Goal: Task Accomplishment & Management: Manage account settings

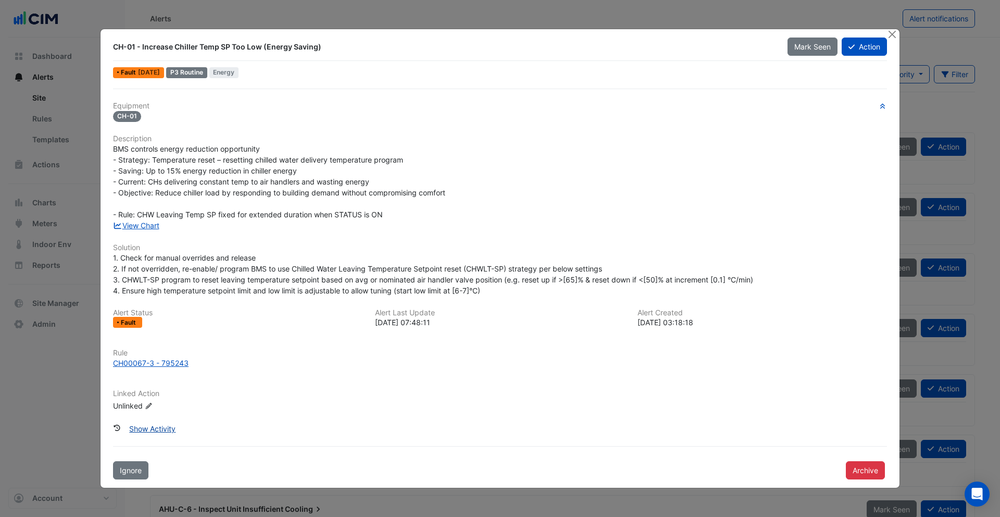
click at [169, 425] on button "Show Activity" at bounding box center [152, 428] width 60 height 18
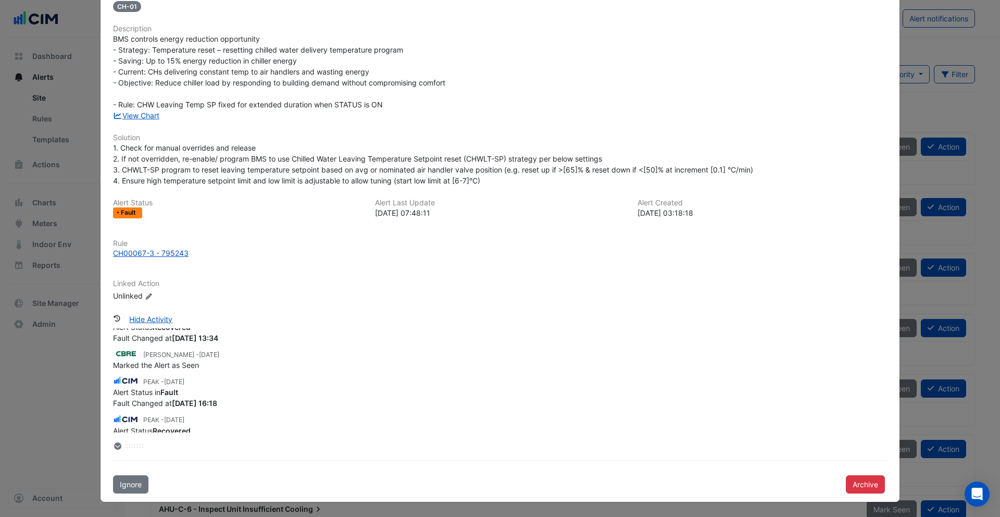
scroll to position [145, 0]
drag, startPoint x: 141, startPoint y: 358, endPoint x: 187, endPoint y: 359, distance: 46.4
click at [187, 359] on span "Marked the Alert as Seen" at bounding box center [156, 357] width 86 height 9
drag, startPoint x: 164, startPoint y: 419, endPoint x: 198, endPoint y: 416, distance: 34.0
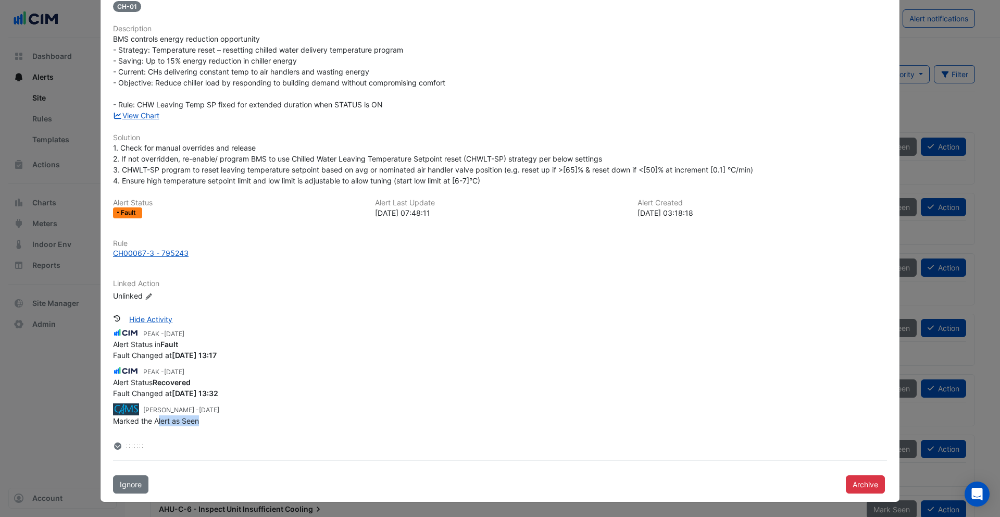
click at [198, 418] on span "Marked the Alert as Seen" at bounding box center [156, 420] width 86 height 9
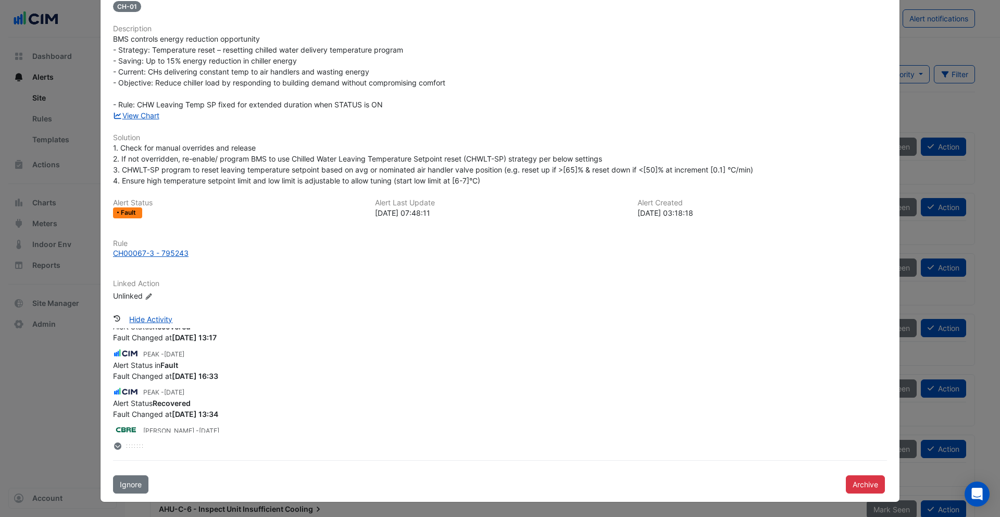
scroll to position [0, 0]
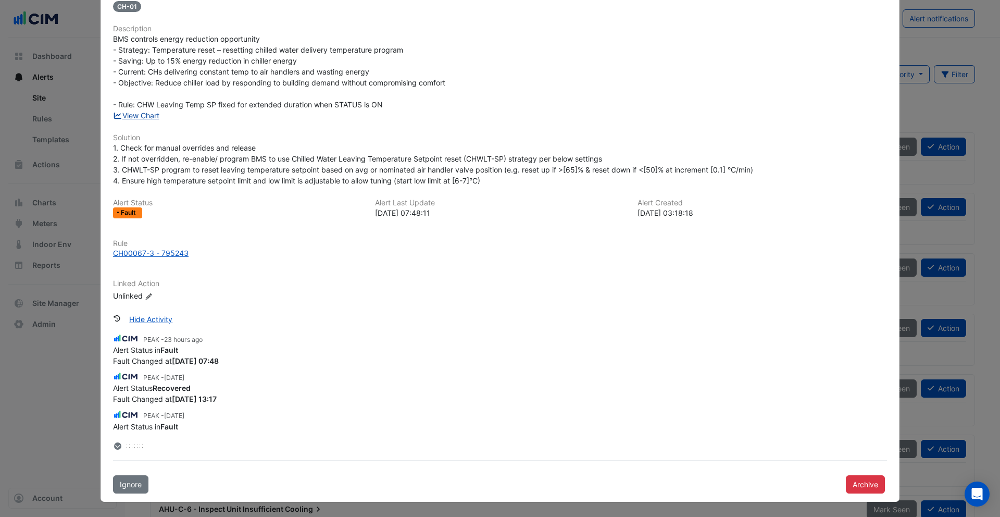
click at [141, 118] on link "View Chart" at bounding box center [136, 115] width 46 height 9
click at [167, 252] on div "CH00067-3 - 795243" at bounding box center [151, 252] width 76 height 11
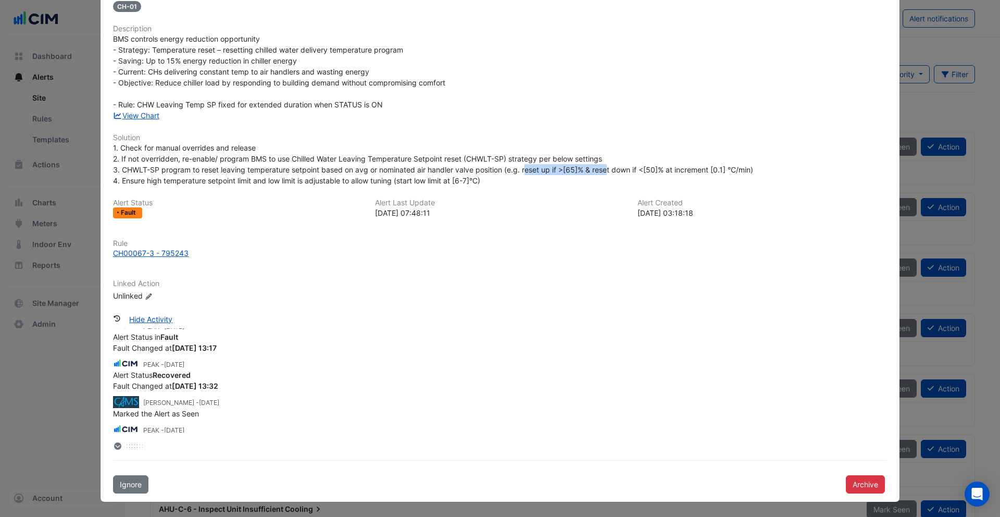
drag, startPoint x: 527, startPoint y: 169, endPoint x: 664, endPoint y: 73, distance: 167.1
click at [610, 166] on span "1. Check for manual overrides and release 2. If not overridden, re-enable/ prog…" at bounding box center [433, 164] width 640 height 42
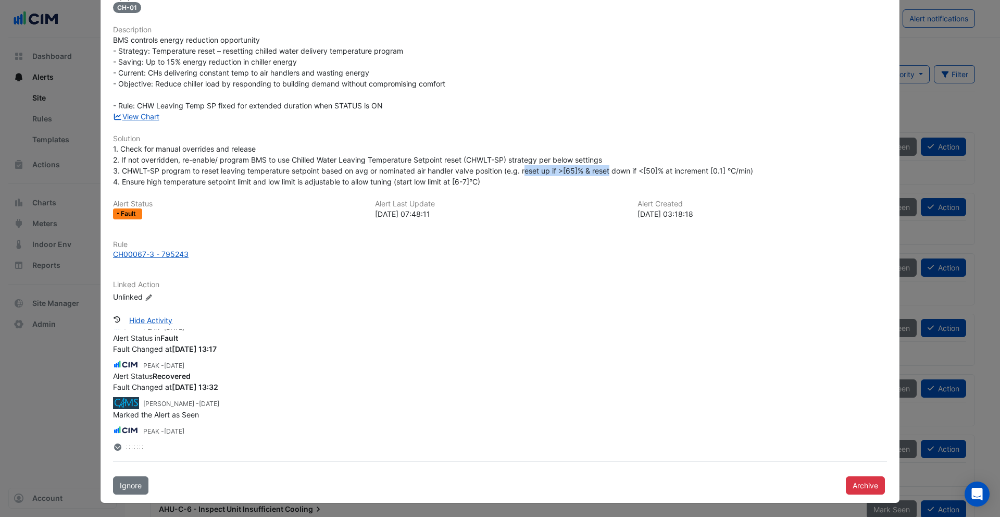
scroll to position [0, 0]
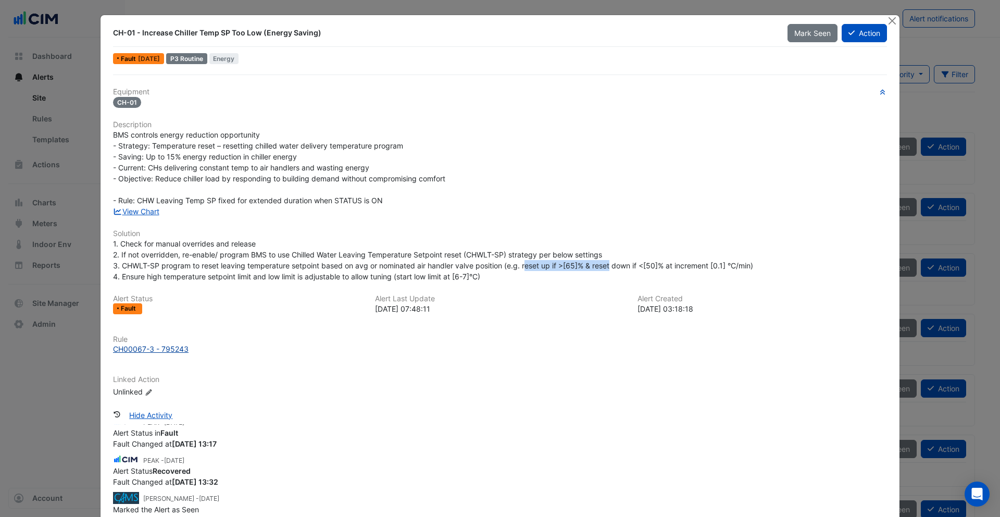
click at [165, 349] on div "CH00067-3 - 795243" at bounding box center [151, 348] width 76 height 11
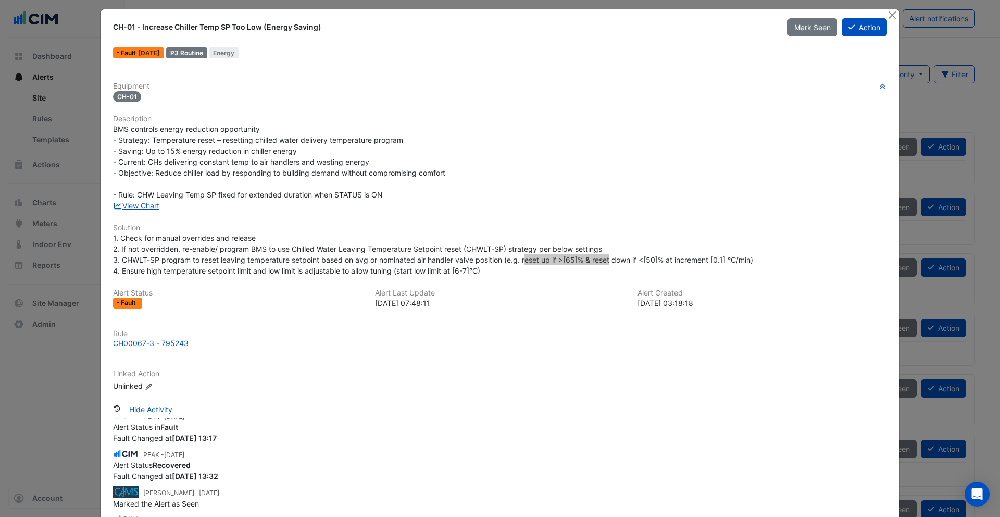
drag, startPoint x: 192, startPoint y: 344, endPoint x: 563, endPoint y: 6, distance: 501.7
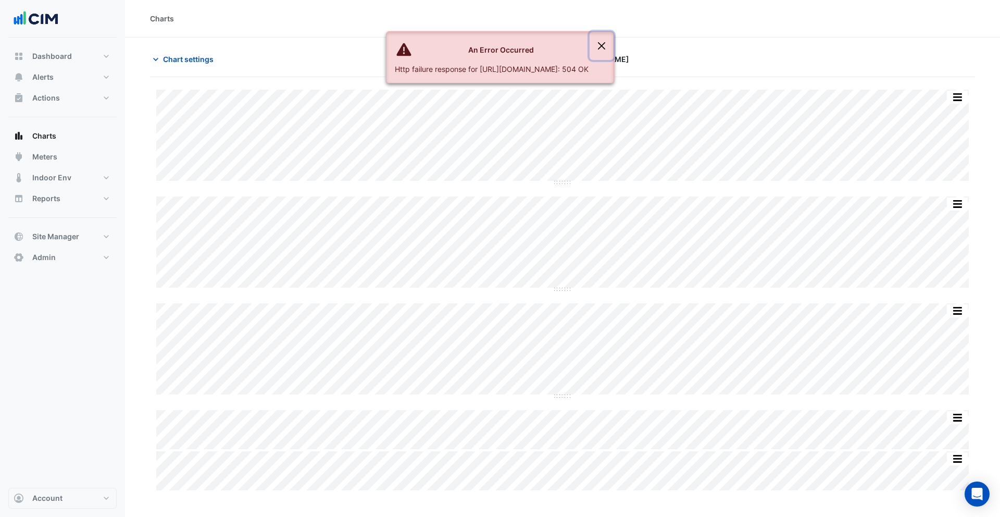
click at [613, 46] on button "Close" at bounding box center [601, 46] width 24 height 28
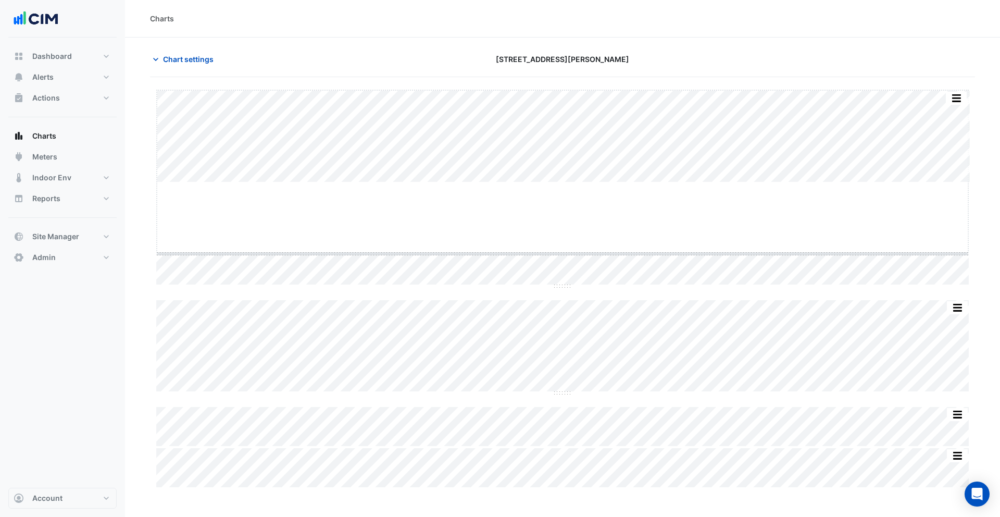
drag, startPoint x: 560, startPoint y: 181, endPoint x: 565, endPoint y: 253, distance: 71.5
click at [193, 64] on span "Chart settings" at bounding box center [188, 59] width 51 height 11
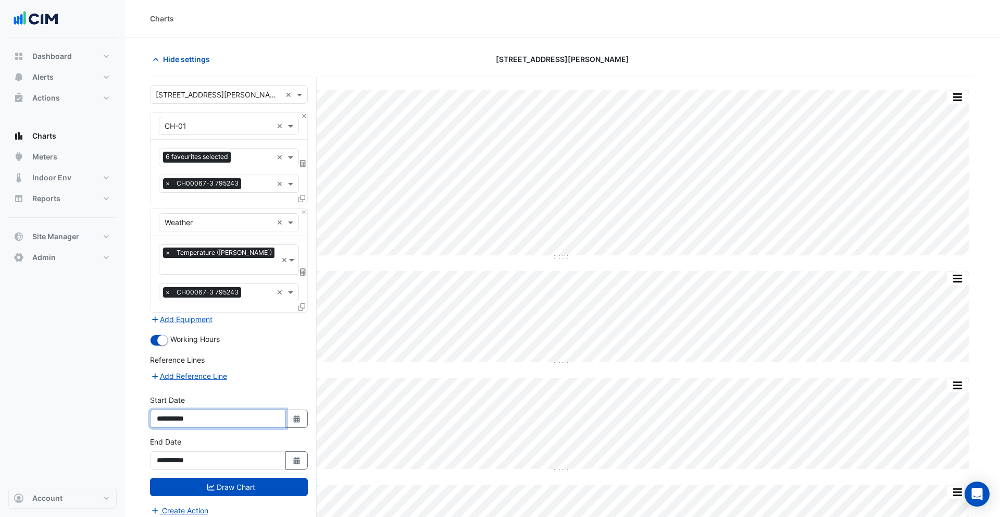
click at [186, 409] on input "**********" at bounding box center [218, 418] width 136 height 18
type input "**********"
click at [250, 477] on button "Draw Chart" at bounding box center [229, 486] width 158 height 18
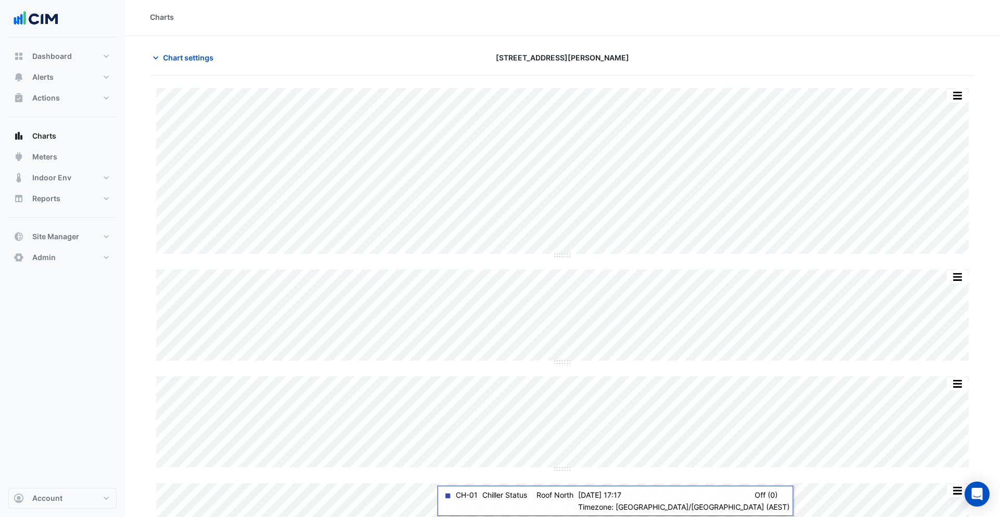
scroll to position [2, 0]
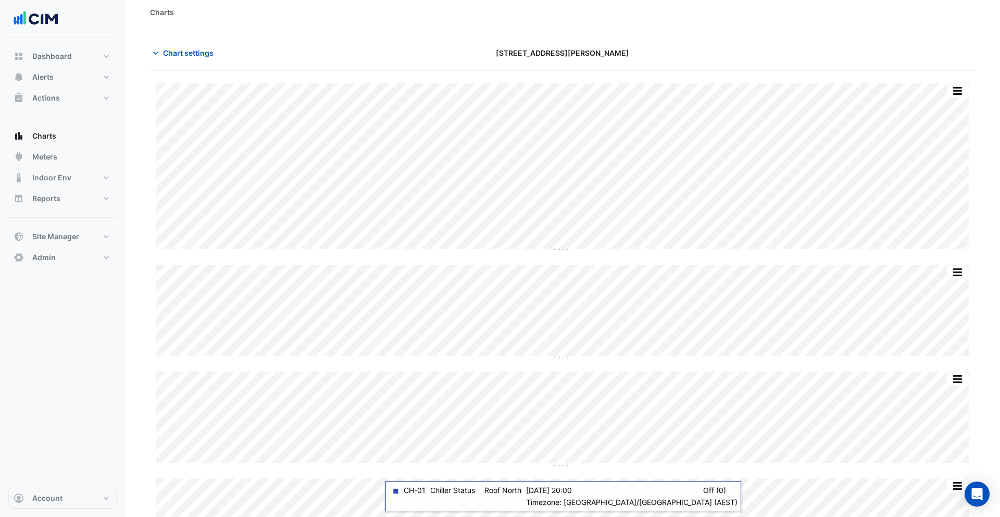
click at [559, 256] on div "Print Save as JPEG Save as PNG — CH-01 Chilled Water Leaving Temperature Roof N…" at bounding box center [562, 320] width 825 height 475
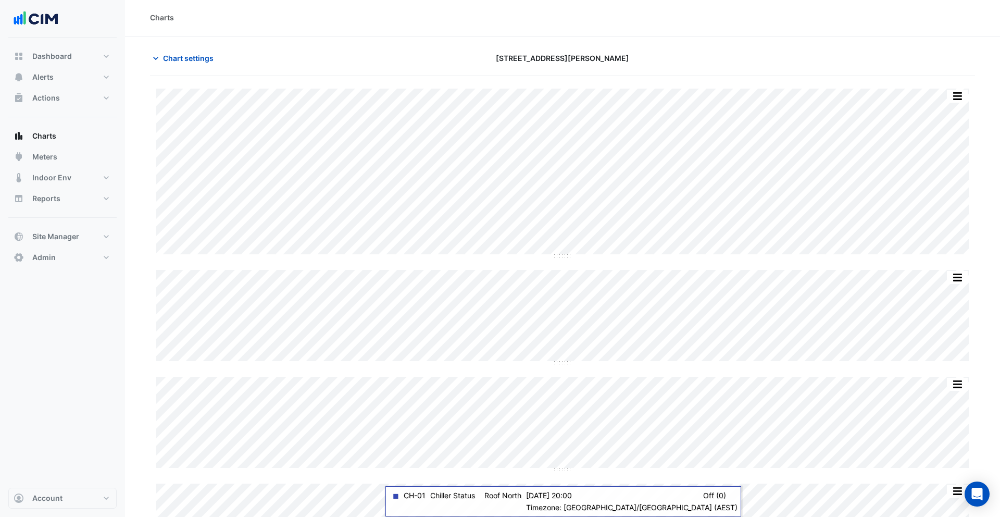
scroll to position [0, 0]
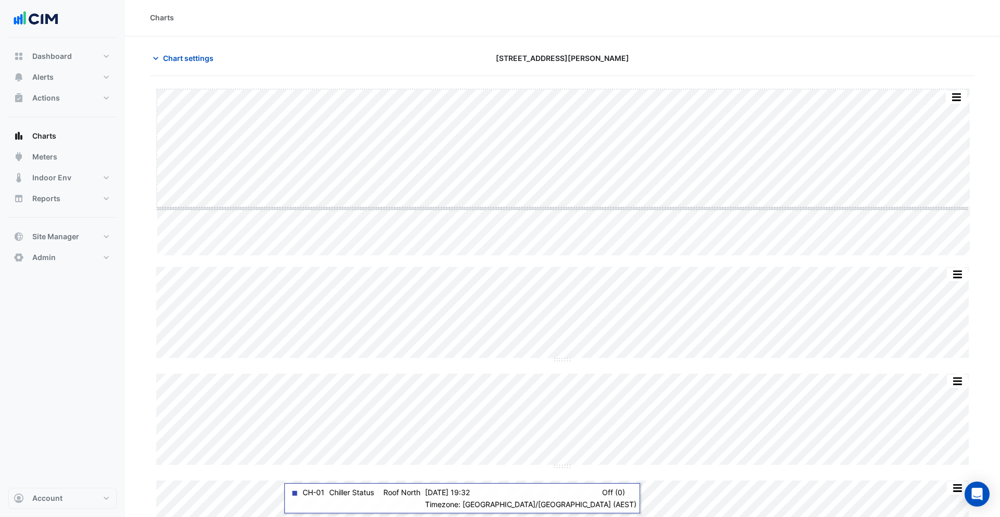
drag, startPoint x: 560, startPoint y: 256, endPoint x: 561, endPoint y: 208, distance: 47.9
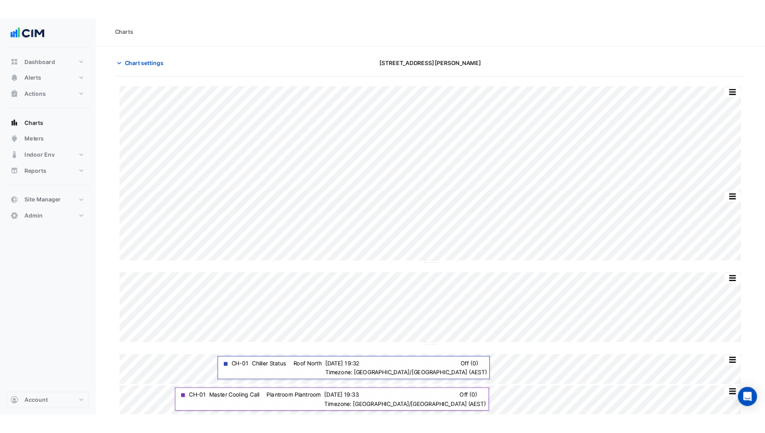
scroll to position [1, 0]
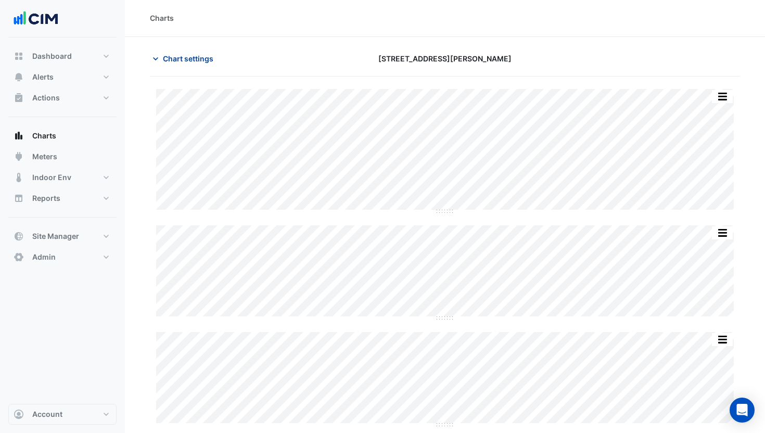
click at [181, 60] on span "Chart settings" at bounding box center [188, 58] width 51 height 11
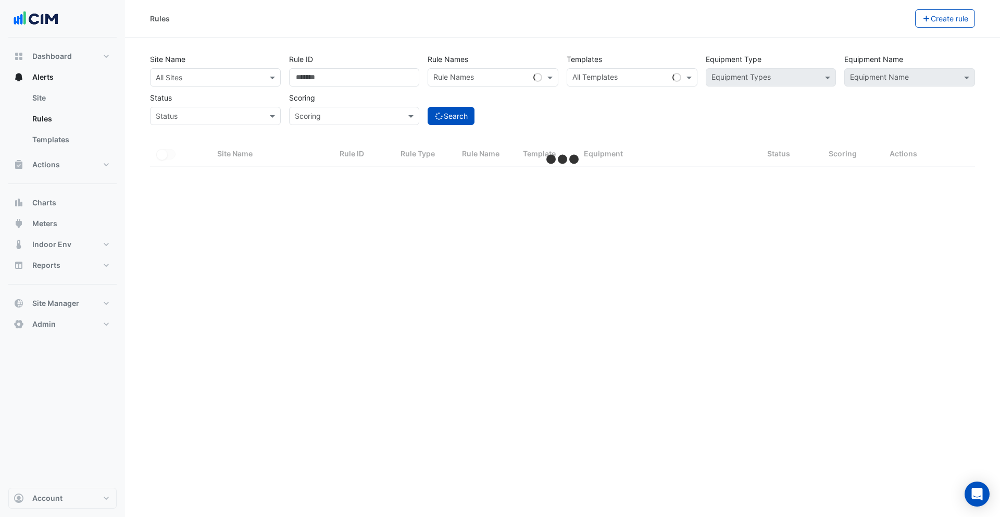
select select "***"
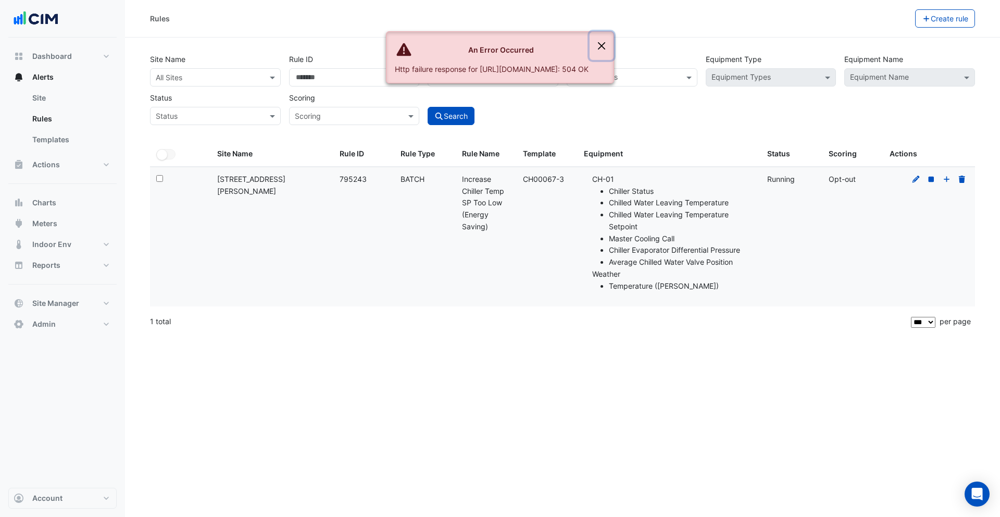
click at [613, 44] on button "Close" at bounding box center [601, 46] width 24 height 28
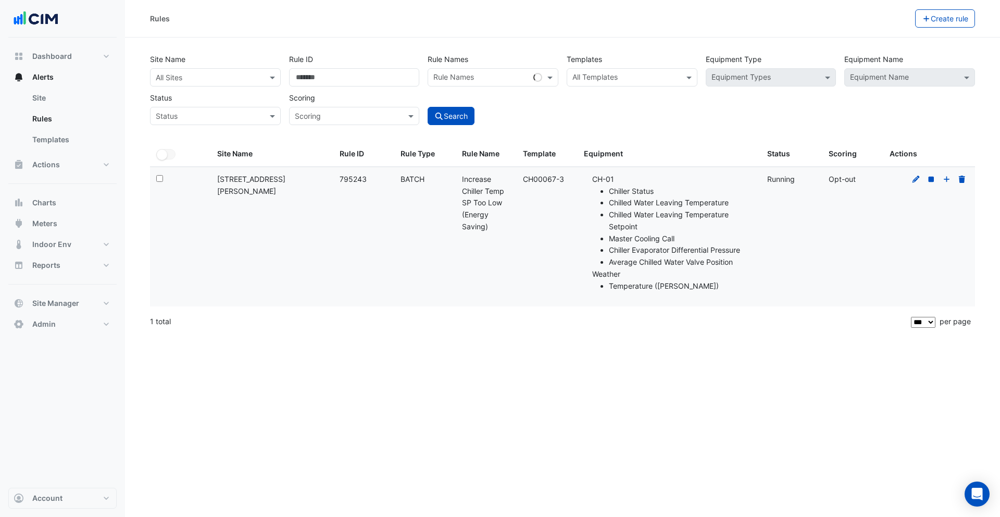
drag, startPoint x: 569, startPoint y: 178, endPoint x: 523, endPoint y: 175, distance: 45.9
click at [523, 175] on div "Template: CH00067-3" at bounding box center [547, 179] width 48 height 12
copy div "CH00067-3"
click at [74, 169] on button "Actions" at bounding box center [62, 164] width 108 height 21
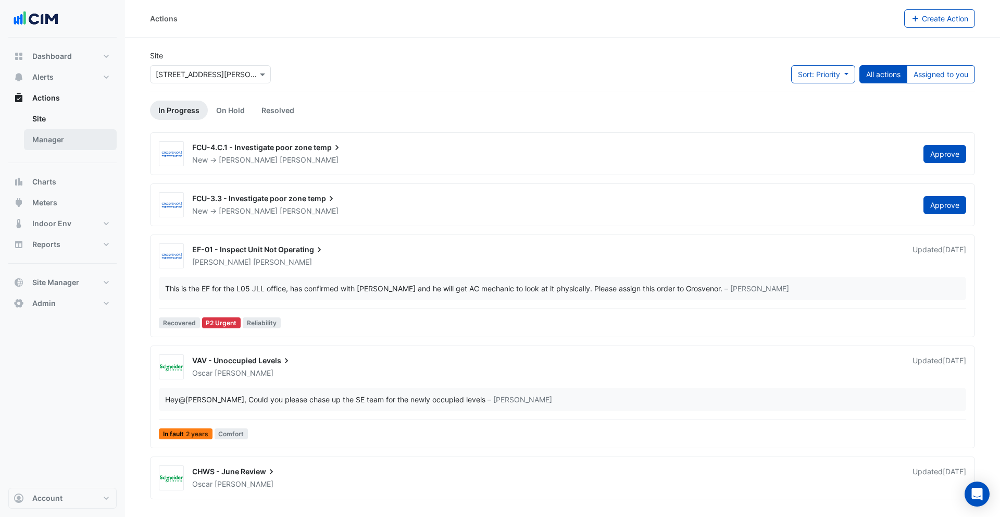
click at [70, 143] on link "Manager" at bounding box center [70, 139] width 93 height 21
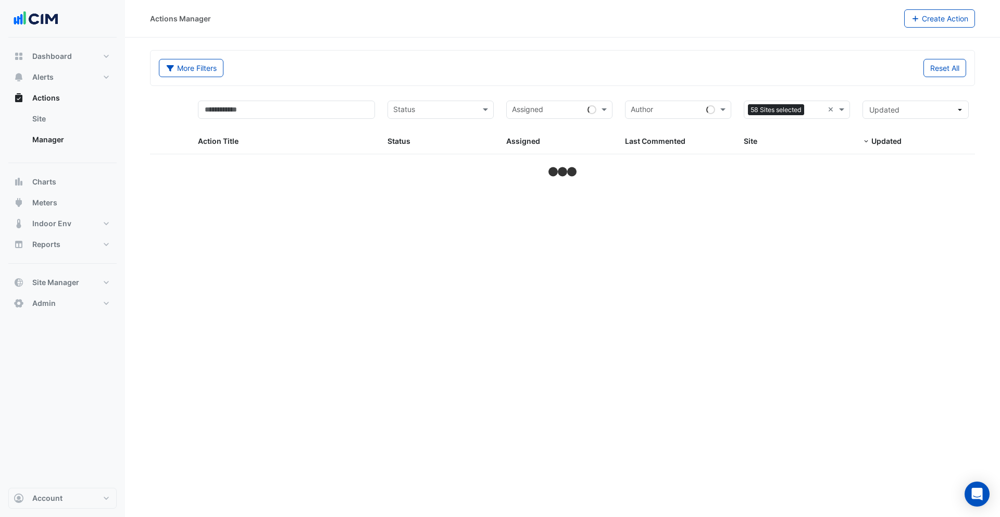
select select "***"
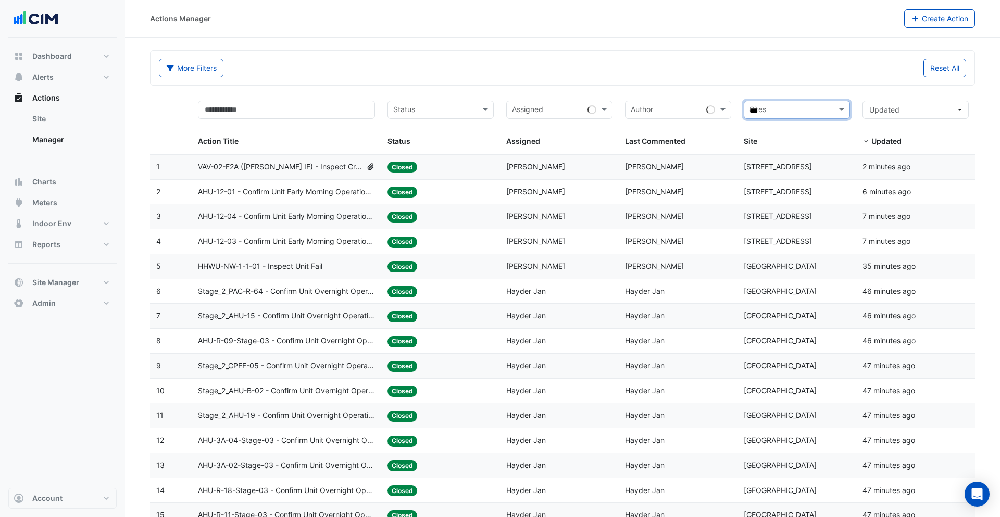
type input "****"
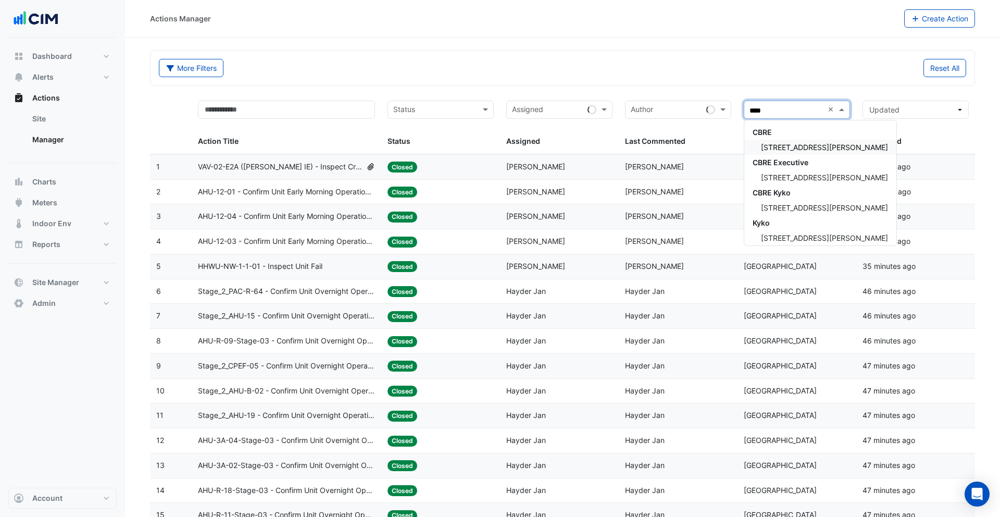
click at [791, 140] on div "[STREET_ADDRESS][PERSON_NAME]" at bounding box center [820, 147] width 152 height 15
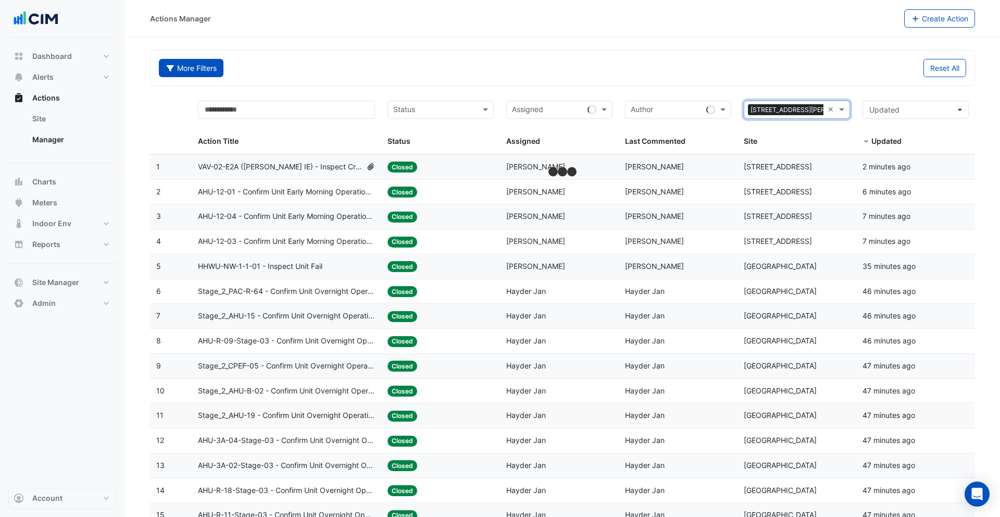
click at [194, 69] on button "More Filters" at bounding box center [191, 68] width 65 height 18
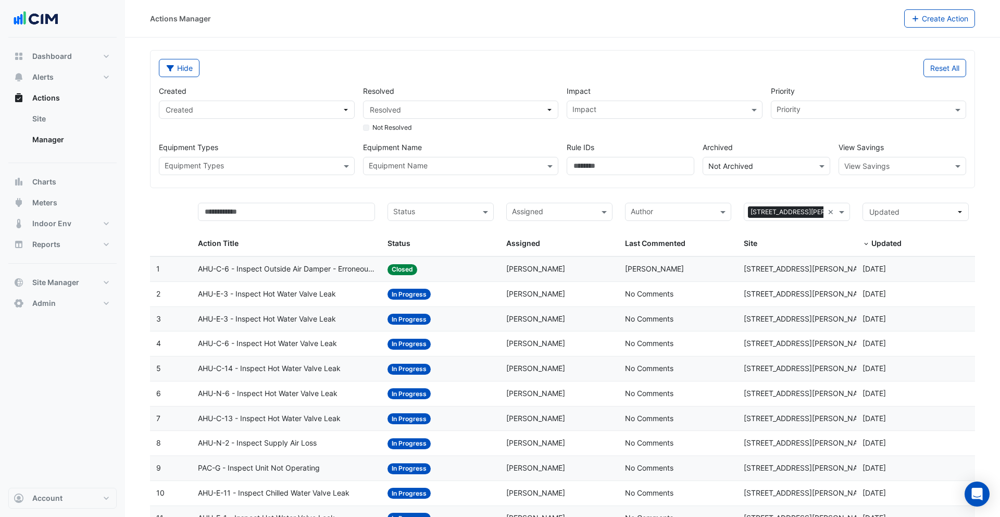
click at [446, 167] on input "text" at bounding box center [455, 166] width 172 height 11
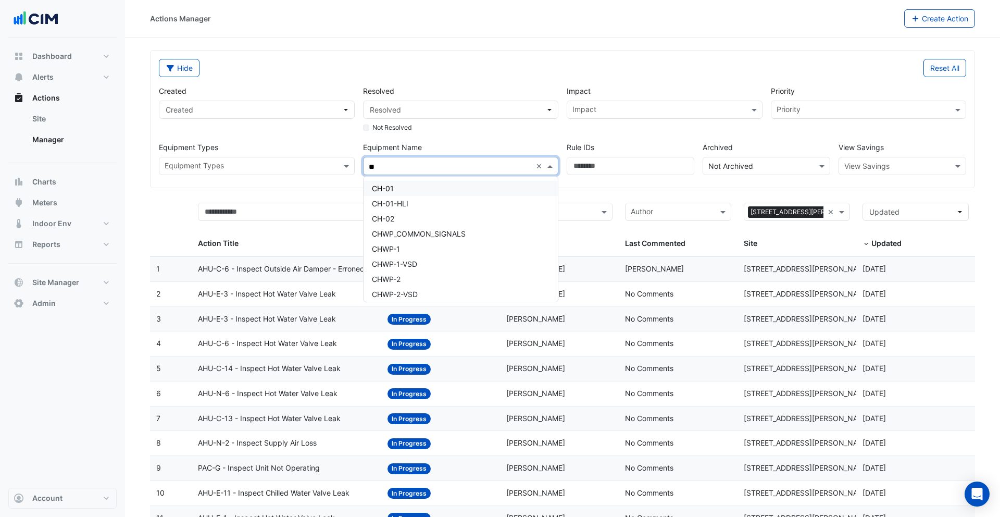
click at [450, 185] on div "CH-01" at bounding box center [460, 188] width 195 height 15
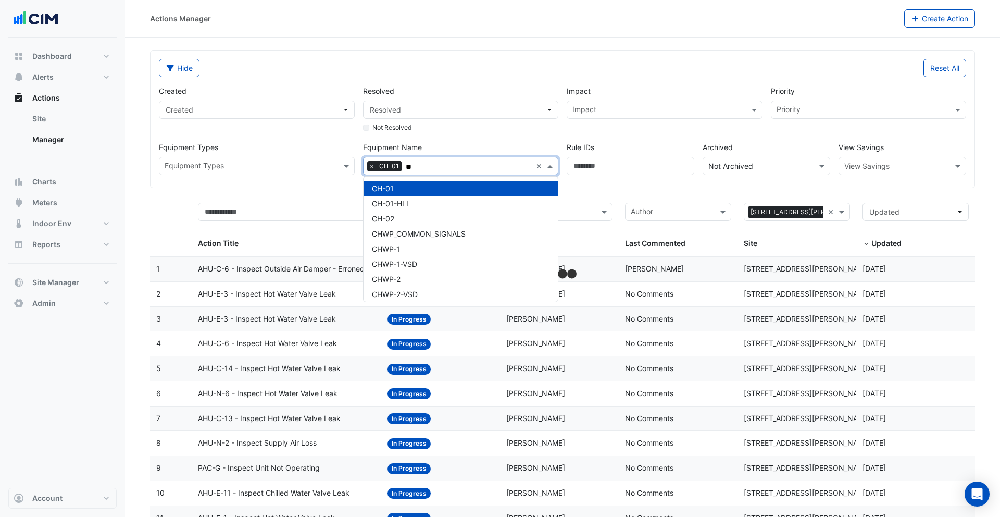
type input "**"
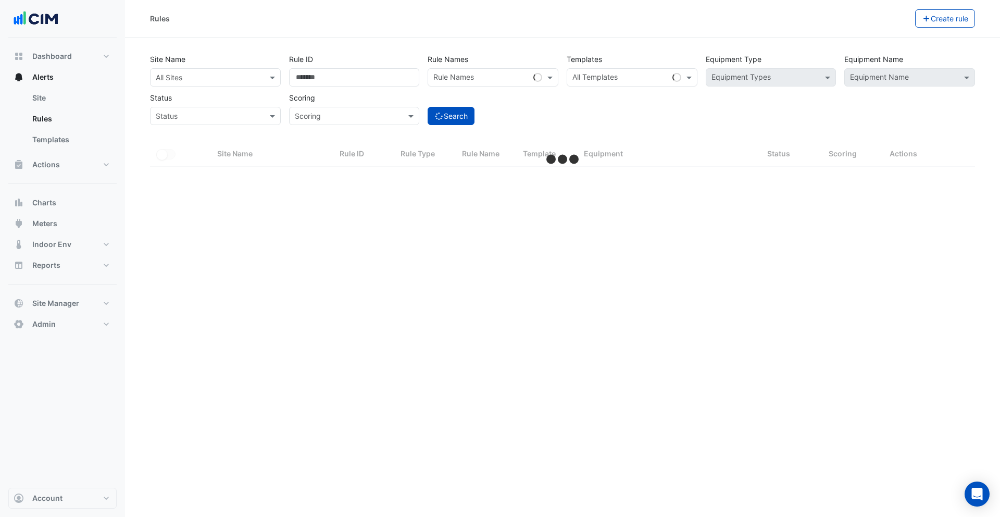
select select "***"
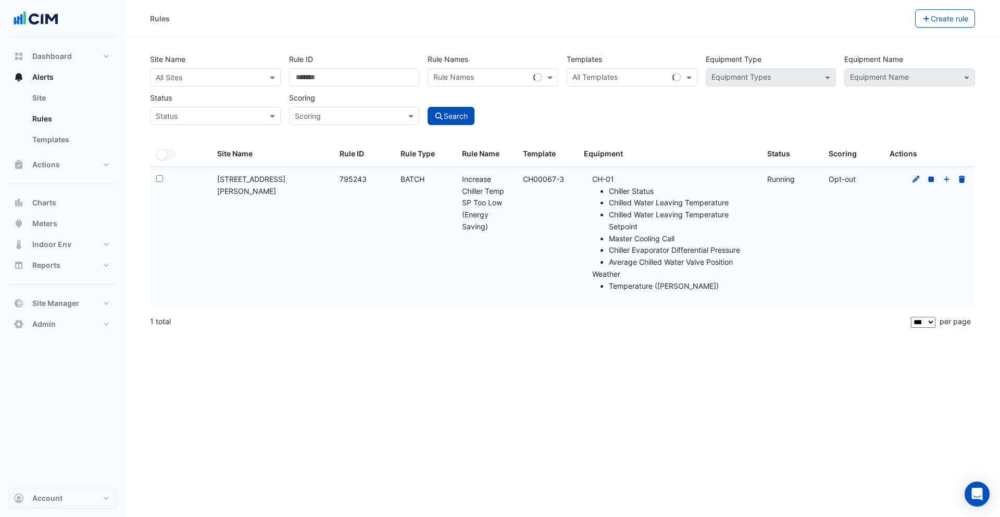
drag, startPoint x: 569, startPoint y: 180, endPoint x: 582, endPoint y: 121, distance: 60.4
click at [519, 179] on datatable-body-cell "Template: CH00067-3" at bounding box center [547, 237] width 61 height 140
copy div "CH00067-3"
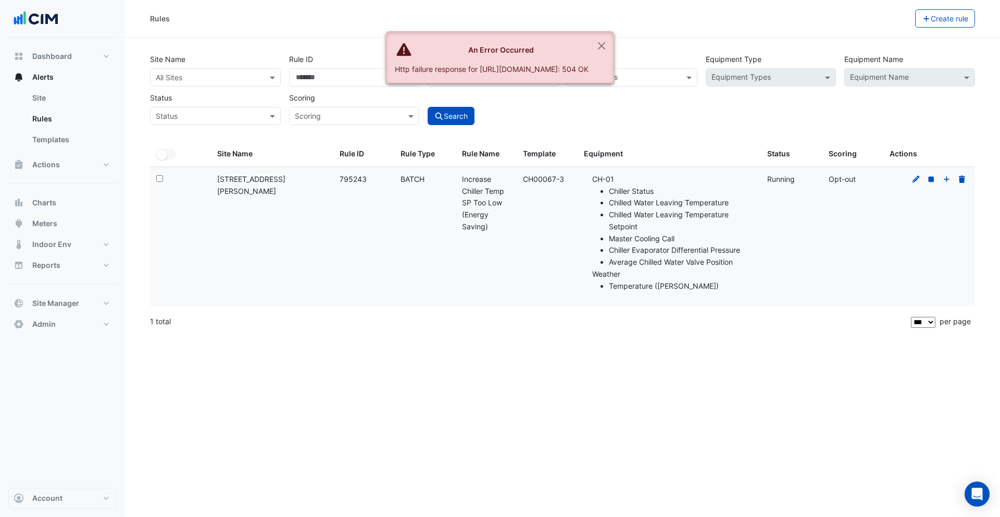
drag, startPoint x: 371, startPoint y: 179, endPoint x: 334, endPoint y: 179, distance: 36.5
click at [334, 179] on datatable-body-cell "Rule ID: 795243" at bounding box center [363, 237] width 61 height 140
copy div "795243"
drag, startPoint x: 291, startPoint y: 189, endPoint x: 475, endPoint y: 191, distance: 184.9
click at [291, 189] on datatable-body-cell "Site Name: [STREET_ADDRESS][PERSON_NAME]" at bounding box center [272, 237] width 122 height 140
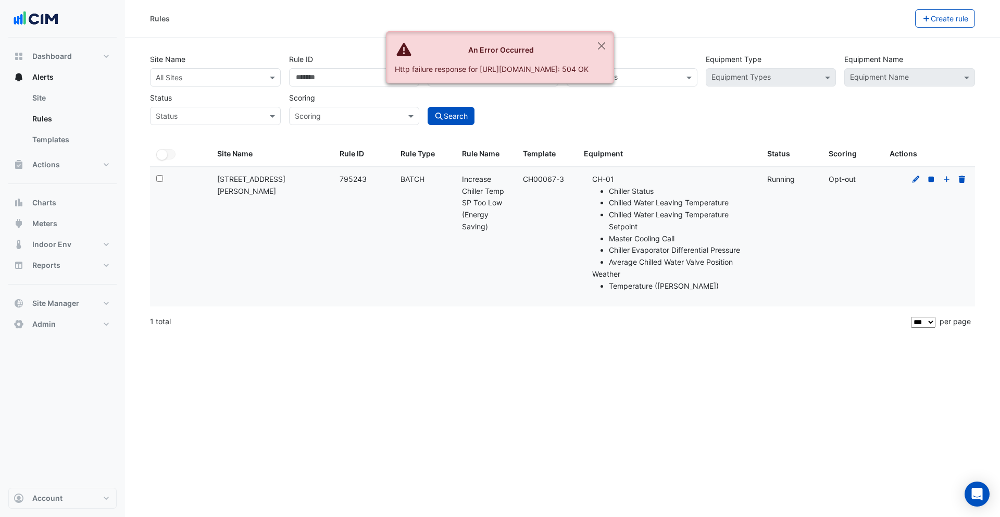
drag, startPoint x: 547, startPoint y: 180, endPoint x: 573, endPoint y: 180, distance: 25.5
click at [573, 180] on datatable-body-cell "Template: CH00067-3" at bounding box center [547, 237] width 61 height 140
copy div "CH00067-3"
click at [613, 51] on button "Close" at bounding box center [601, 46] width 24 height 28
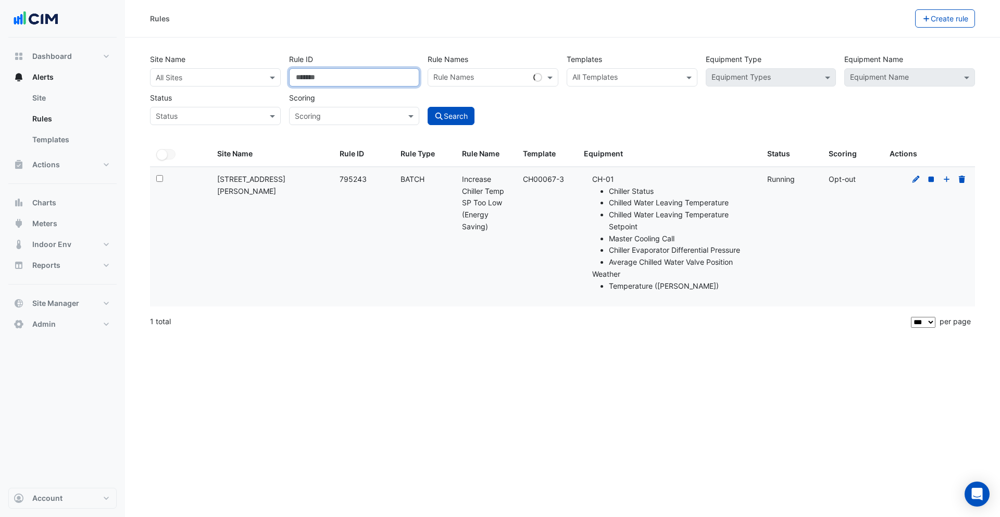
click at [376, 81] on input "******" at bounding box center [354, 77] width 131 height 18
drag, startPoint x: 577, startPoint y: 118, endPoint x: 720, endPoint y: 123, distance: 142.3
click at [577, 118] on div "Site Name All Sites Rule ID ****** Rule Names Rule Names Templates All Template…" at bounding box center [562, 86] width 833 height 77
click at [916, 179] on icon at bounding box center [915, 178] width 7 height 7
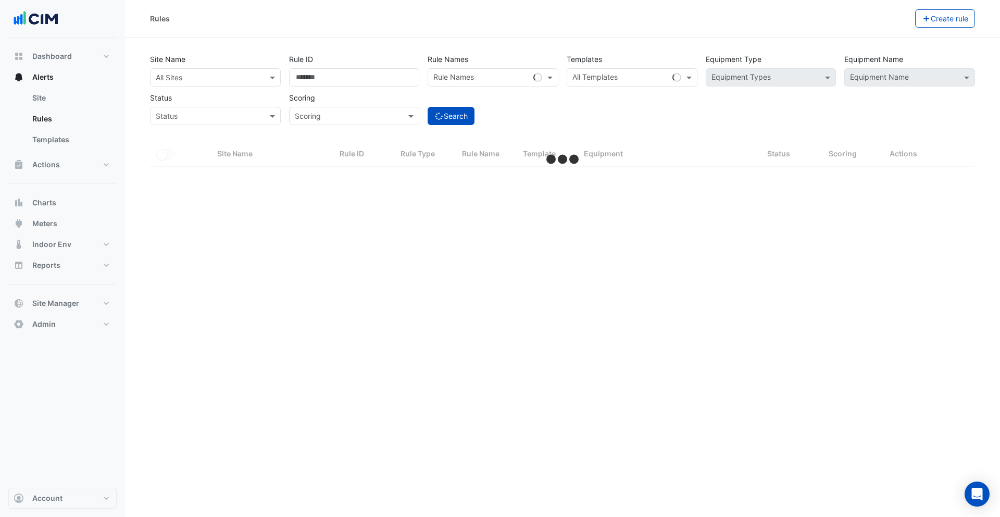
select select "***"
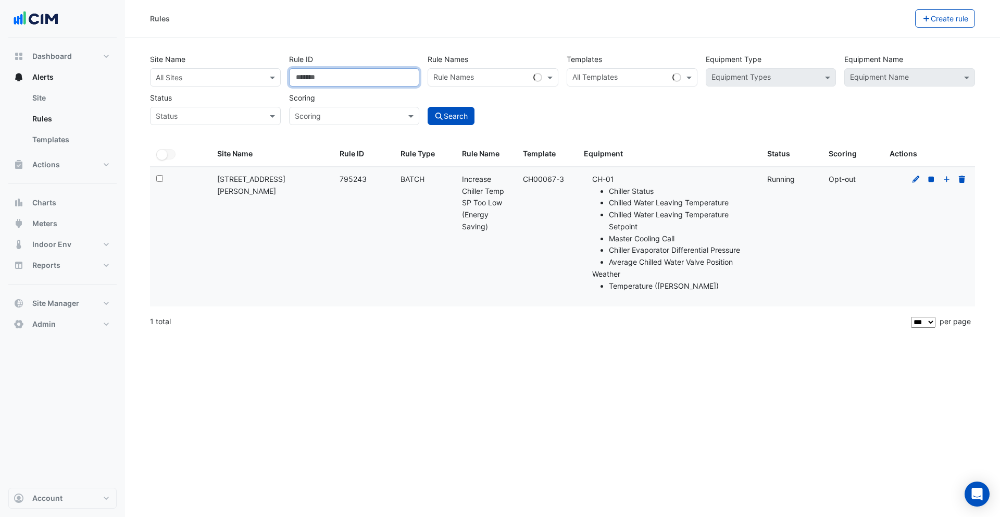
click at [329, 84] on input "******" at bounding box center [354, 77] width 131 height 18
click at [252, 85] on div "All Sites" at bounding box center [215, 77] width 131 height 18
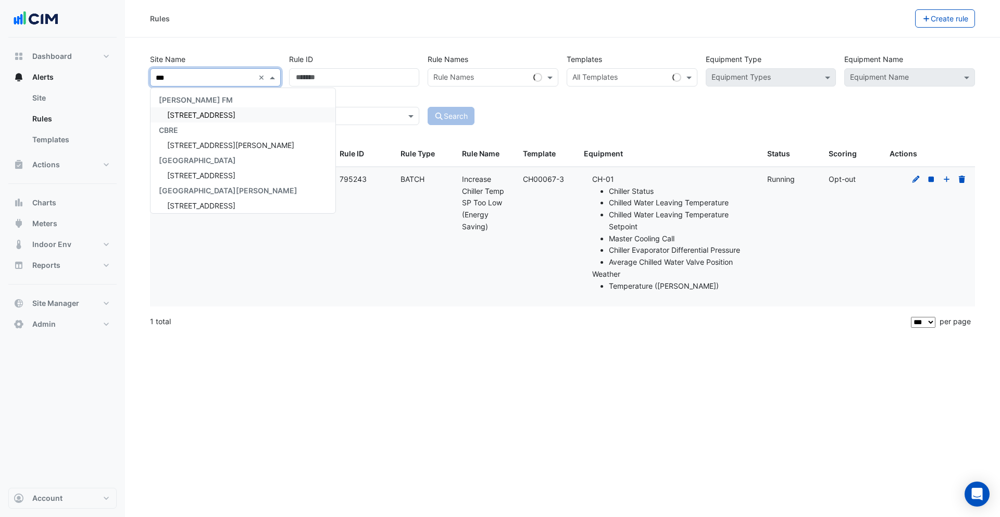
type input "****"
click at [212, 115] on span "99 Elizabeth St" at bounding box center [230, 114] width 127 height 9
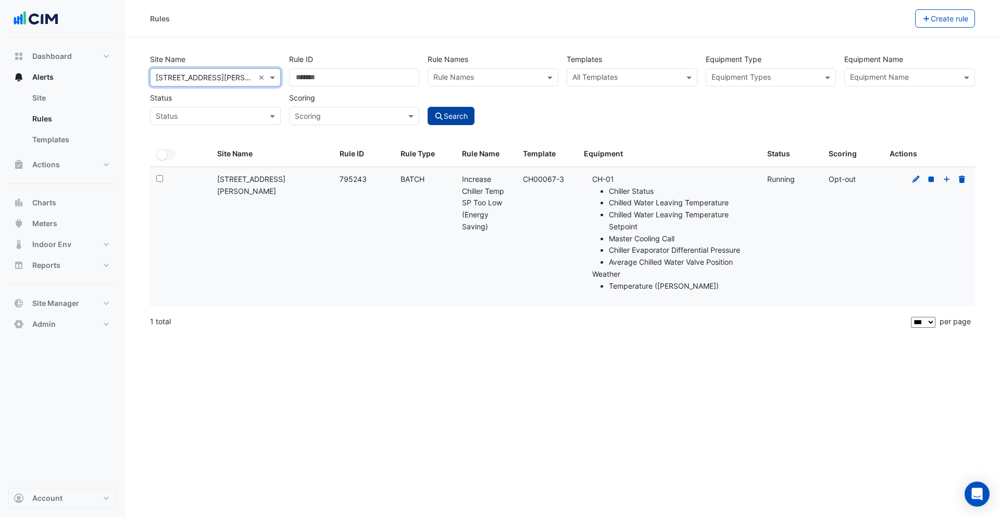
click at [445, 117] on button "Search" at bounding box center [451, 116] width 47 height 18
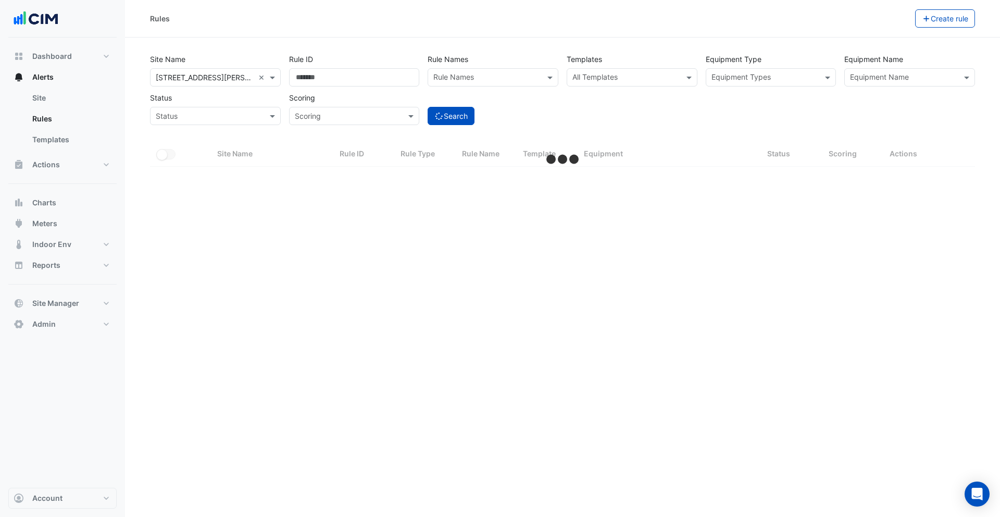
click at [381, 114] on input "text" at bounding box center [344, 116] width 98 height 11
select select "***"
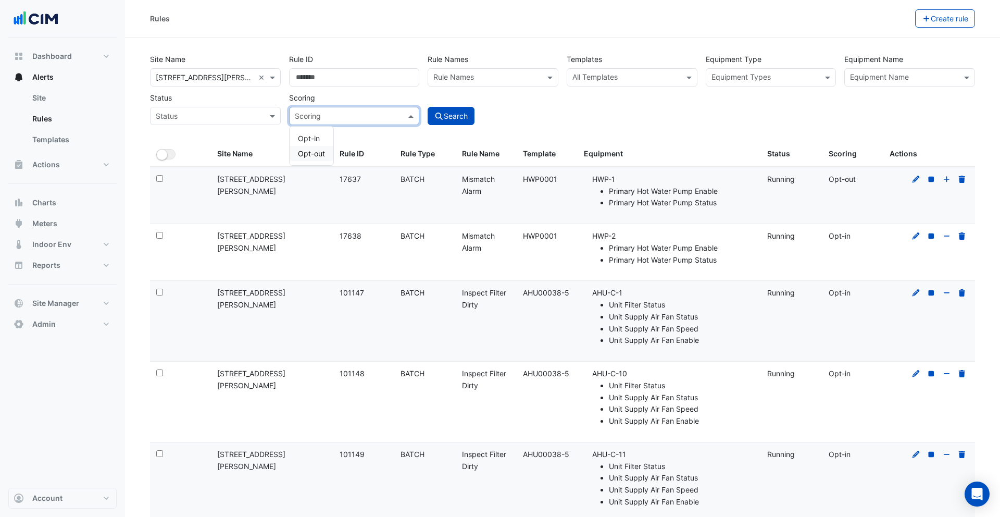
drag, startPoint x: 303, startPoint y: 150, endPoint x: 422, endPoint y: 124, distance: 122.7
click at [303, 150] on span "Opt-out" at bounding box center [311, 153] width 27 height 9
click at [449, 117] on button "Search" at bounding box center [451, 116] width 47 height 18
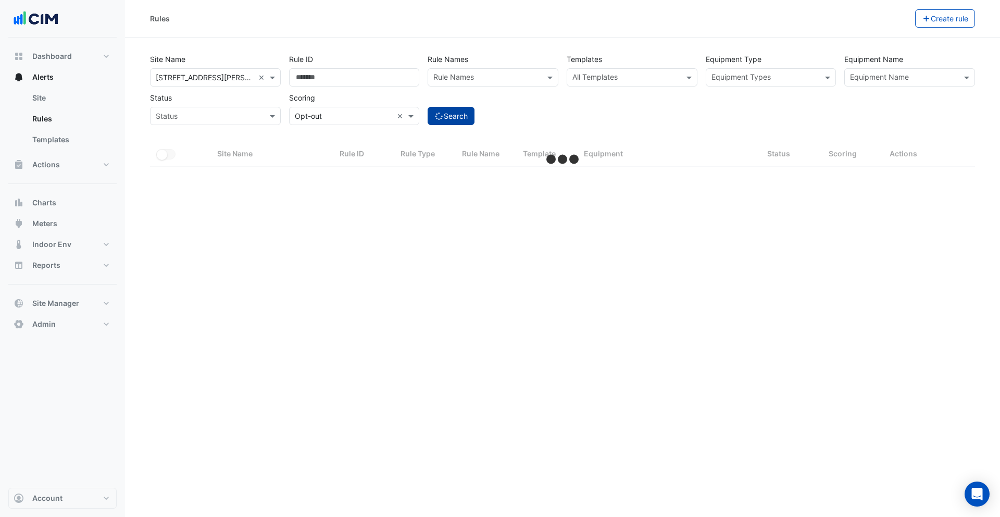
select select "***"
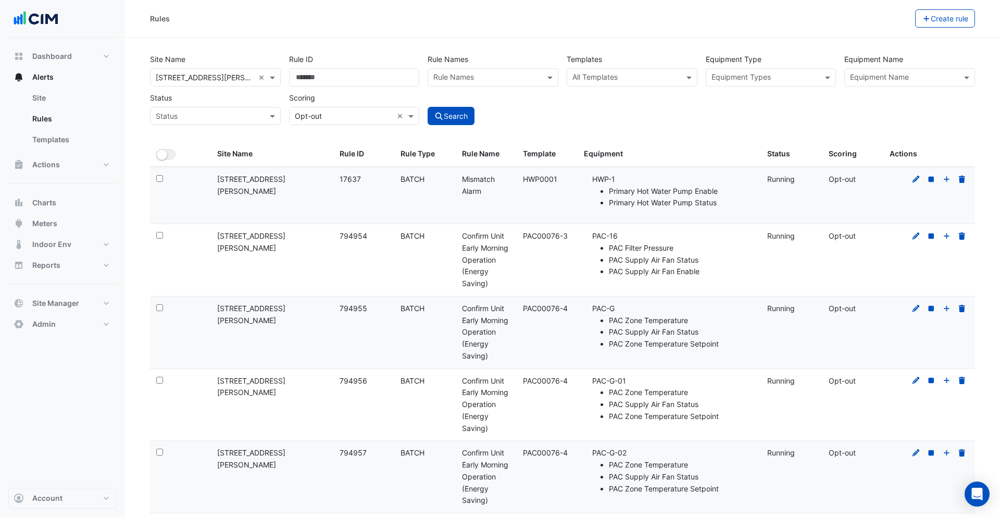
click at [329, 118] on input "text" at bounding box center [344, 116] width 98 height 11
drag, startPoint x: 316, startPoint y: 136, endPoint x: 329, endPoint y: 137, distance: 13.0
click at [316, 137] on span "Opt-in" at bounding box center [309, 138] width 22 height 9
click at [471, 112] on button "Search" at bounding box center [451, 116] width 47 height 18
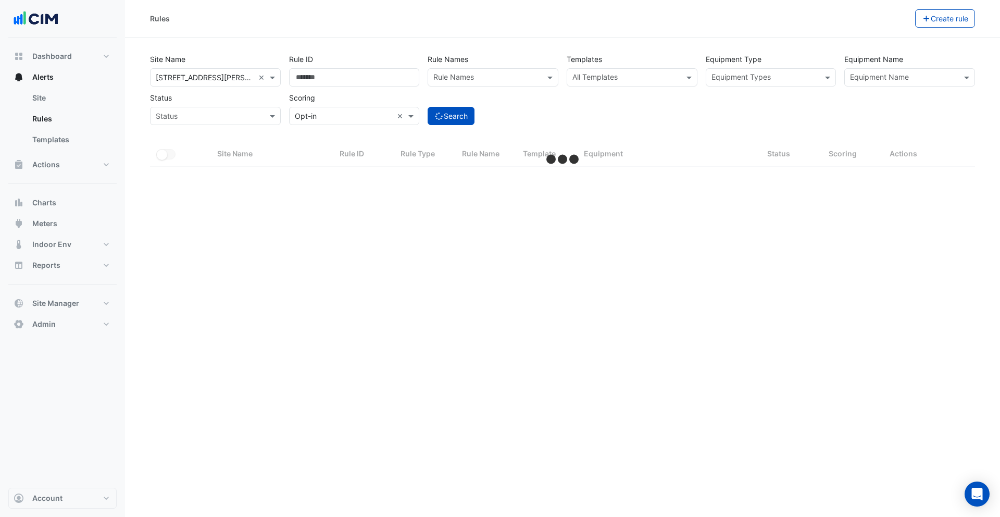
select select "***"
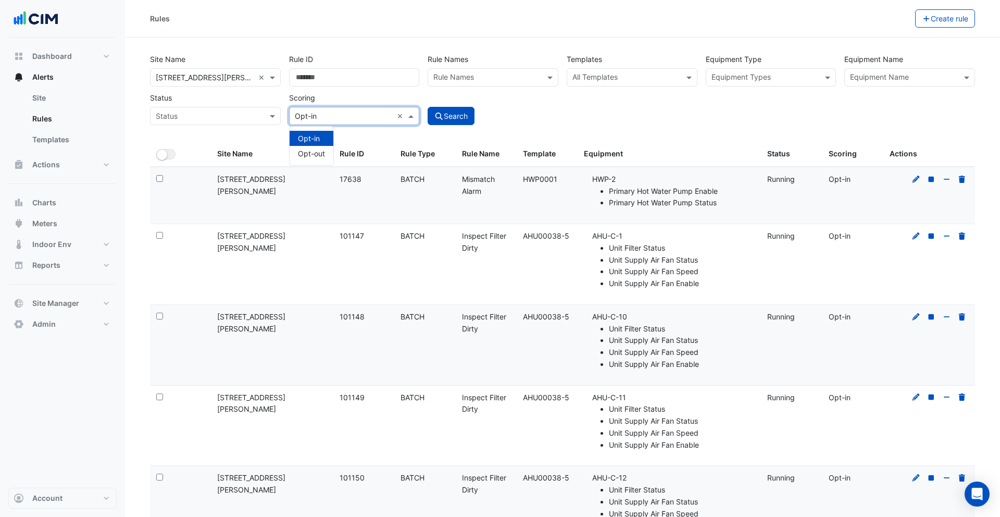
click at [325, 115] on input "text" at bounding box center [344, 116] width 98 height 11
drag, startPoint x: 312, startPoint y: 153, endPoint x: 383, endPoint y: 139, distance: 71.8
click at [315, 153] on span "Opt-out" at bounding box center [311, 153] width 27 height 9
click at [454, 117] on button "Search" at bounding box center [451, 116] width 47 height 18
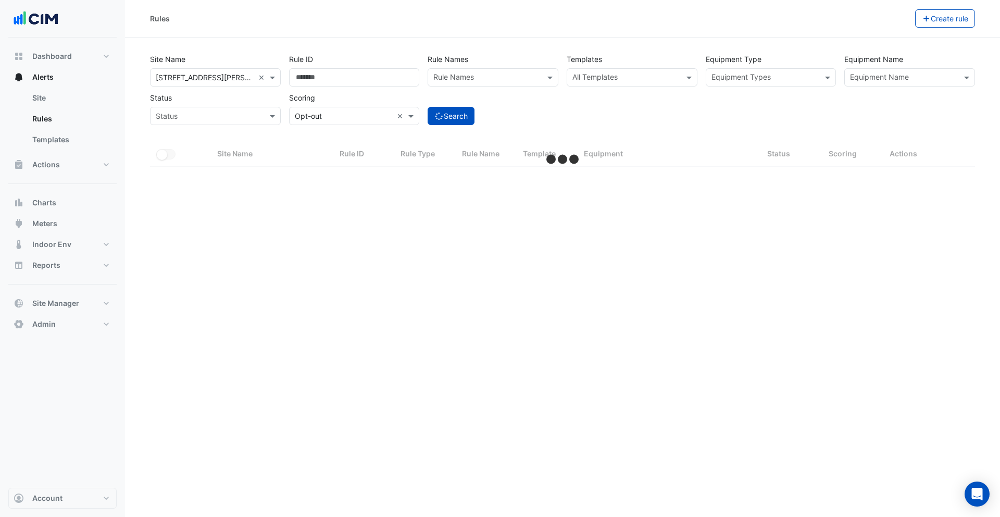
select select "***"
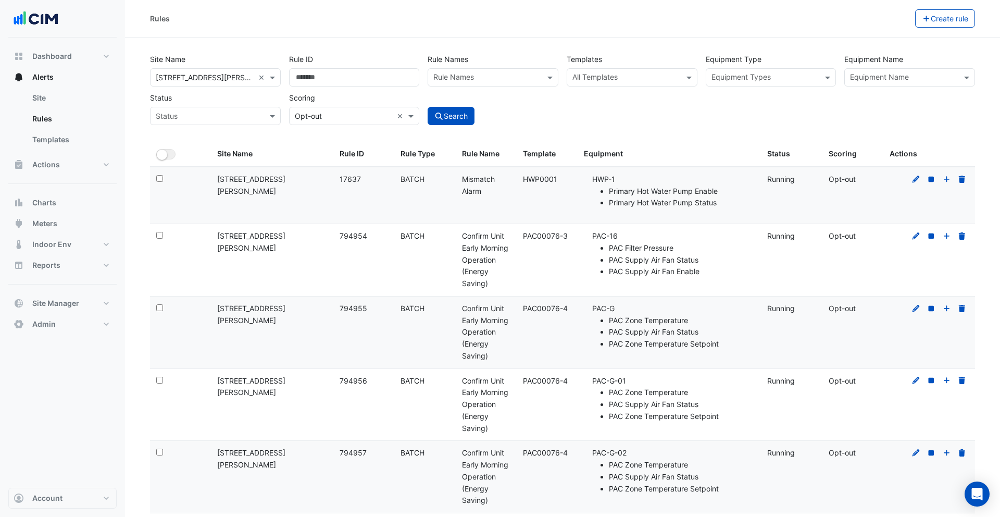
click at [627, 84] on div at bounding box center [625, 79] width 109 height 14
click at [776, 75] on input "text" at bounding box center [764, 78] width 107 height 11
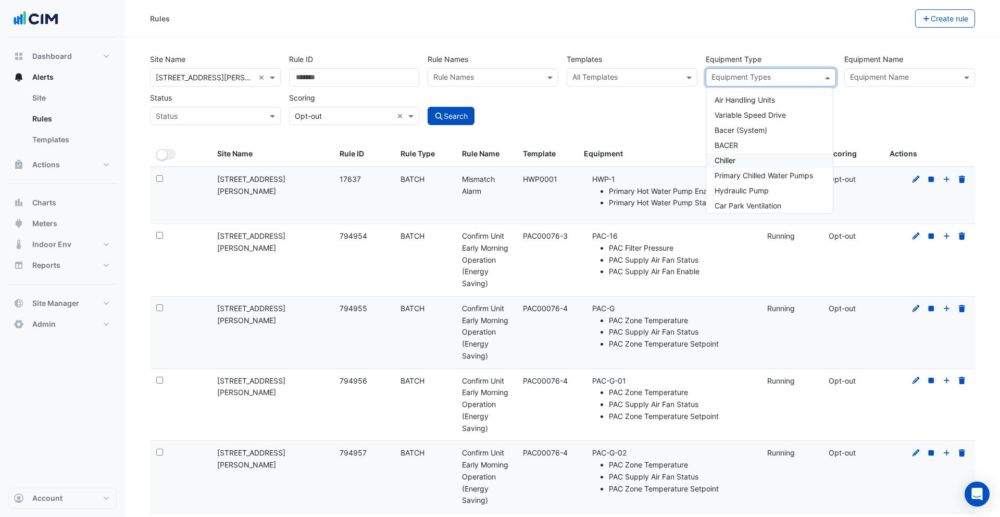
click at [751, 156] on div "Chiller" at bounding box center [769, 160] width 127 height 15
click at [456, 124] on button "Search" at bounding box center [451, 116] width 47 height 18
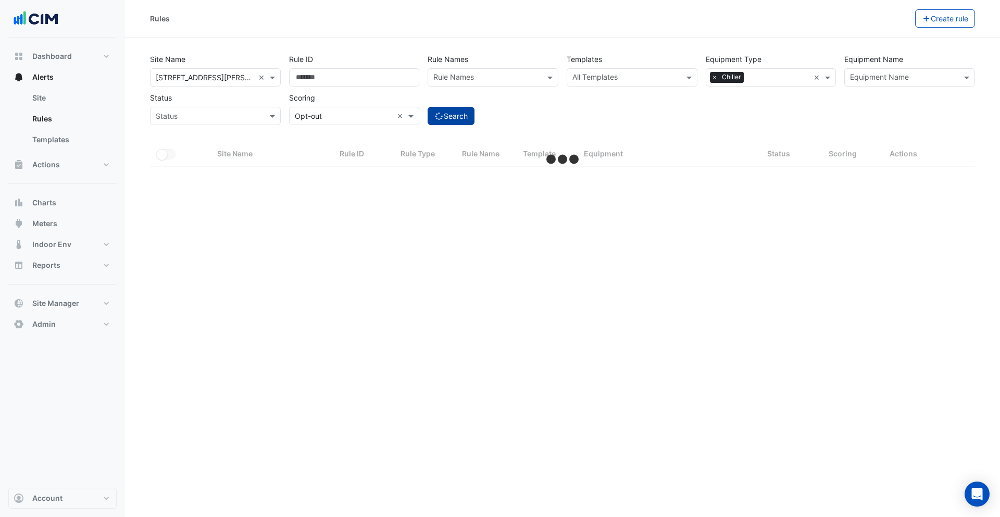
select select "***"
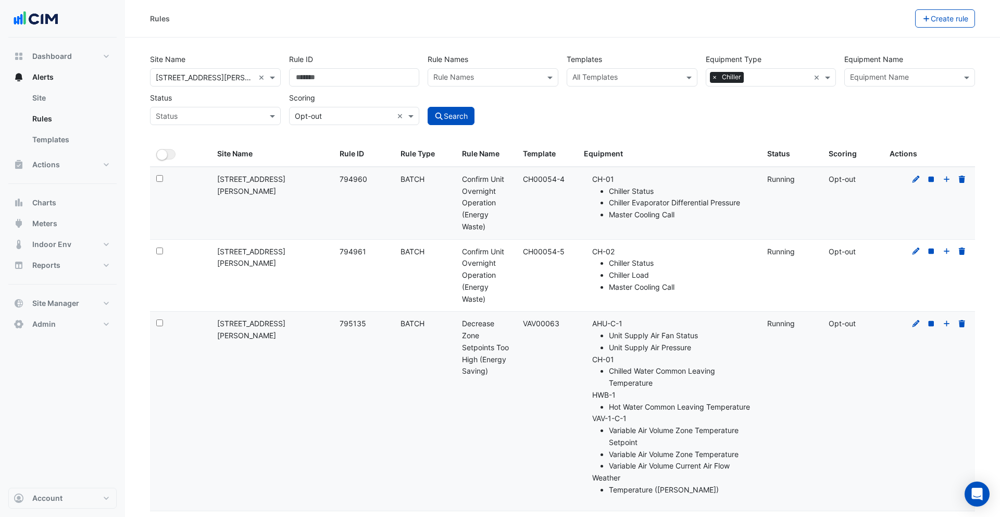
click at [870, 77] on input "text" at bounding box center [903, 78] width 107 height 11
click at [873, 96] on span "CH-01" at bounding box center [864, 99] width 22 height 9
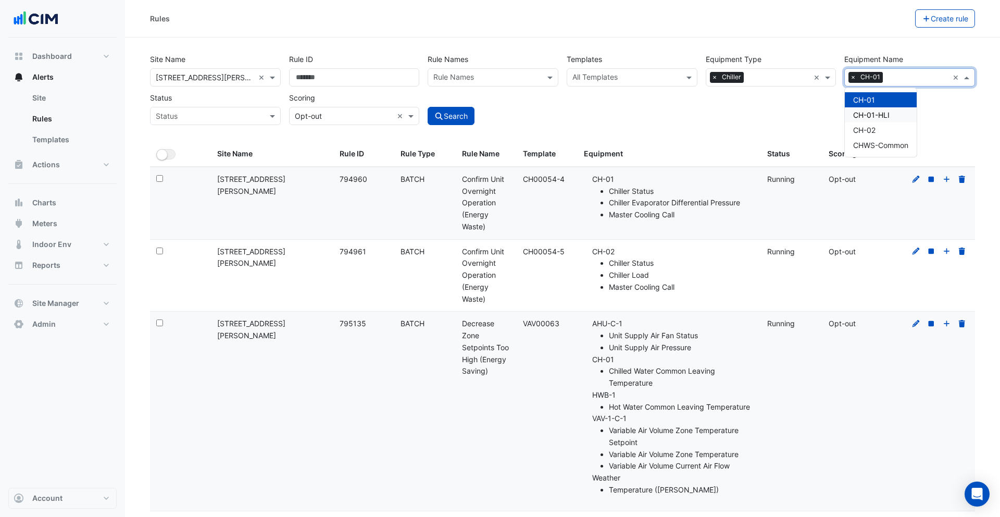
click at [863, 114] on span "CH-01-HLI" at bounding box center [871, 114] width 36 height 9
click at [875, 130] on span "CH-02" at bounding box center [864, 129] width 22 height 9
click at [880, 144] on span "CHWS-Common" at bounding box center [880, 145] width 55 height 9
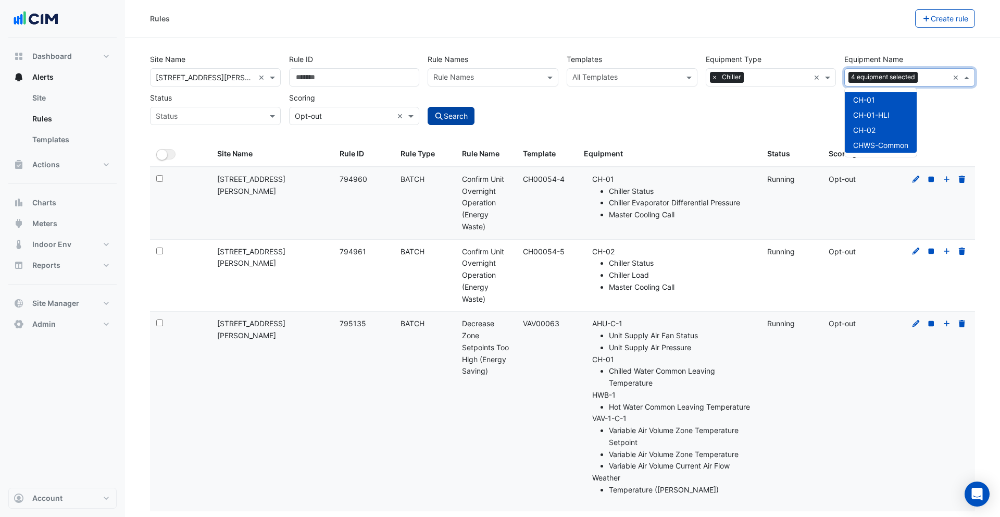
click at [459, 118] on button "Search" at bounding box center [451, 116] width 47 height 18
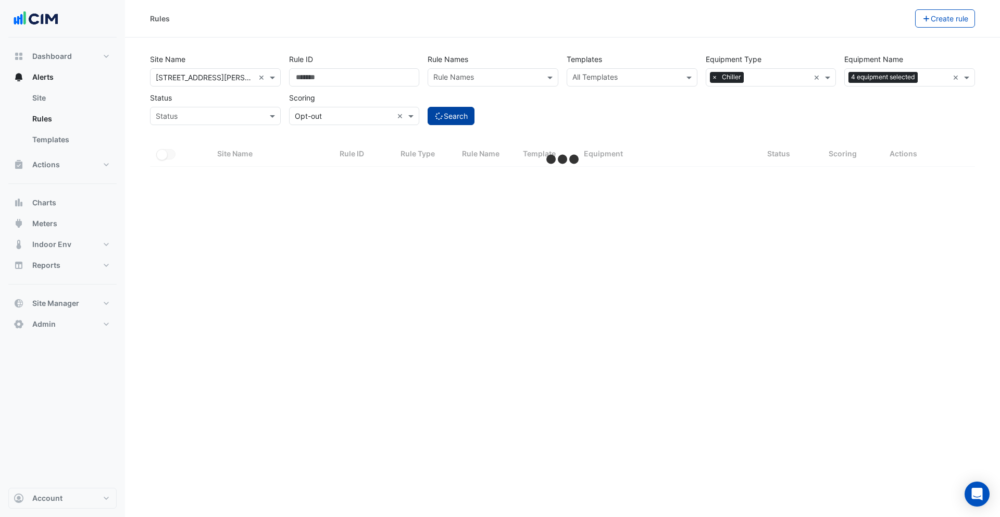
select select "***"
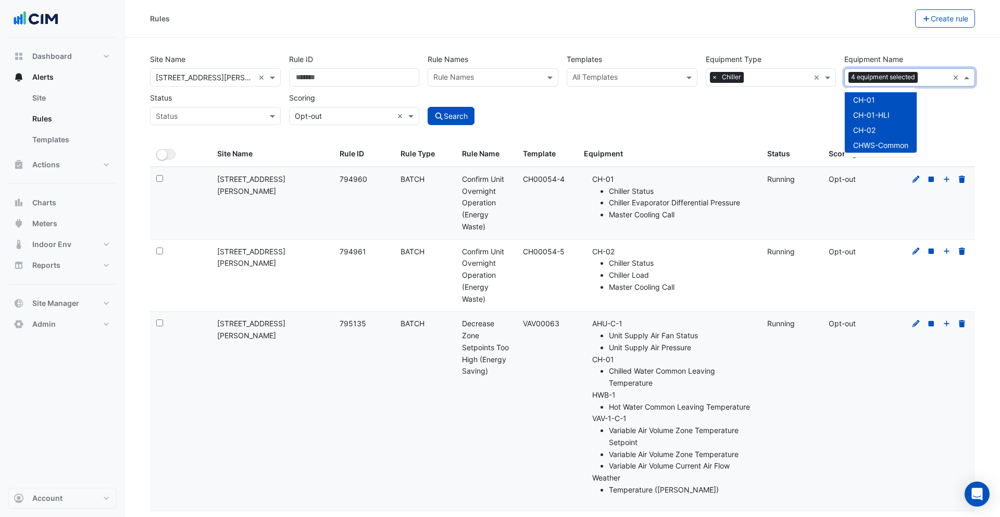
click at [950, 79] on div "Equipment Name 4 equipment selected ×" at bounding box center [909, 77] width 131 height 18
click at [950, 77] on div "Equipment Name 4 equipment selected ×" at bounding box center [909, 77] width 131 height 18
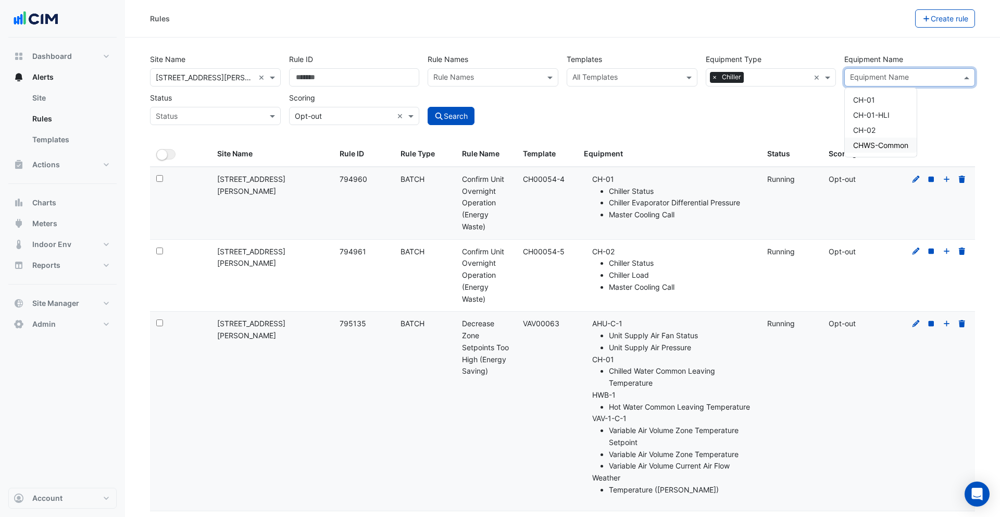
drag, startPoint x: 819, startPoint y: 76, endPoint x: 762, endPoint y: 79, distance: 56.3
click at [512, 78] on input "text" at bounding box center [486, 78] width 107 height 11
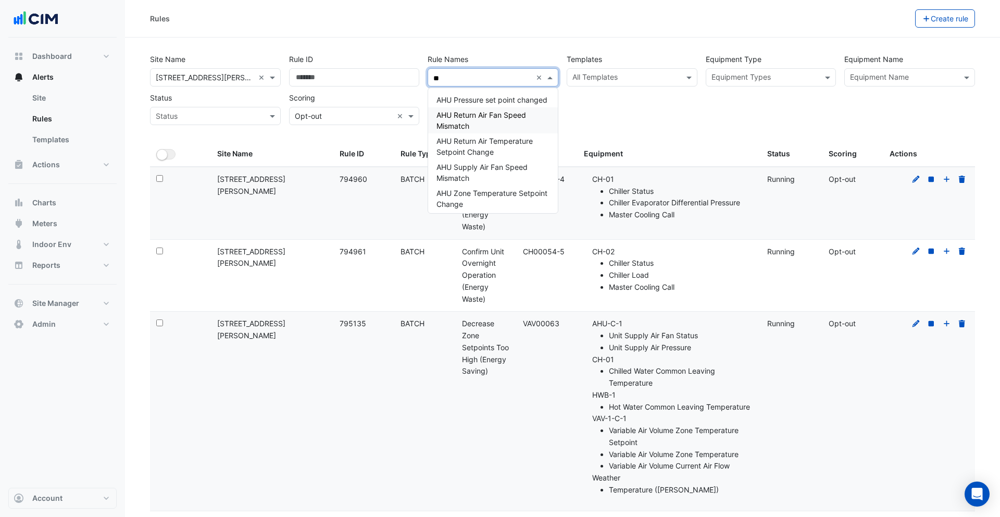
type input "**"
drag, startPoint x: 625, startPoint y: 96, endPoint x: 623, endPoint y: 79, distance: 16.7
click at [625, 96] on div "Site Name All Sites × 99 Elizabeth St × Rule ID Rule Names Rule Names ** × AHU …" at bounding box center [562, 86] width 833 height 77
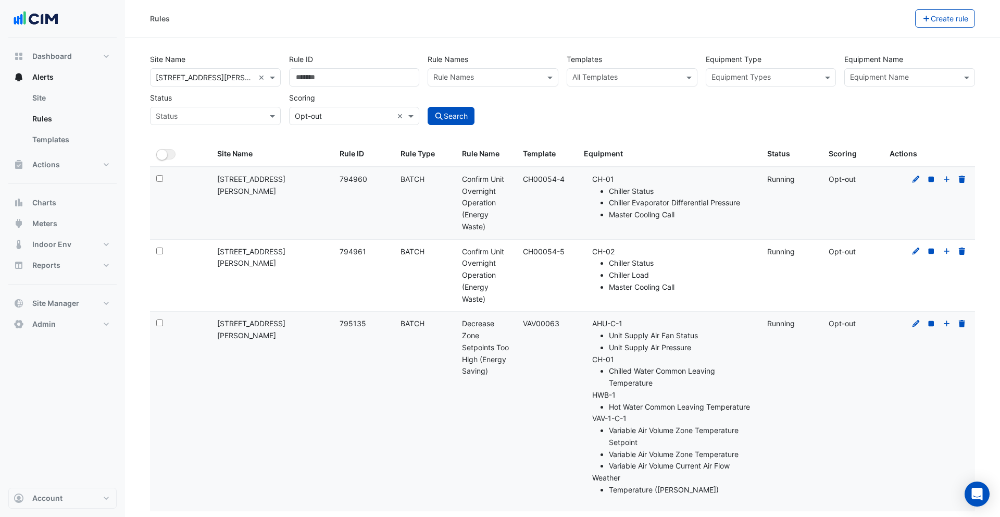
click at [624, 77] on input "text" at bounding box center [625, 78] width 107 height 11
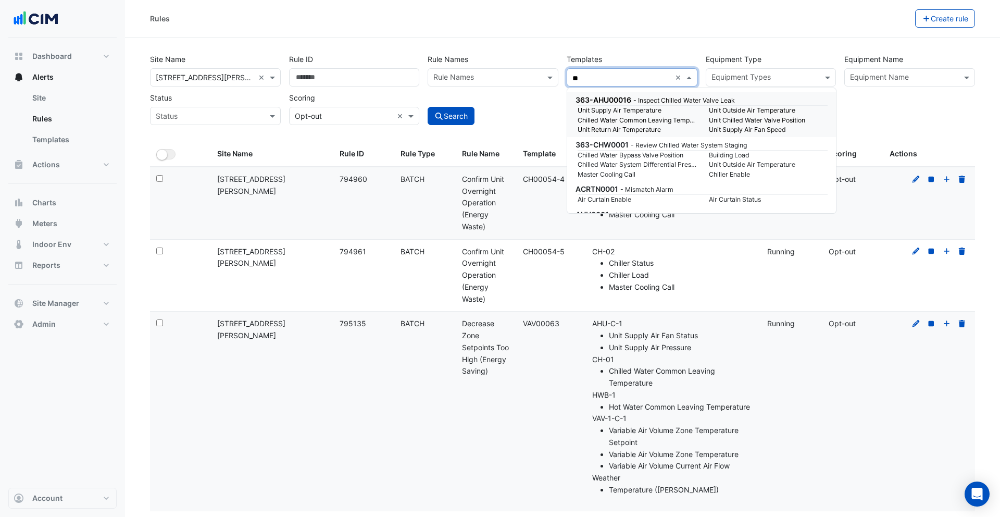
type input "**"
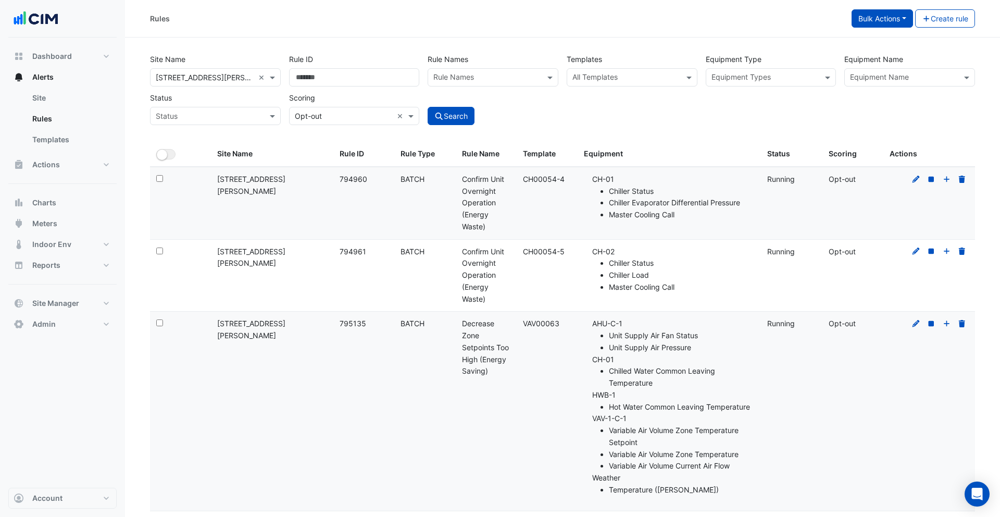
click at [893, 13] on button "Bulk Actions" at bounding box center [881, 18] width 61 height 18
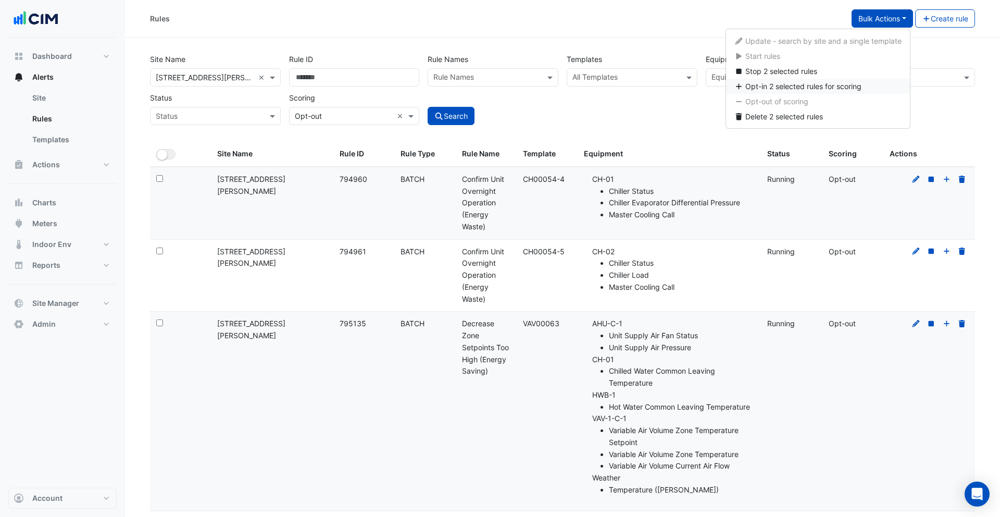
click at [839, 82] on span "Opt-in 2 selected rules for scoring" at bounding box center [803, 86] width 116 height 9
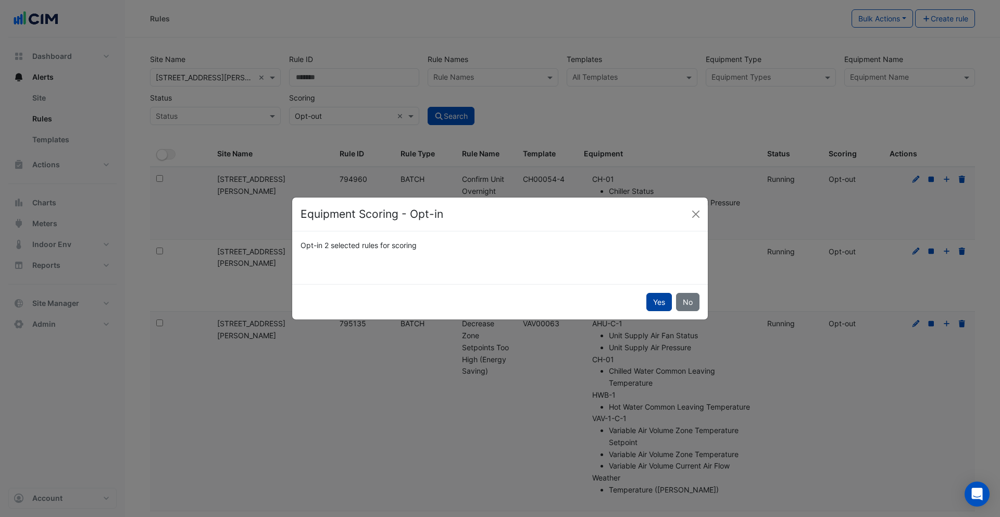
click at [653, 301] on button "Yes" at bounding box center [659, 302] width 26 height 18
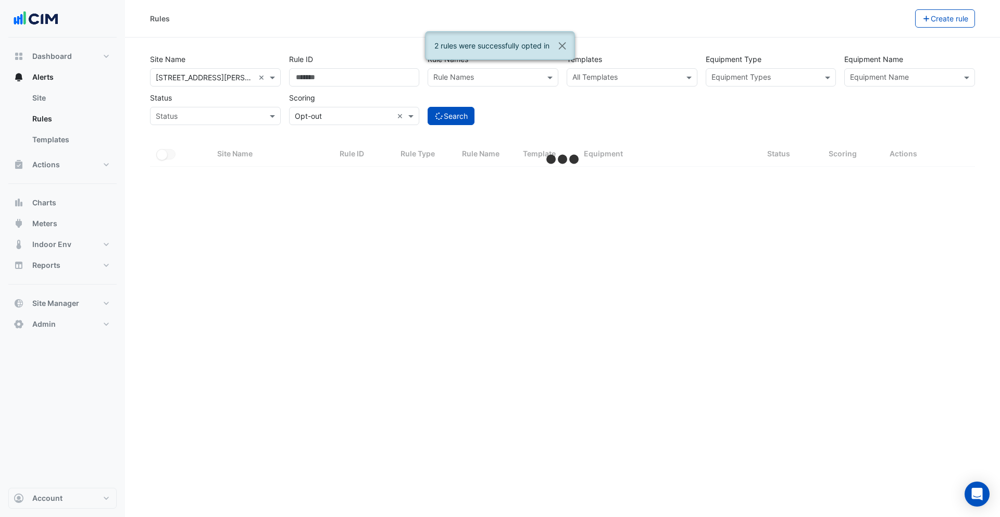
select select "***"
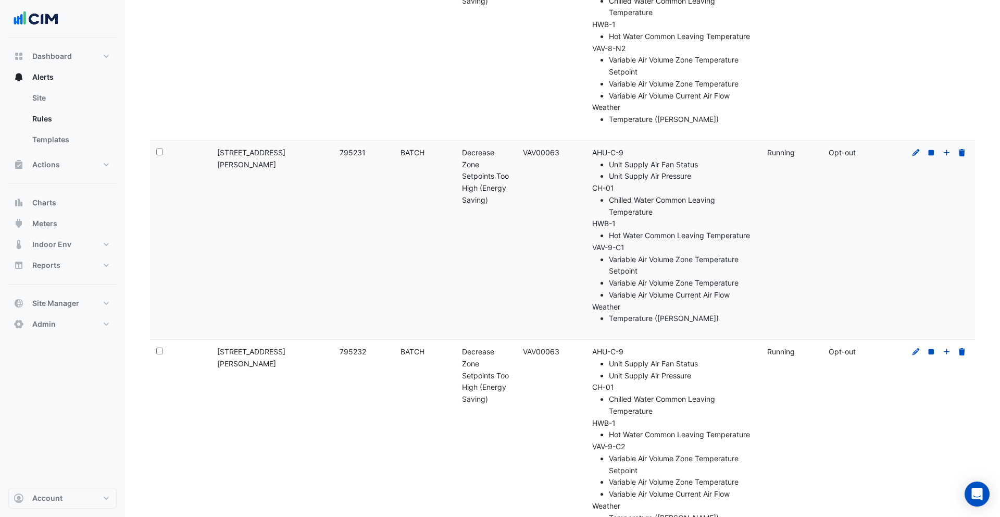
scroll to position [19583, 0]
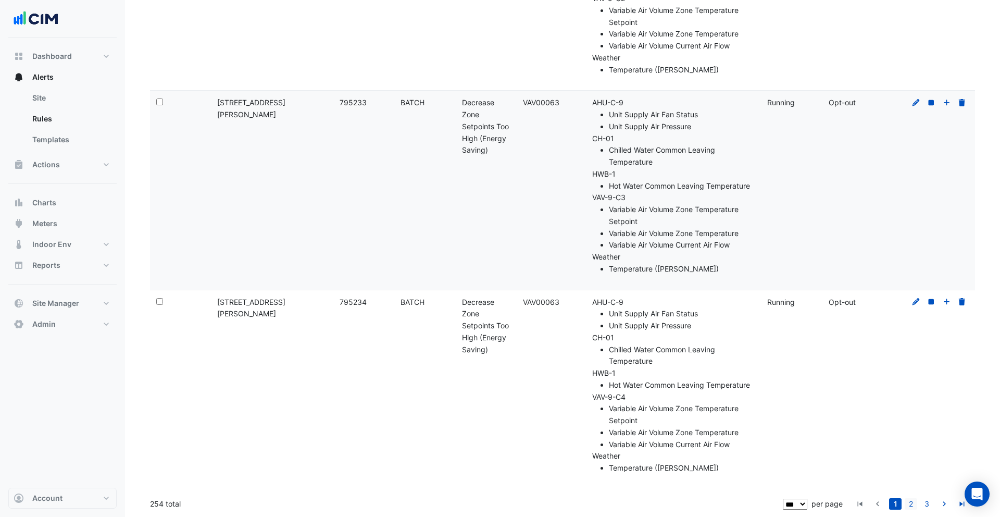
click at [911, 503] on link "2" at bounding box center [910, 503] width 12 height 11
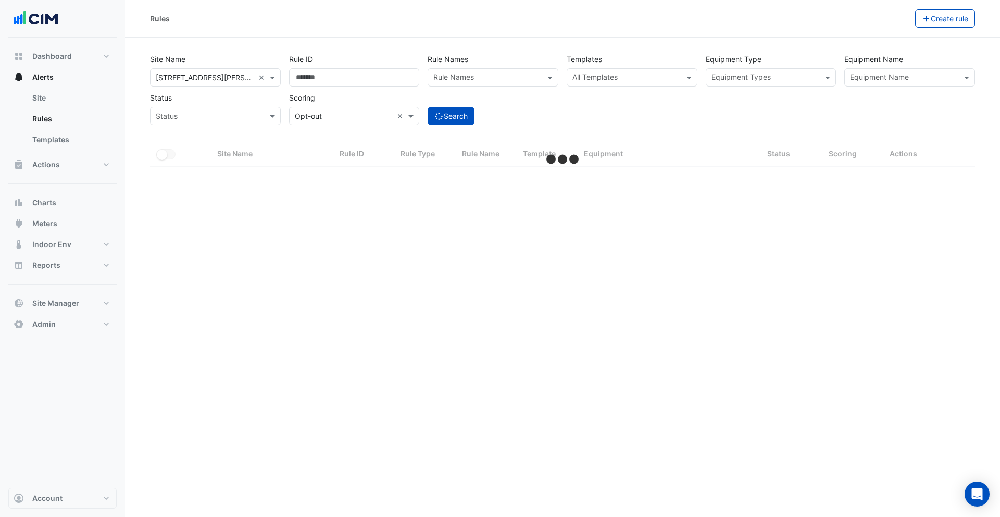
select select "***"
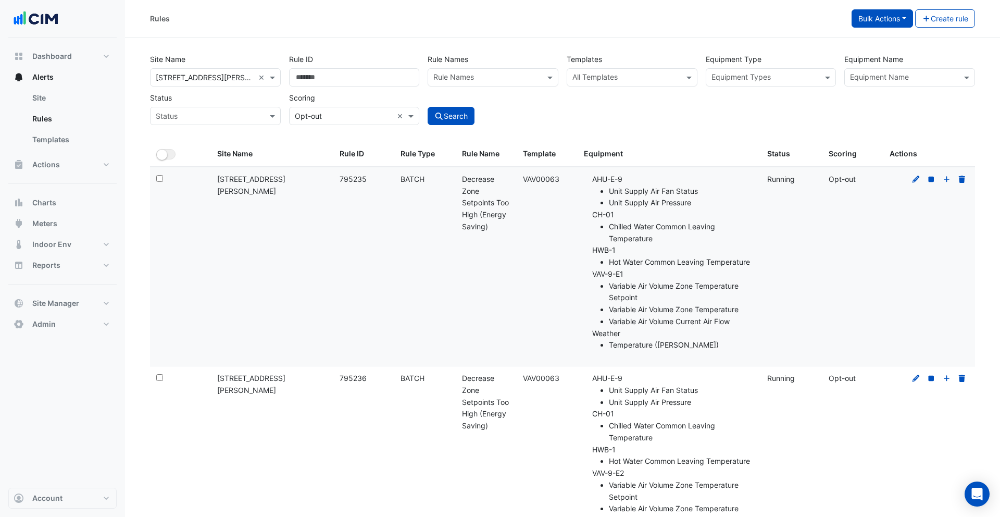
click at [874, 19] on button "Bulk Actions" at bounding box center [881, 18] width 61 height 18
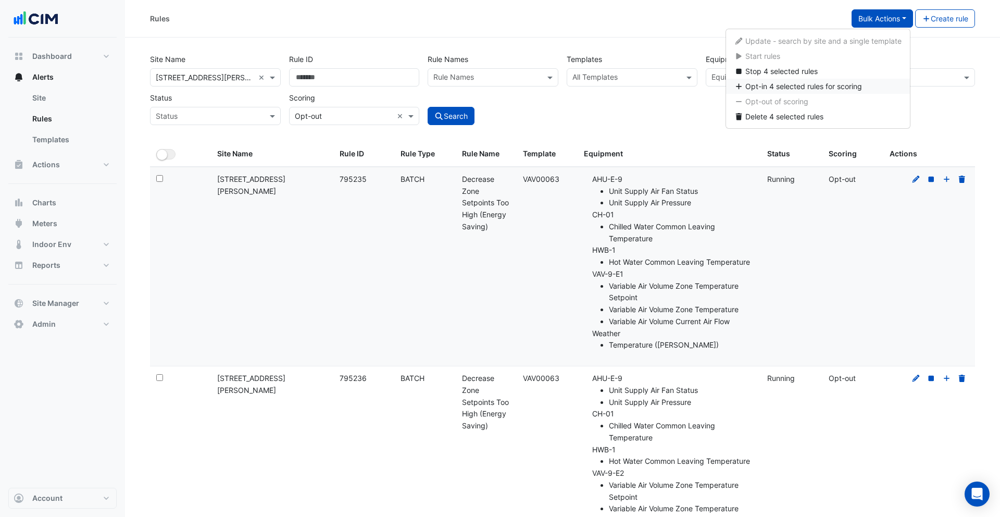
click at [838, 84] on span "Opt-in 4 selected rules for scoring" at bounding box center [803, 86] width 117 height 9
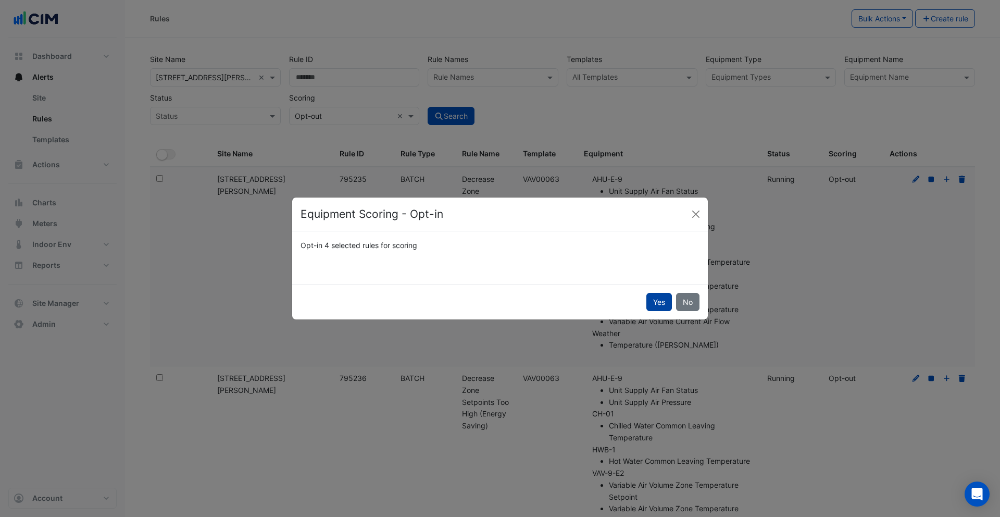
click at [653, 305] on button "Yes" at bounding box center [659, 302] width 26 height 18
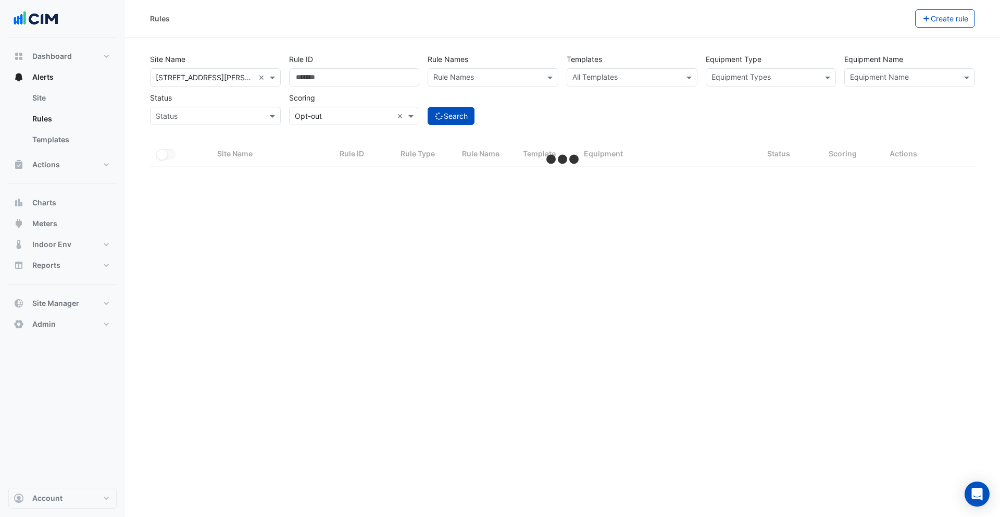
select select "***"
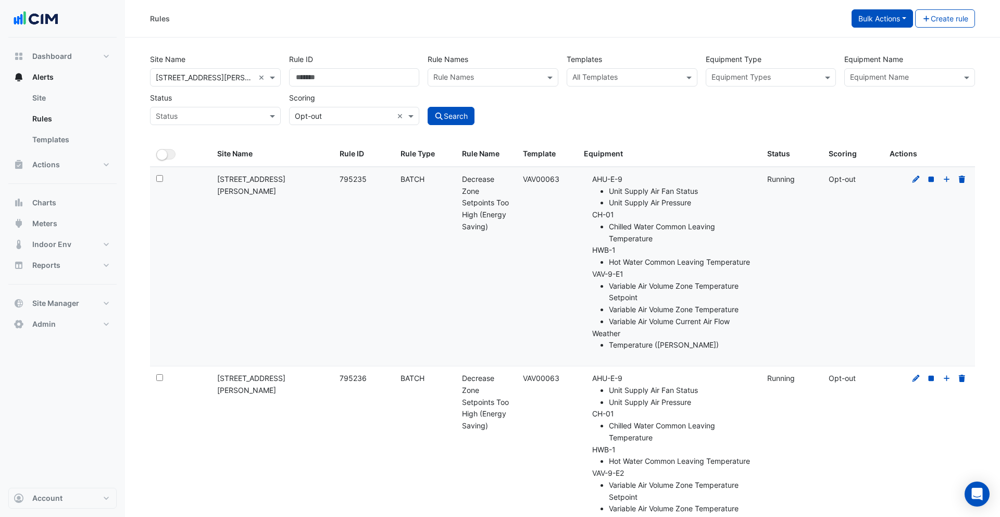
click at [859, 27] on button "Bulk Actions" at bounding box center [881, 18] width 61 height 18
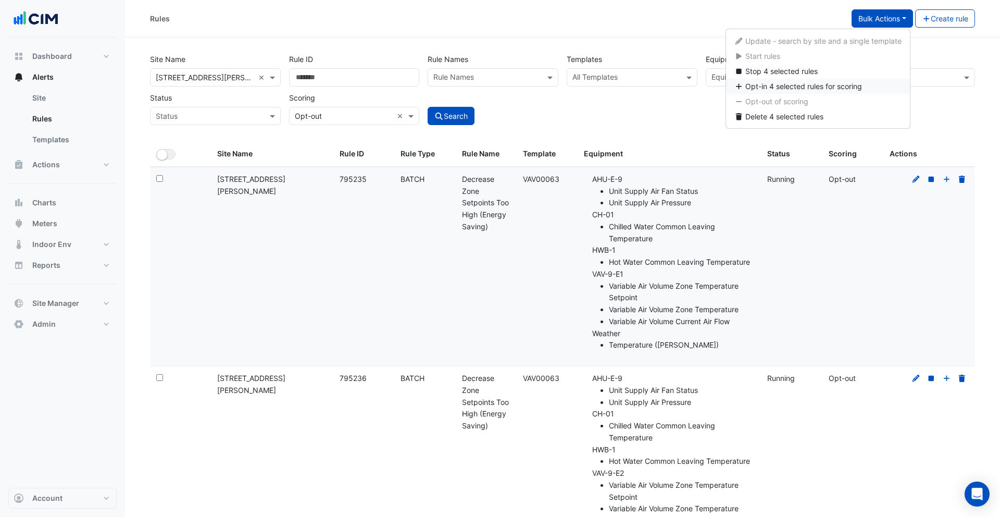
click at [788, 84] on span "Opt-in 4 selected rules for scoring" at bounding box center [803, 86] width 117 height 9
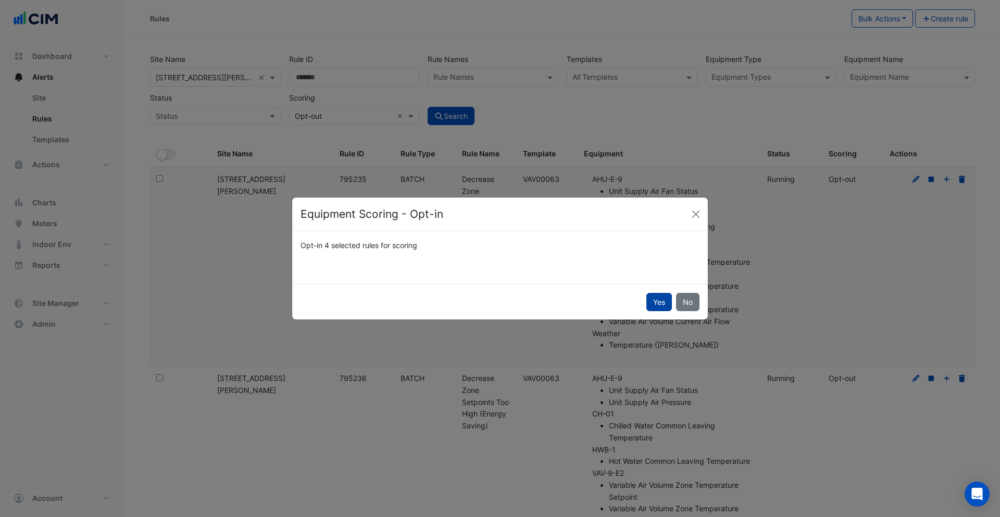
click at [650, 301] on button "Yes" at bounding box center [659, 302] width 26 height 18
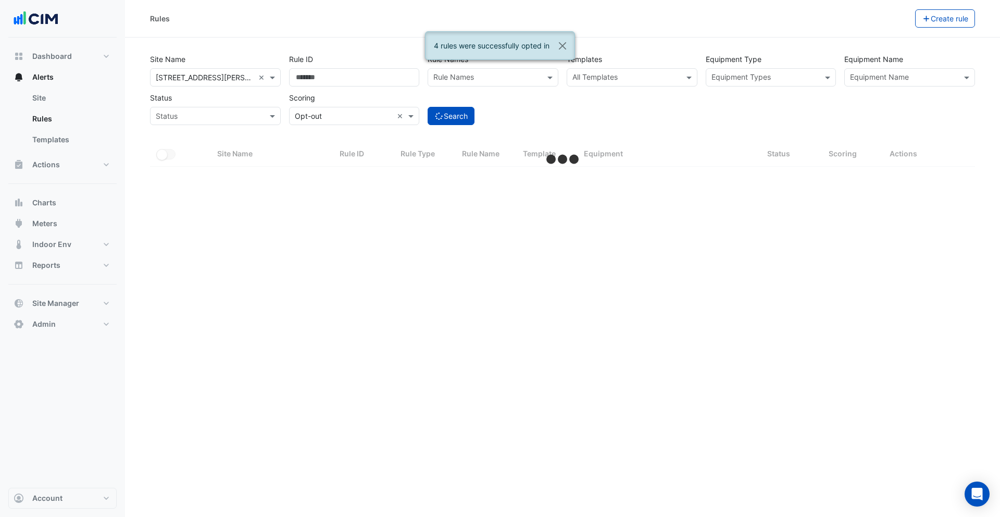
select select "***"
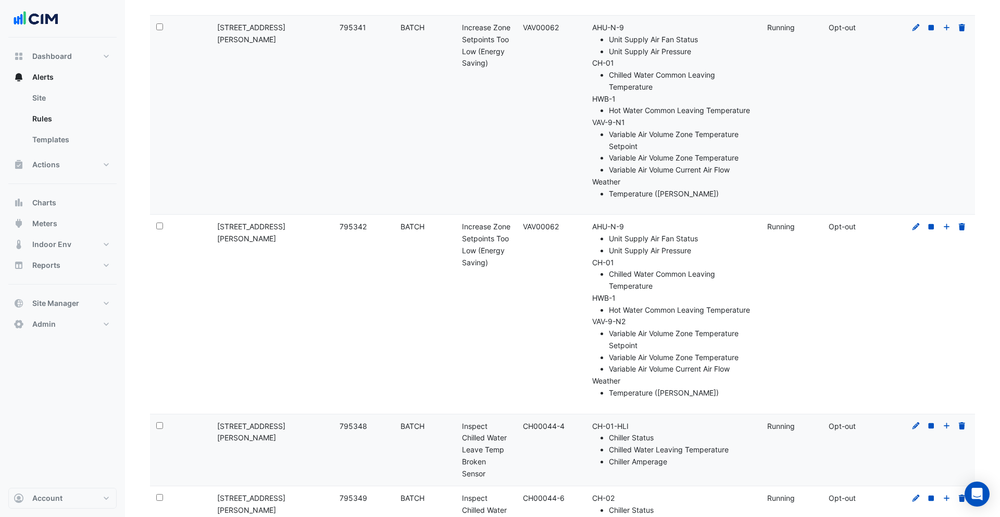
scroll to position [19068, 0]
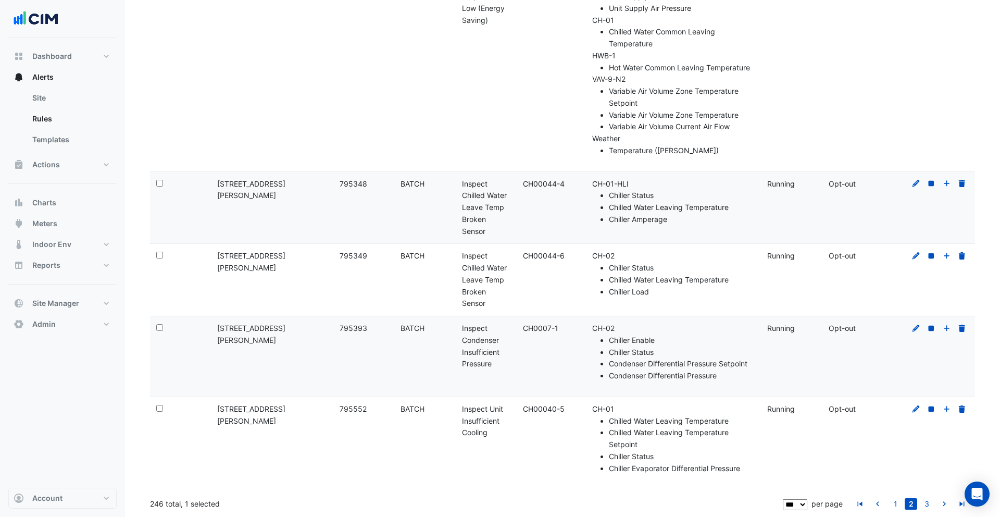
click at [157, 250] on div "Select:" at bounding box center [180, 256] width 48 height 12
click at [158, 411] on div "Select:" at bounding box center [180, 409] width 48 height 12
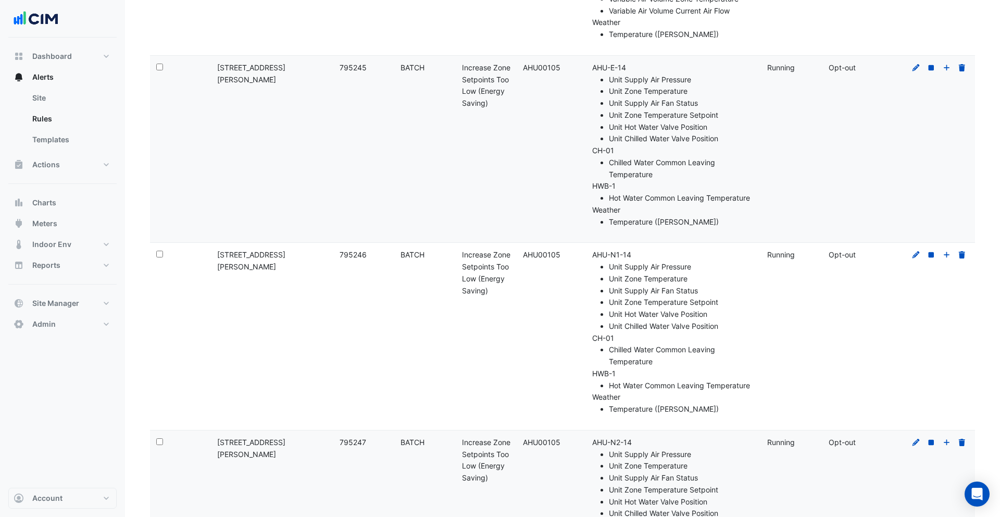
scroll to position [0, 0]
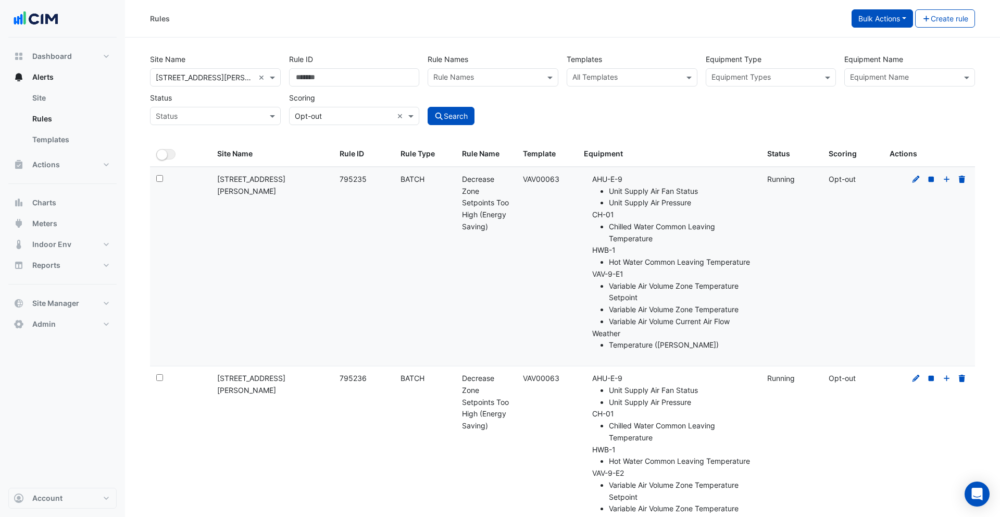
click at [869, 21] on button "Bulk Actions" at bounding box center [881, 18] width 61 height 18
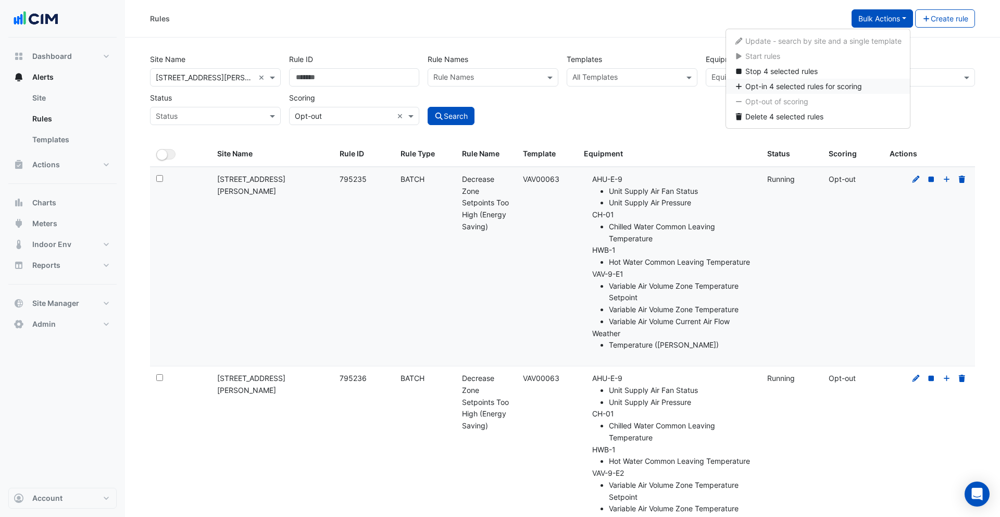
click at [810, 84] on span "Opt-in 4 selected rules for scoring" at bounding box center [803, 86] width 117 height 9
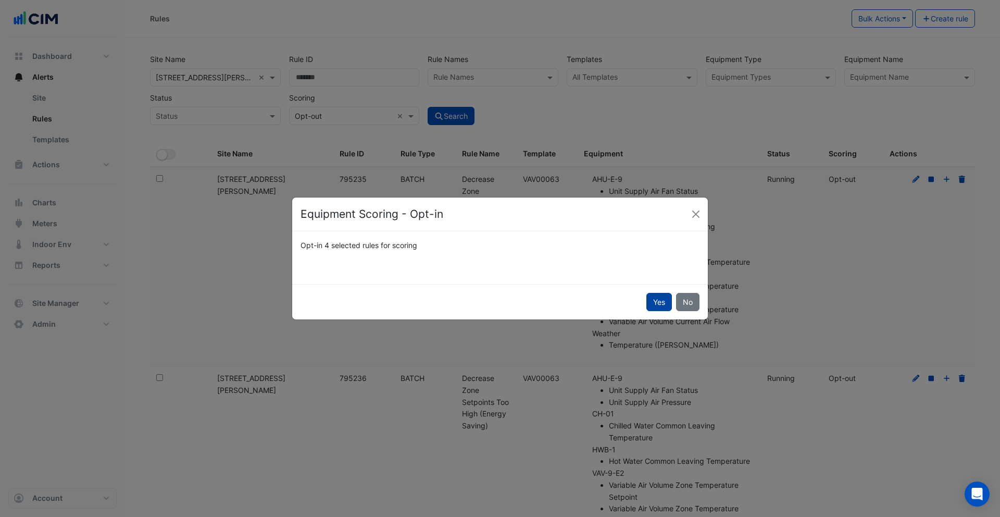
click at [658, 300] on button "Yes" at bounding box center [659, 302] width 26 height 18
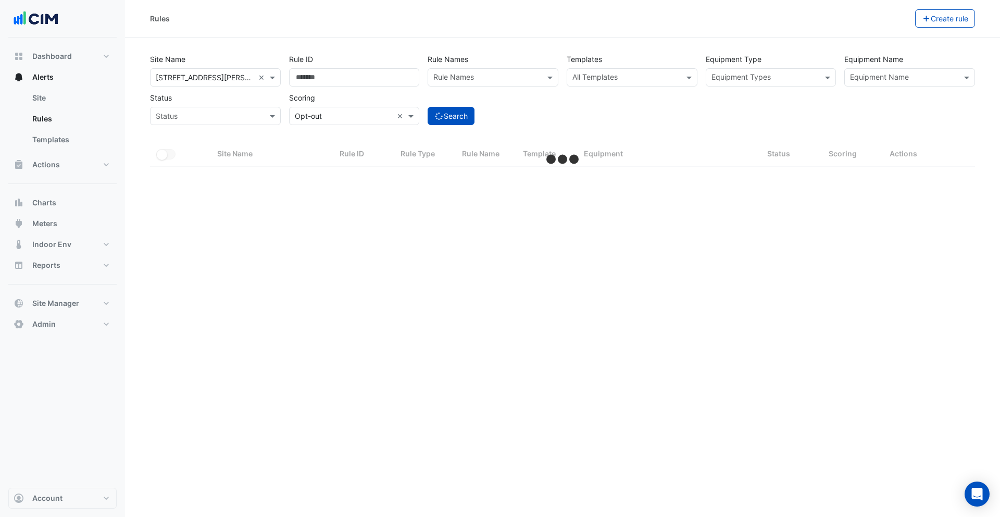
select select "***"
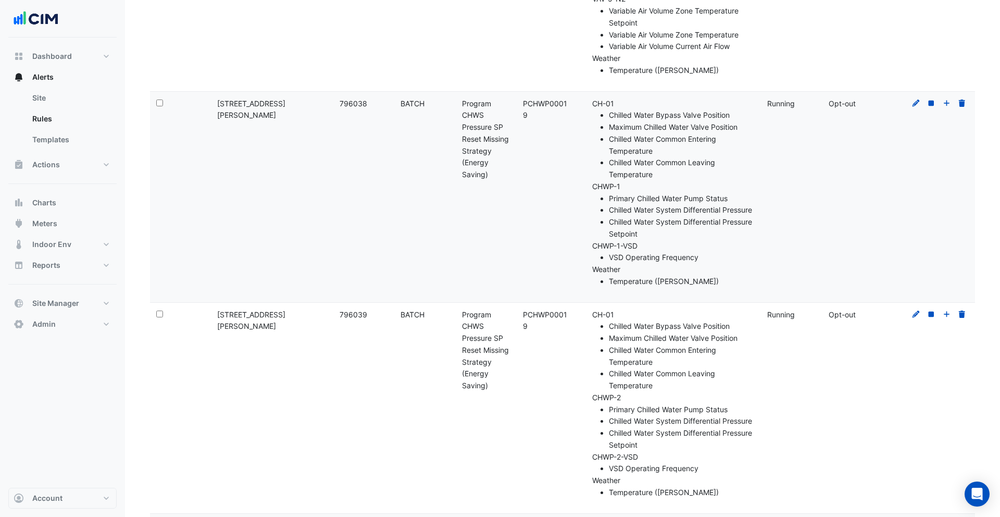
scroll to position [19405, 0]
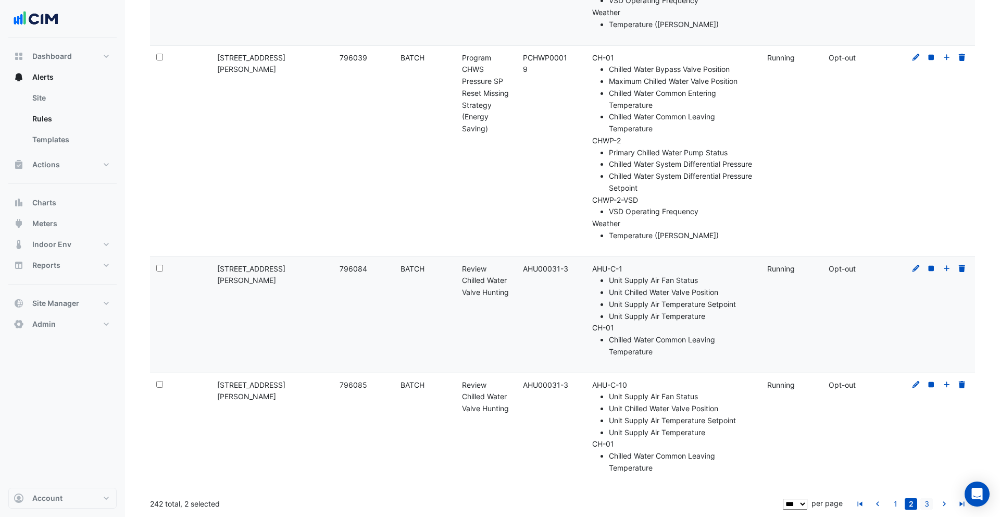
click at [929, 500] on link "3" at bounding box center [926, 503] width 12 height 11
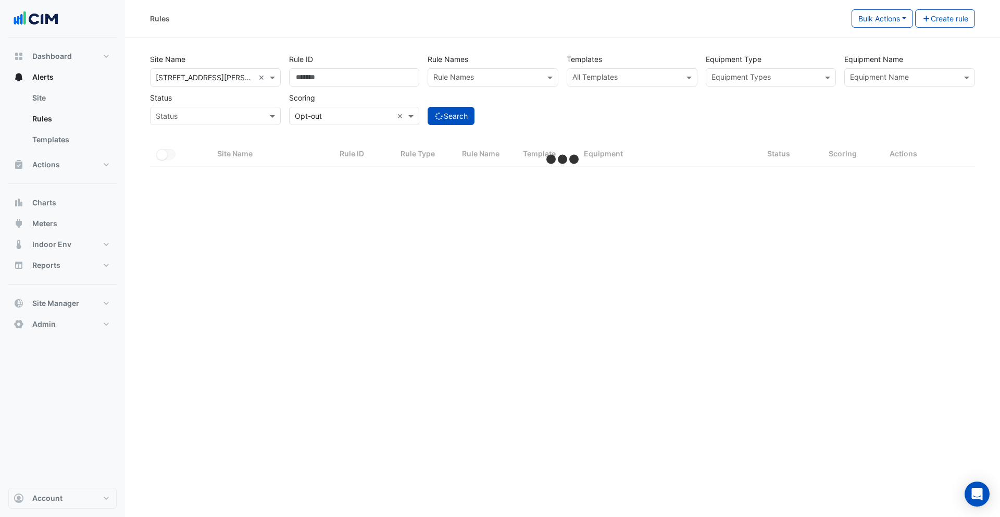
select select "***"
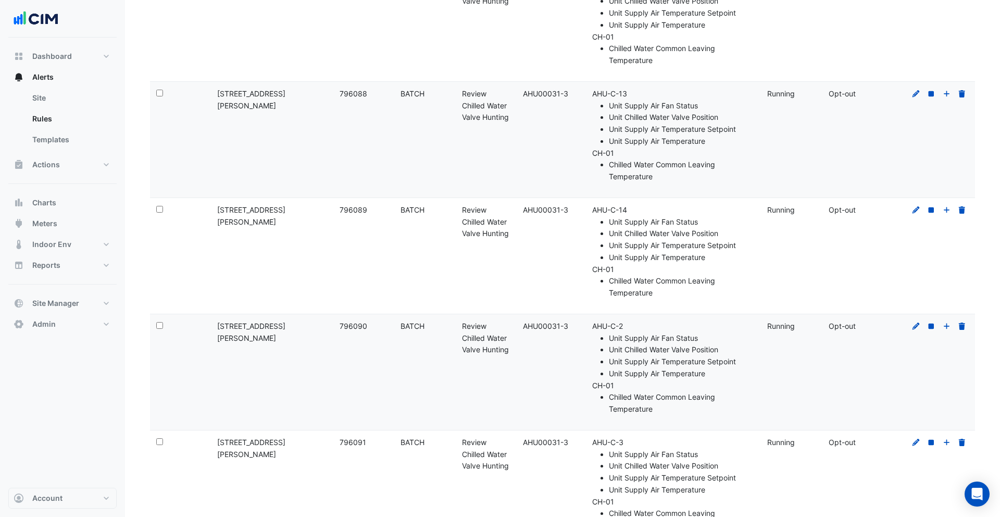
scroll to position [443, 0]
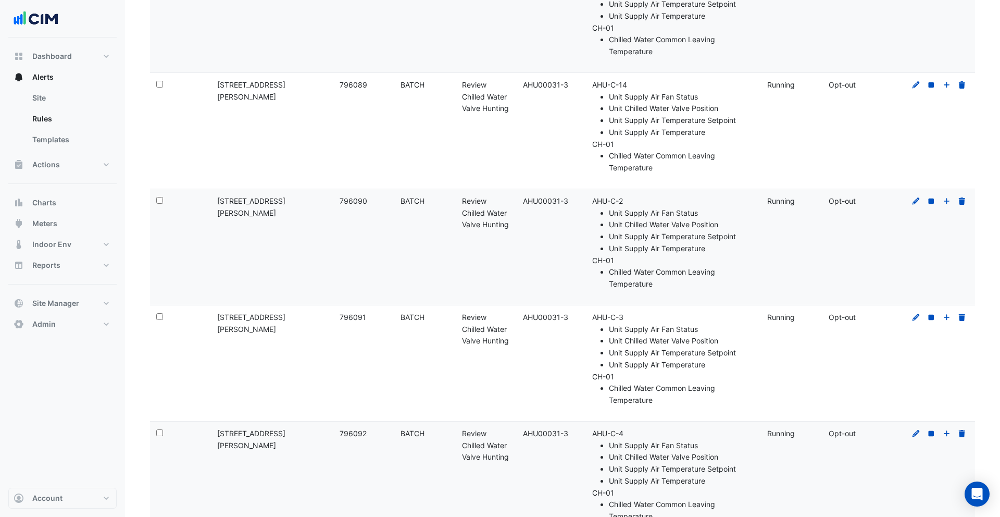
click at [165, 319] on div "Select:" at bounding box center [180, 317] width 48 height 12
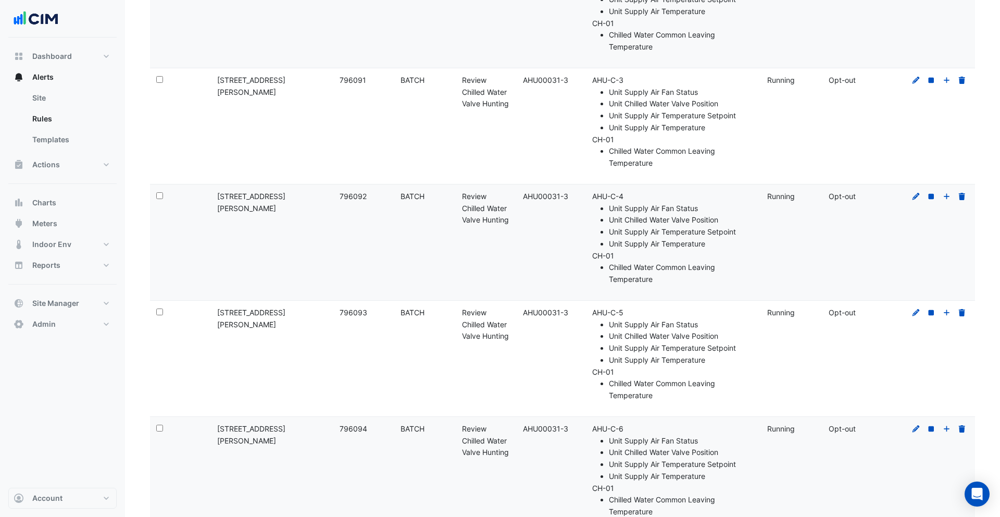
scroll to position [747, 0]
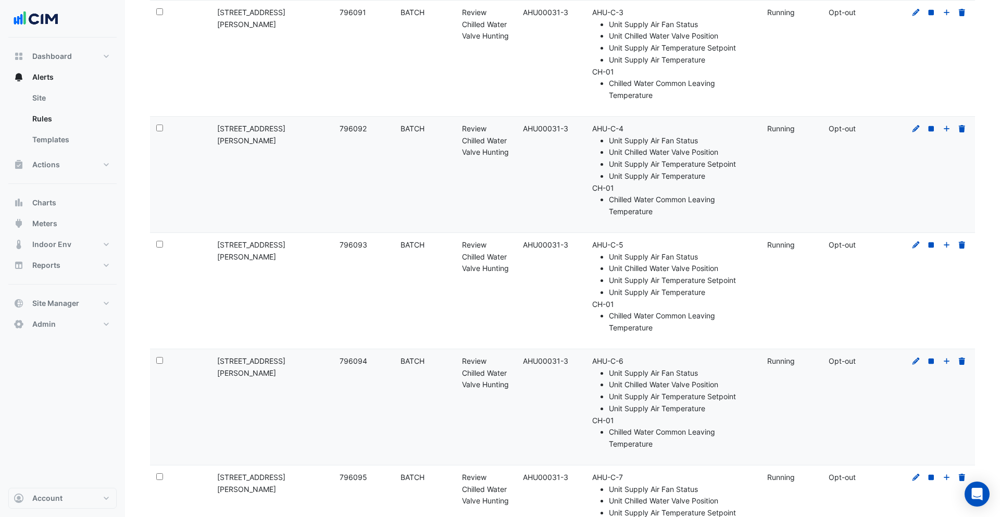
click at [157, 248] on div "Select:" at bounding box center [180, 245] width 48 height 12
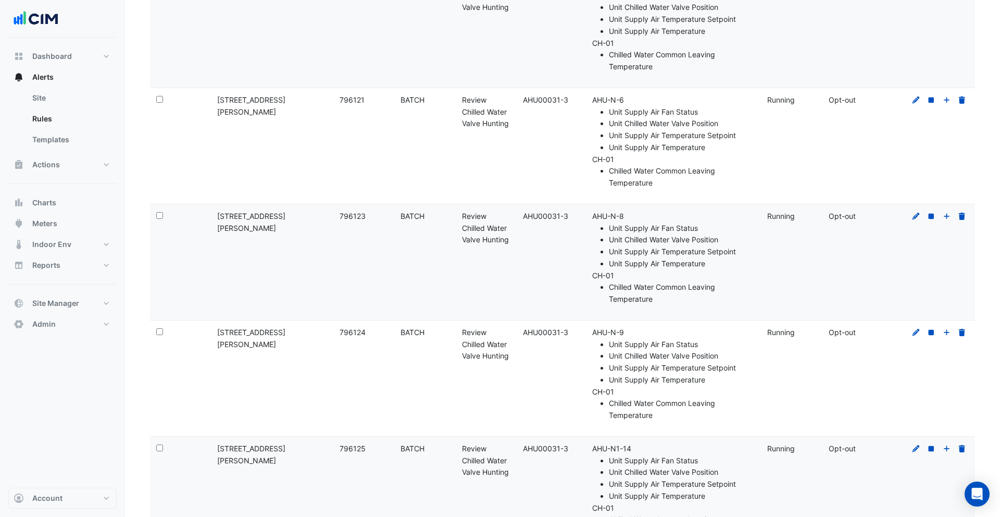
scroll to position [4508, 0]
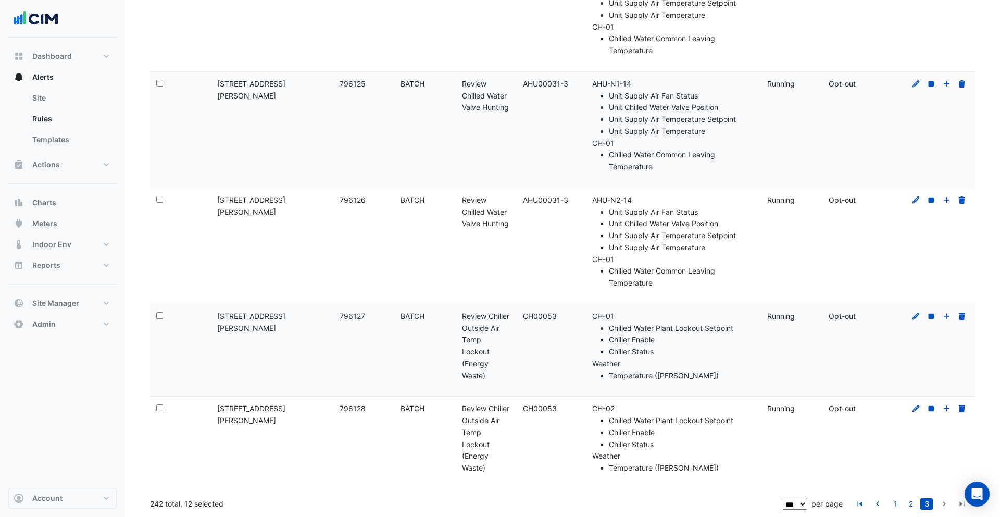
click at [155, 314] on datatable-body-cell "Select:" at bounding box center [180, 350] width 61 height 92
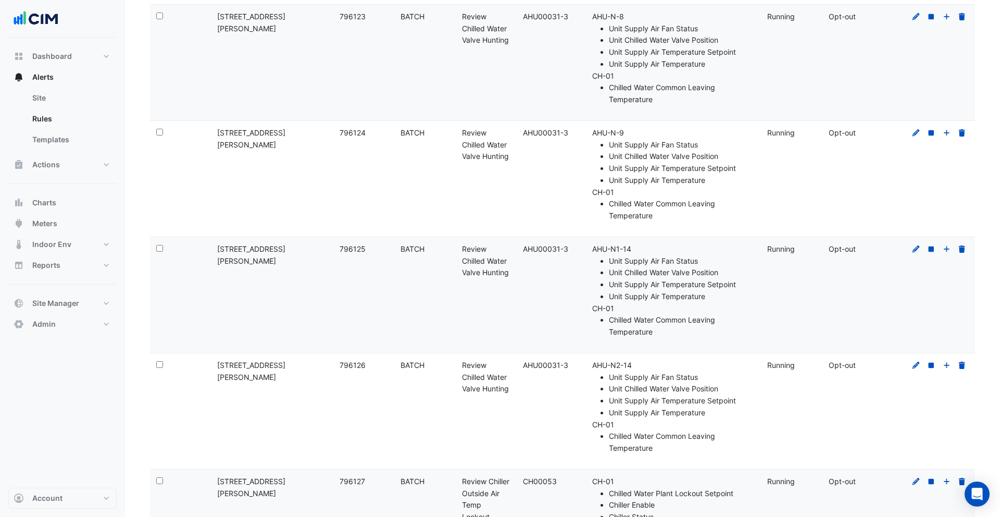
scroll to position [4277, 0]
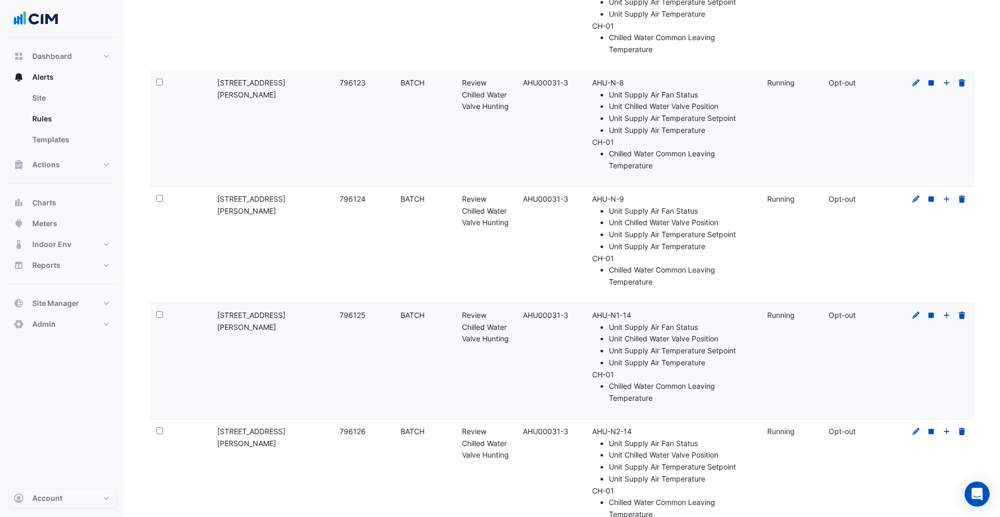
click at [164, 199] on div "Select:" at bounding box center [180, 199] width 48 height 12
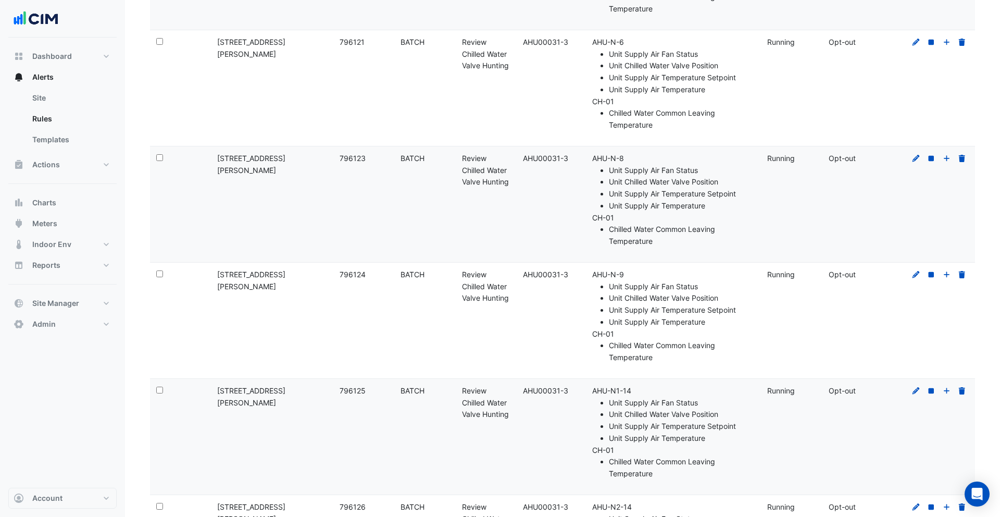
scroll to position [3891, 0]
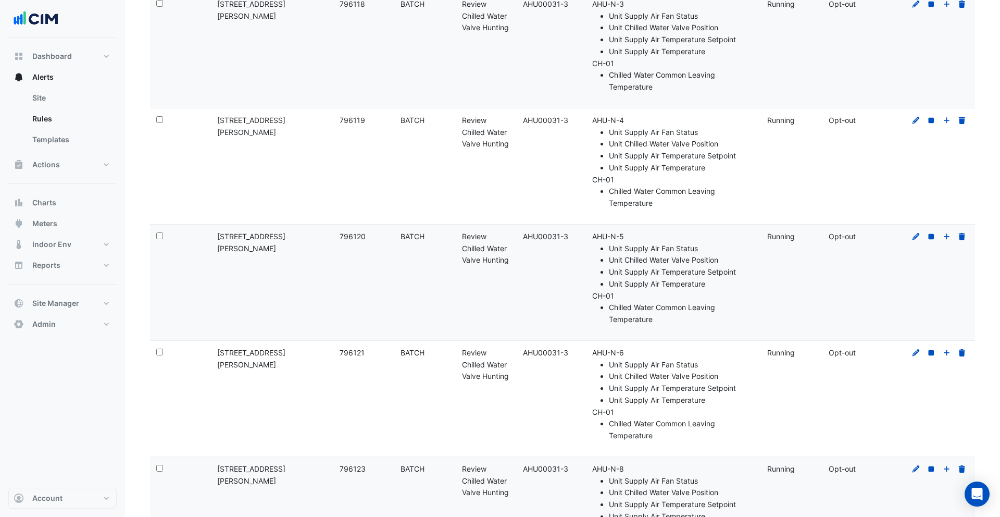
click at [160, 123] on div "Select:" at bounding box center [180, 121] width 48 height 12
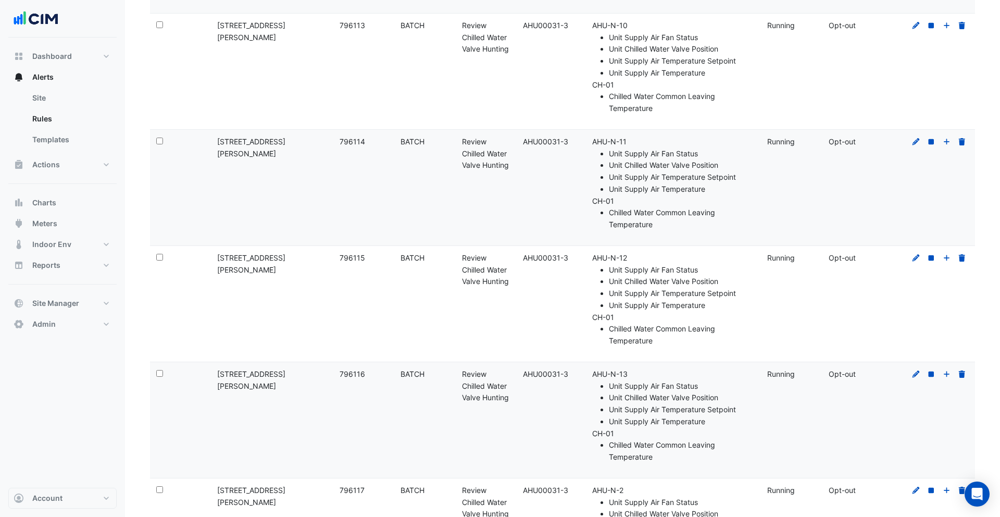
scroll to position [3327, 0]
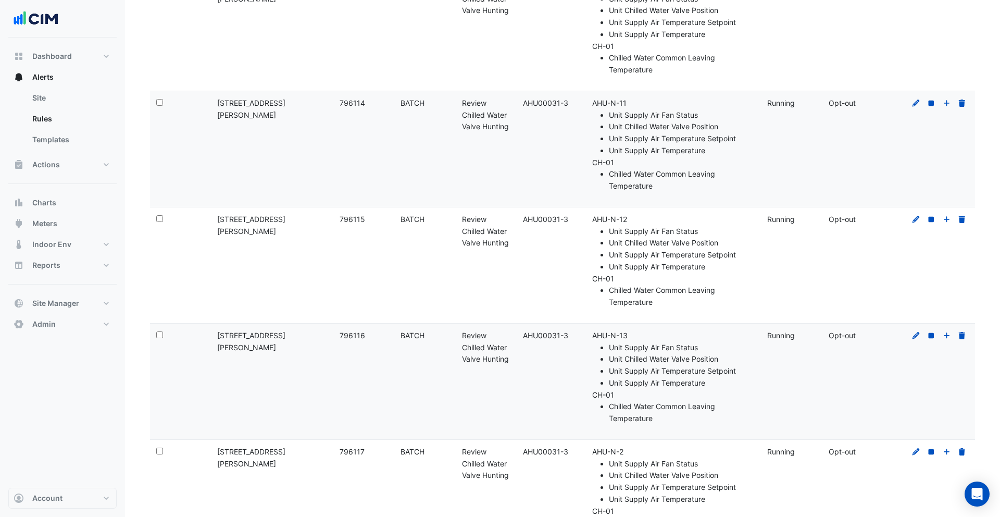
click at [163, 334] on div "Select:" at bounding box center [180, 336] width 48 height 12
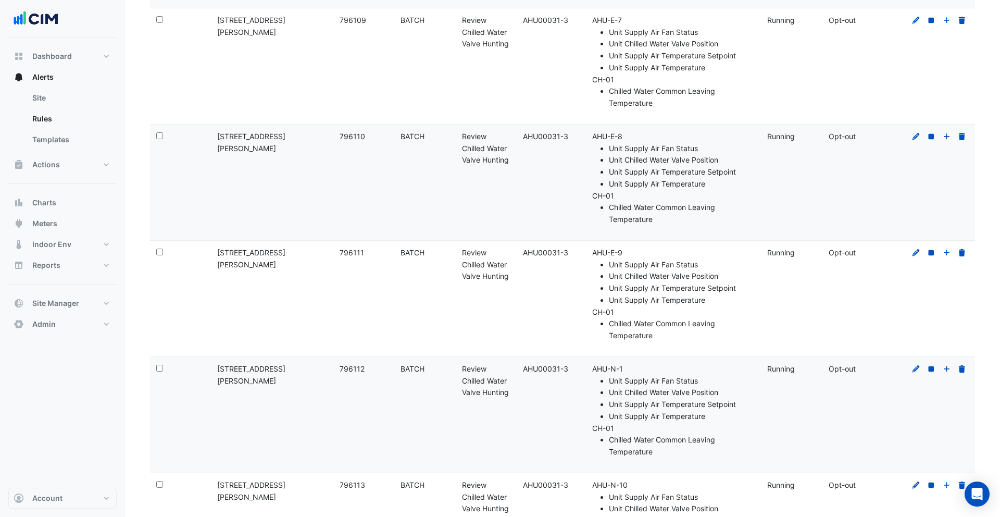
scroll to position [2656, 0]
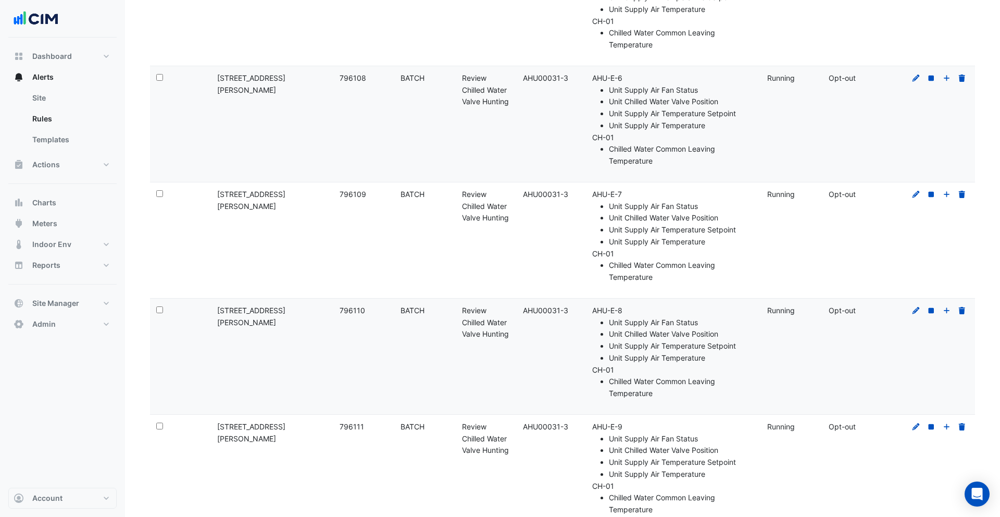
click at [163, 194] on div "Select:" at bounding box center [180, 194] width 48 height 12
click at [164, 193] on div "Select:" at bounding box center [180, 194] width 48 height 12
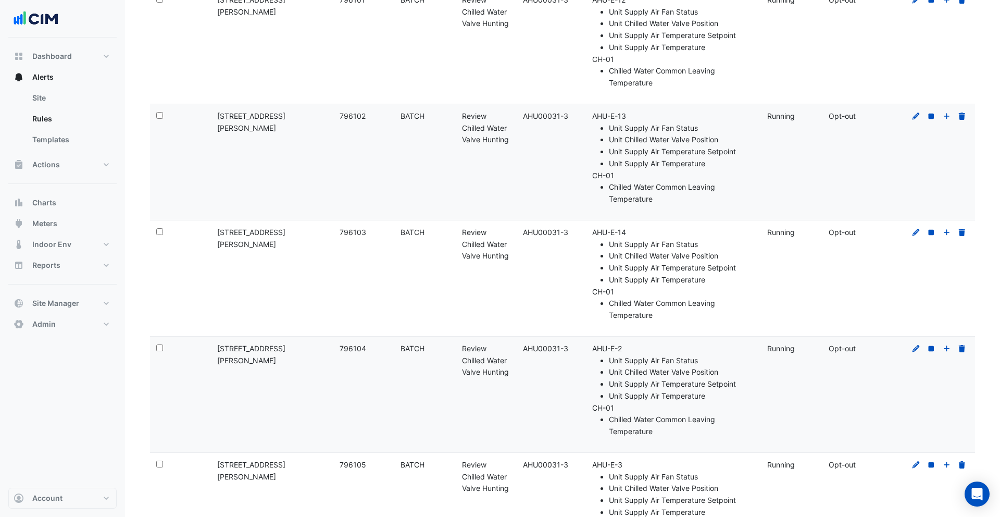
scroll to position [1832, 0]
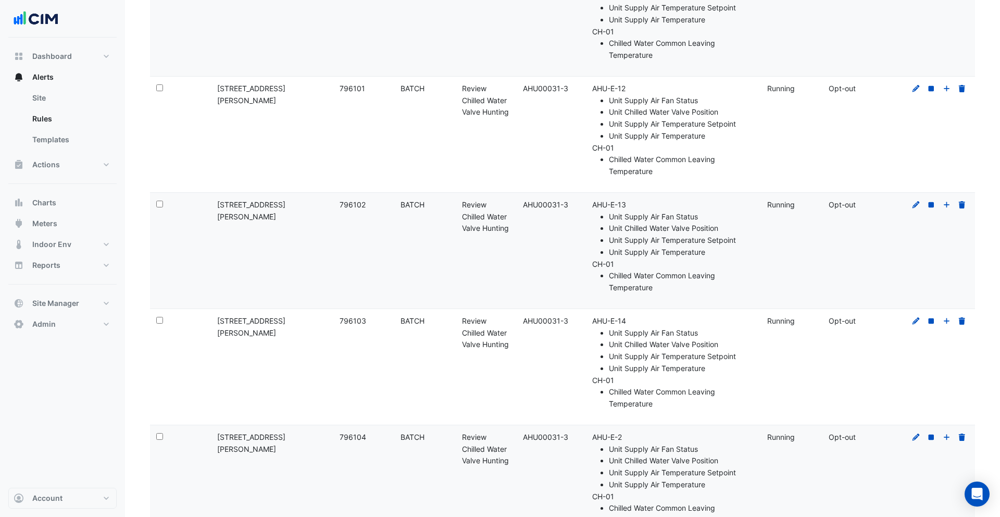
click at [164, 90] on div "Select:" at bounding box center [180, 89] width 48 height 12
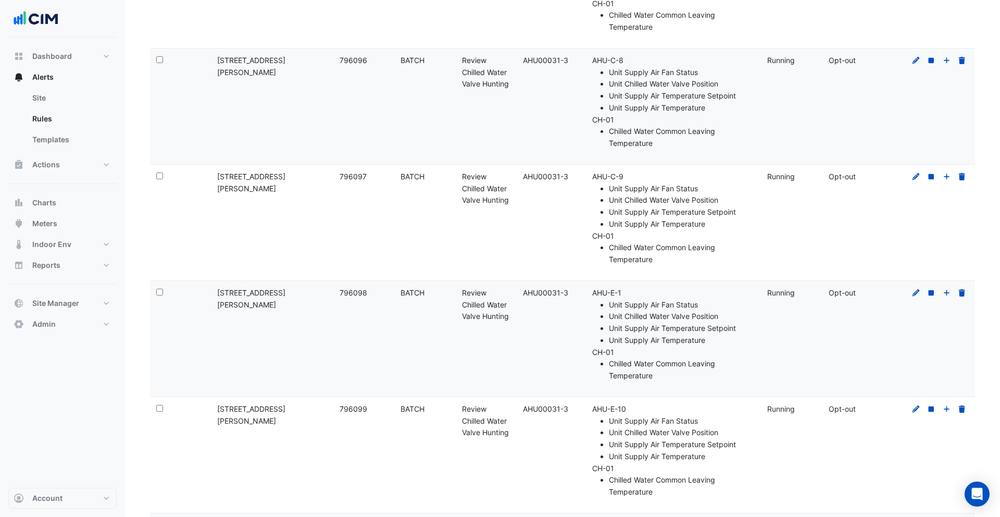
scroll to position [1266, 0]
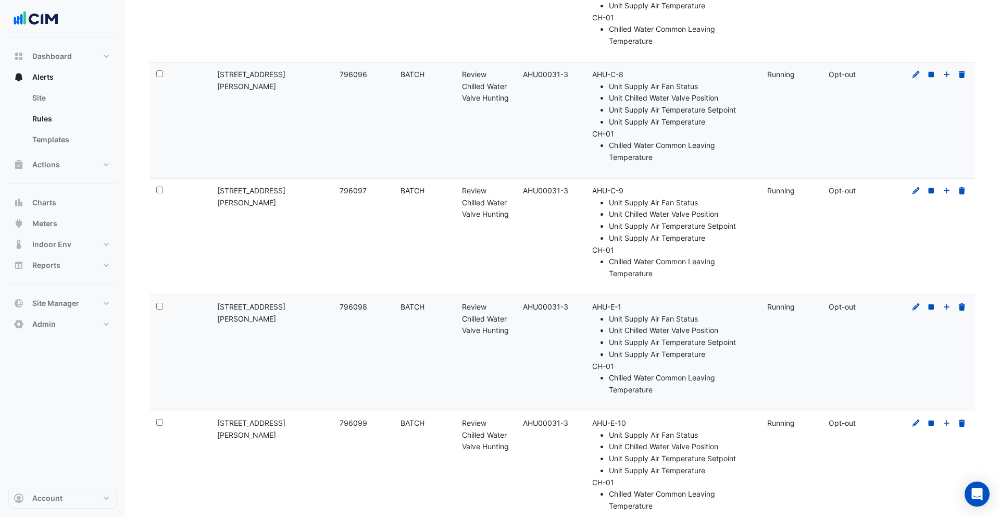
click at [161, 77] on div "Select:" at bounding box center [180, 75] width 48 height 12
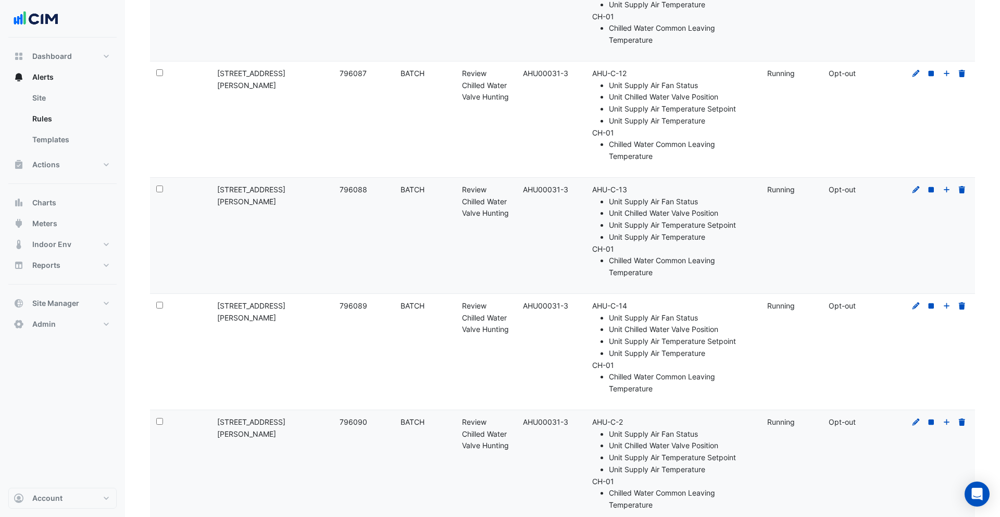
scroll to position [0, 0]
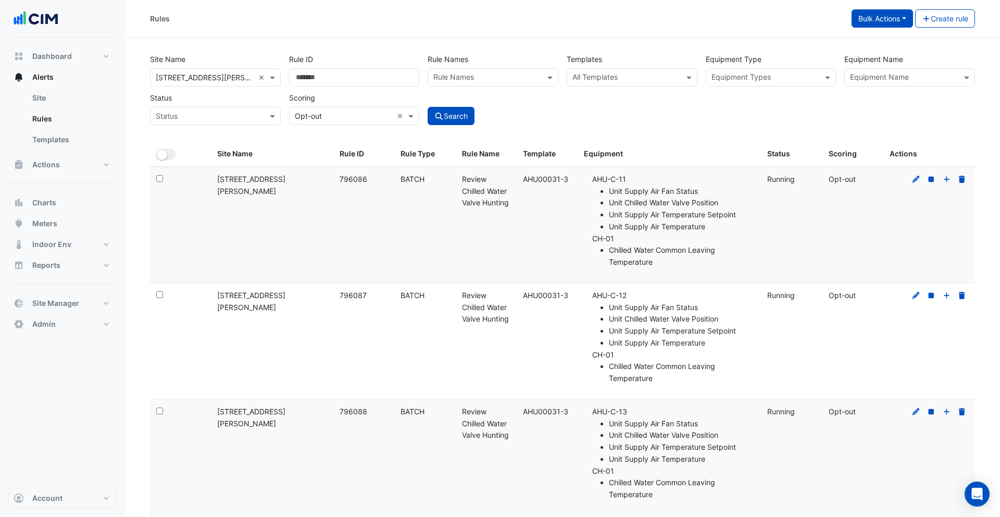
click at [886, 27] on button "Bulk Actions" at bounding box center [881, 18] width 61 height 18
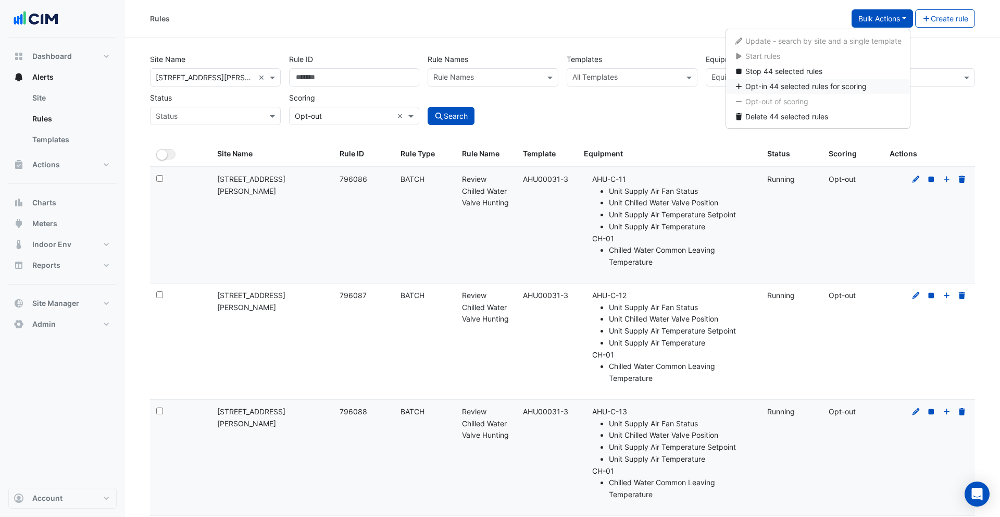
click at [825, 87] on span "Opt-in 44 selected rules for scoring" at bounding box center [805, 86] width 121 height 9
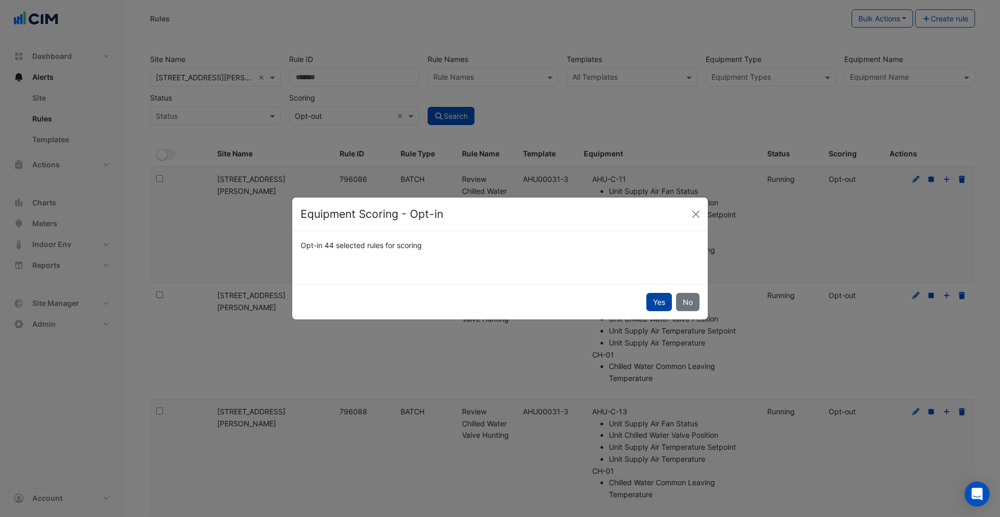
click at [664, 300] on button "Yes" at bounding box center [659, 302] width 26 height 18
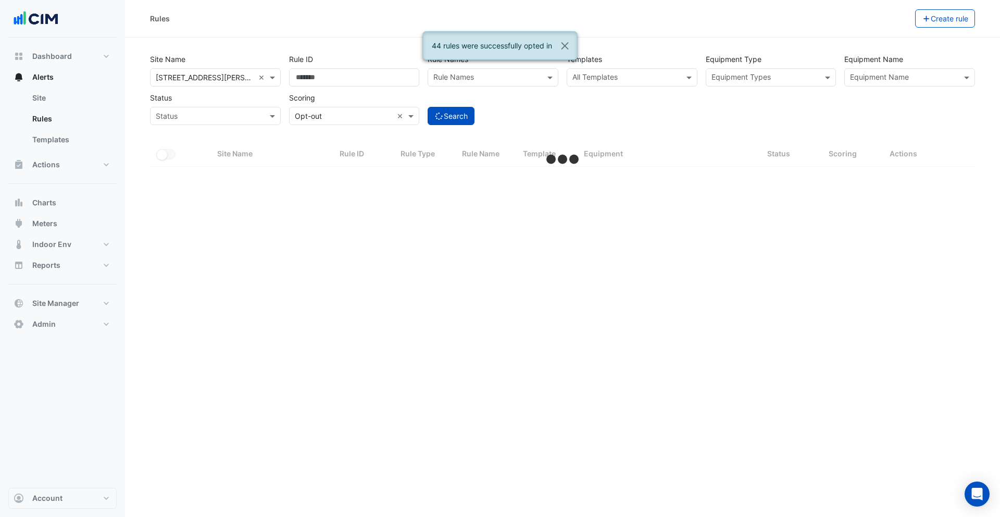
select select "***"
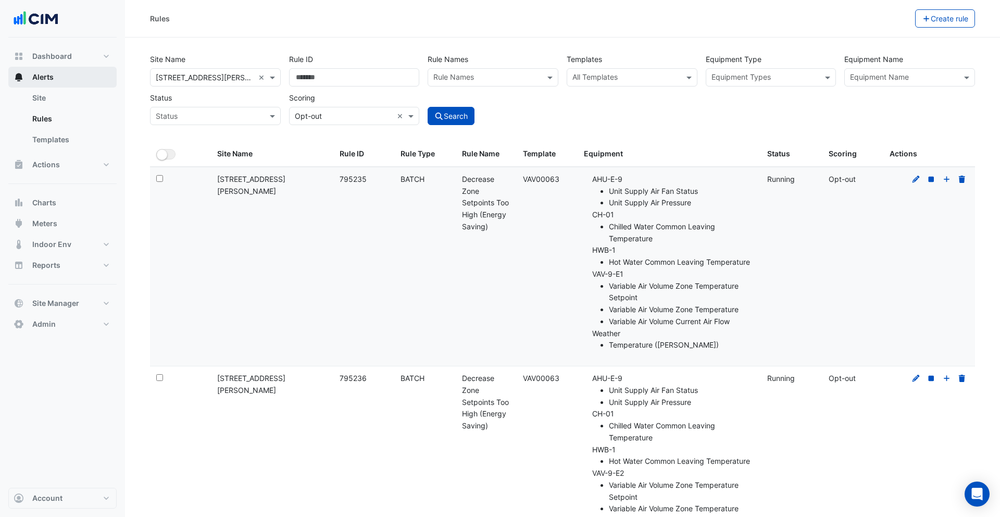
click at [56, 78] on button "Alerts" at bounding box center [62, 77] width 108 height 21
click at [61, 66] on button "Dashboard" at bounding box center [62, 56] width 108 height 21
select select "***"
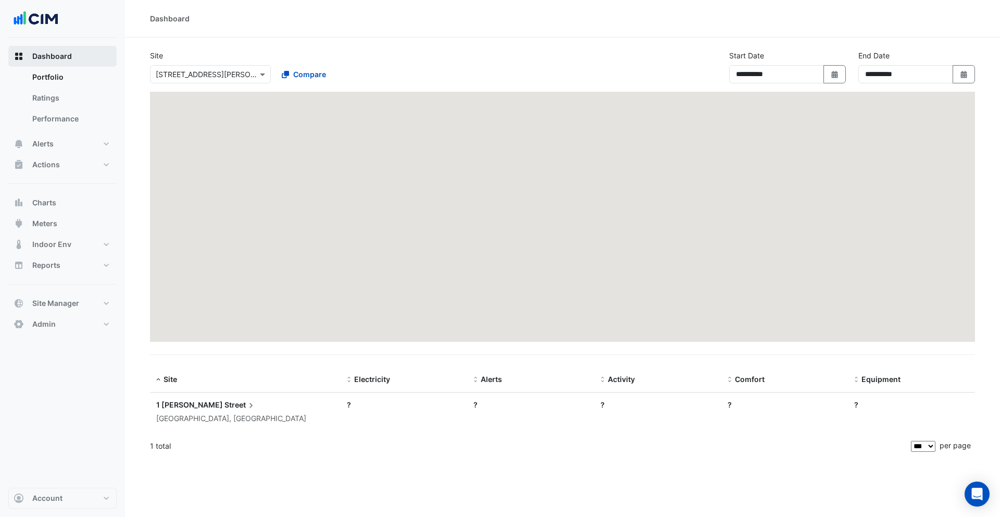
click at [65, 58] on span "Dashboard" at bounding box center [52, 56] width 40 height 10
click at [59, 95] on link "Ratings" at bounding box center [70, 97] width 93 height 21
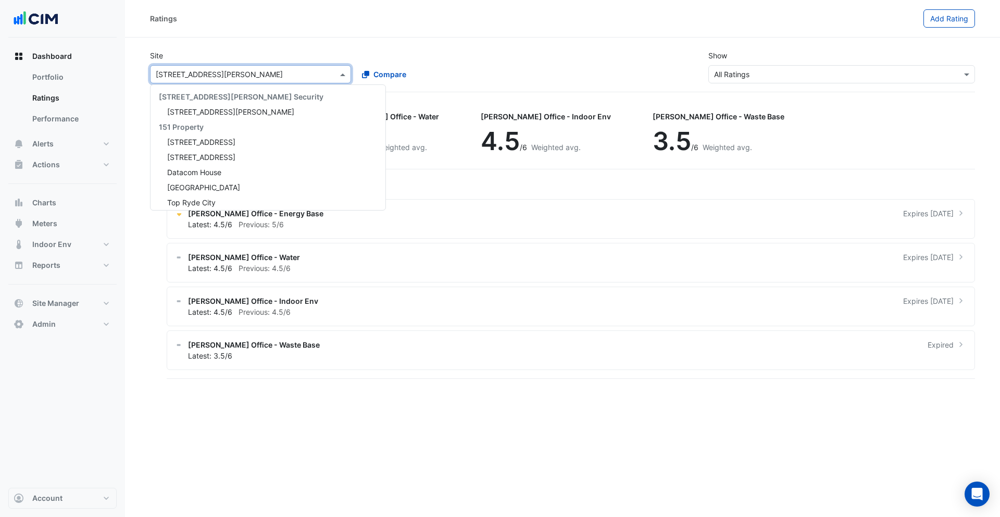
click at [218, 73] on input "text" at bounding box center [240, 74] width 169 height 11
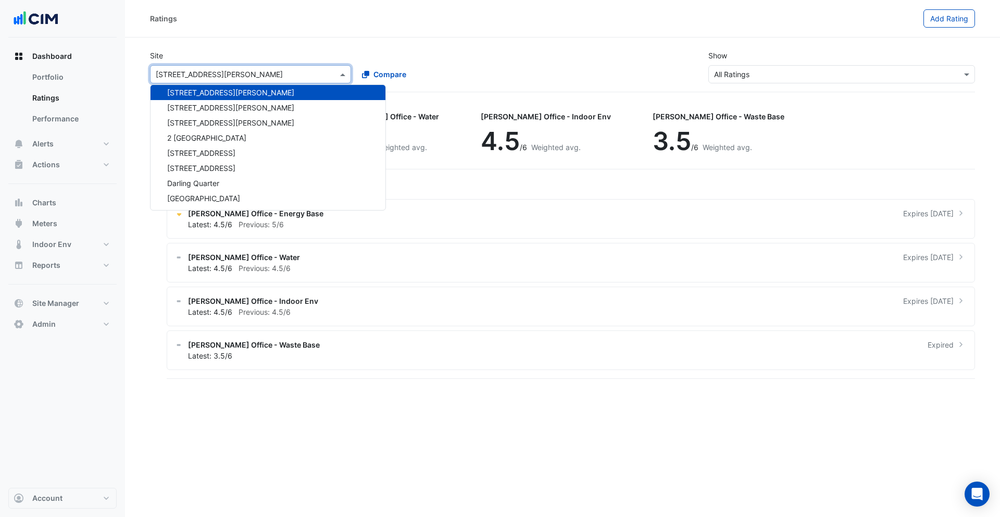
click at [223, 46] on div "Site Select a Site × 1 O'Connell Street 141 Walker Street Security 141 Walker S…" at bounding box center [562, 67] width 837 height 50
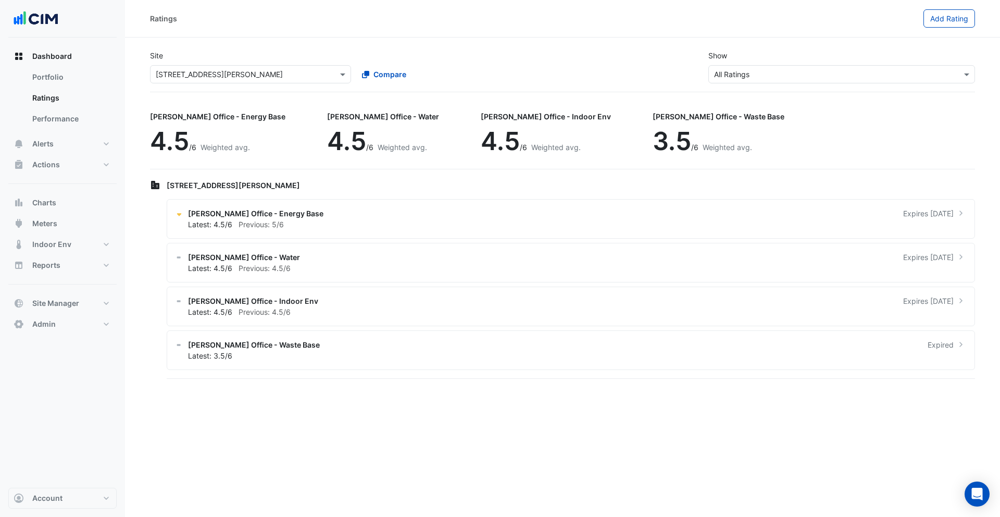
click at [195, 83] on div "Site Select a Site × 1 O'Connell Street Compare Show Sustainability Rating Type…" at bounding box center [562, 67] width 837 height 50
click at [206, 75] on input "text" at bounding box center [240, 74] width 169 height 11
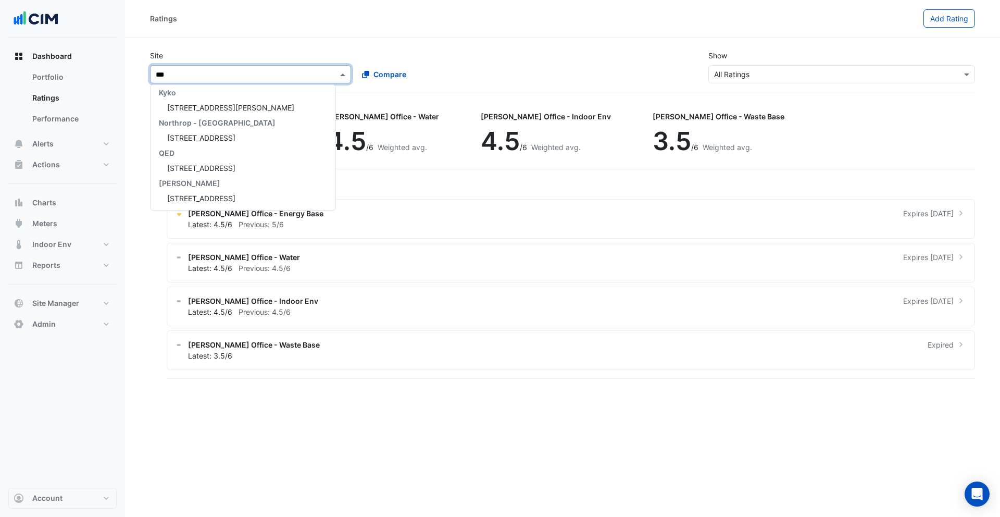
scroll to position [0, 0]
type input "****"
click at [203, 110] on span "[STREET_ADDRESS][PERSON_NAME]" at bounding box center [230, 111] width 127 height 9
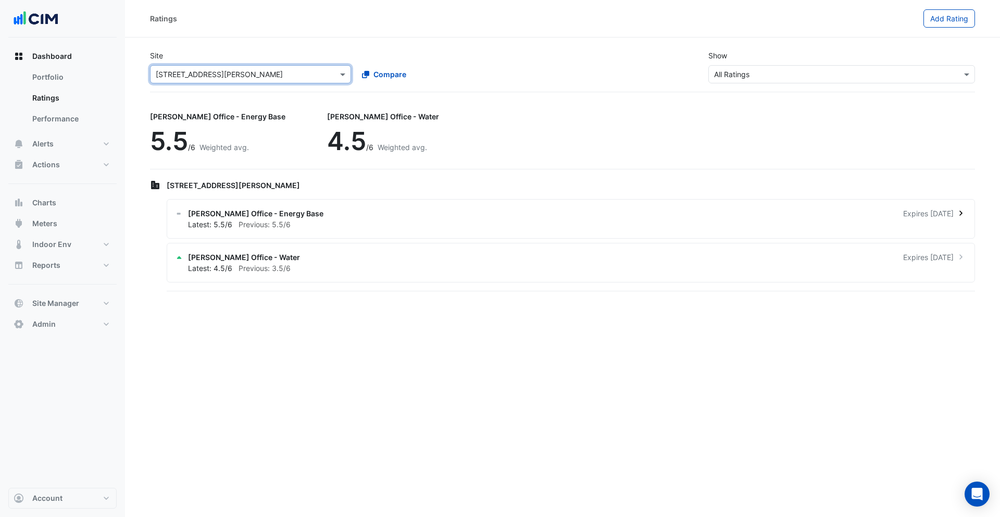
click at [277, 215] on span "NABERS Office - Energy Base" at bounding box center [255, 213] width 135 height 11
click at [646, 179] on ngb-offcanvas-backdrop at bounding box center [500, 258] width 1000 height 517
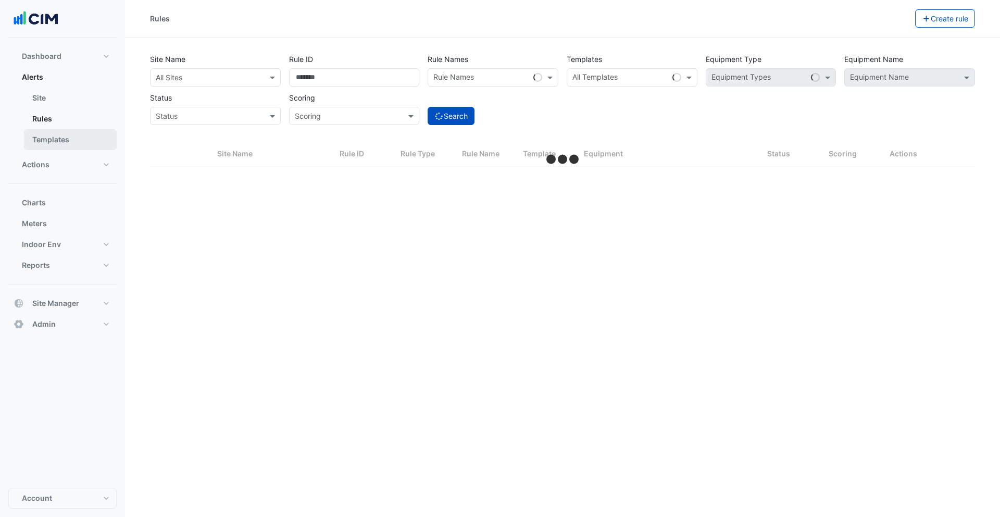
click at [79, 141] on link "Templates" at bounding box center [70, 139] width 93 height 21
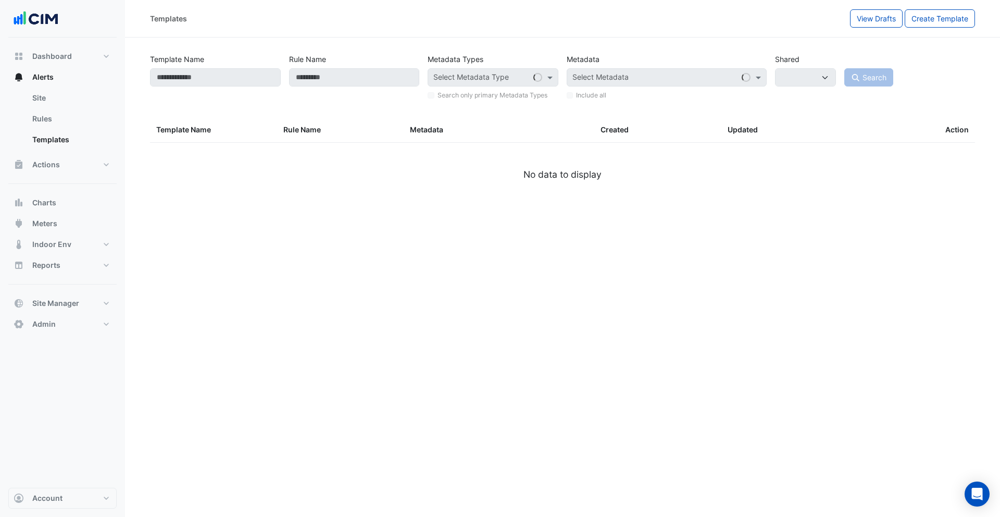
select select
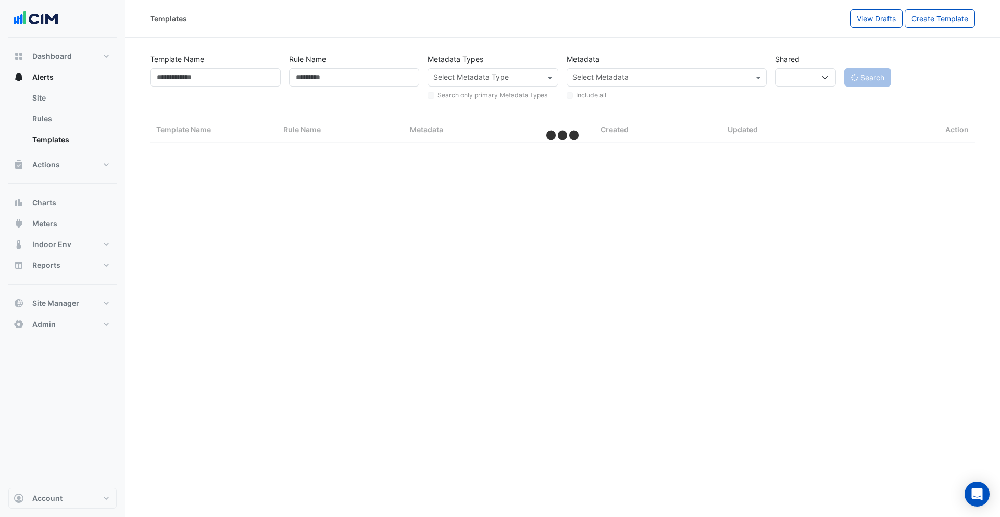
click at [241, 45] on section "Template Name Rule Name Metadata Types Select Metadata Type Search only primary…" at bounding box center [562, 89] width 875 height 105
click at [235, 72] on input "Template Name" at bounding box center [215, 77] width 131 height 18
paste input "*********"
type input "*********"
select select "***"
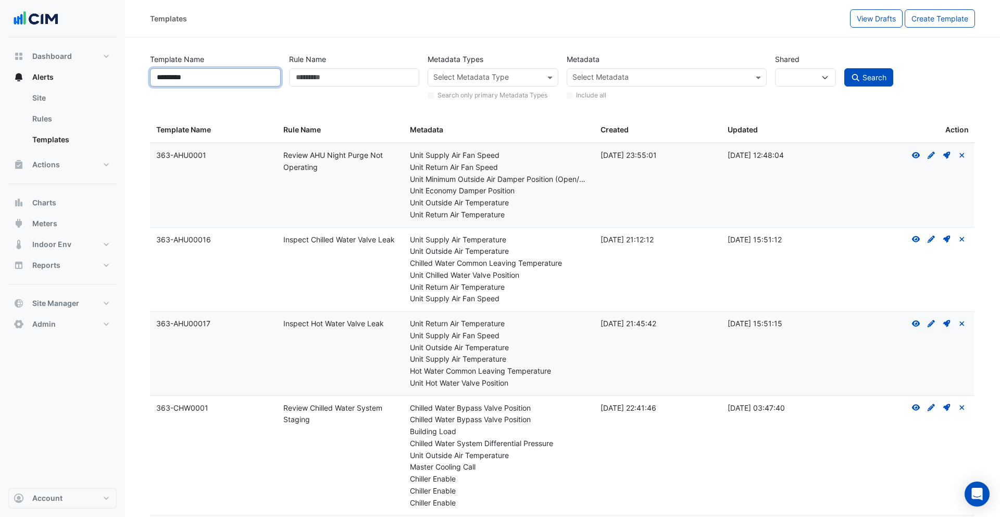
type input "*********"
click at [868, 81] on span "Search" at bounding box center [874, 77] width 24 height 9
select select
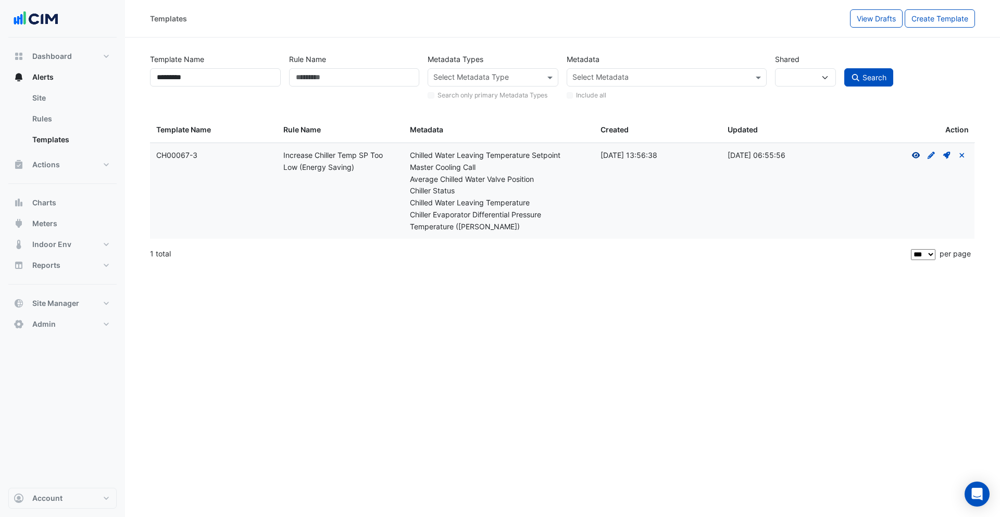
click at [915, 156] on icon "View" at bounding box center [915, 155] width 9 height 7
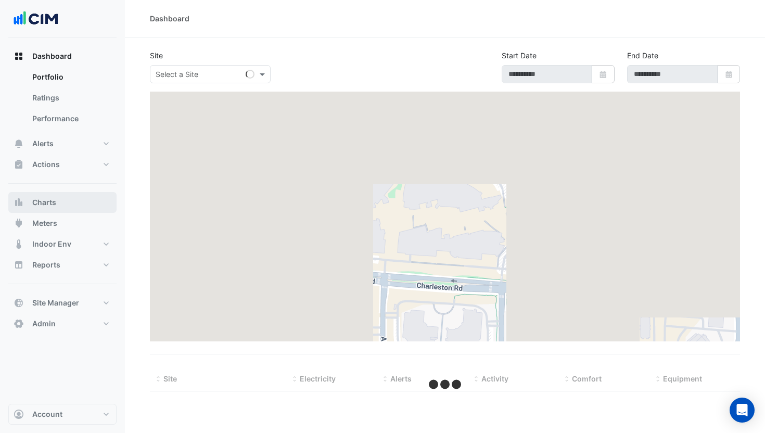
click at [56, 202] on span "Charts" at bounding box center [44, 202] width 24 height 10
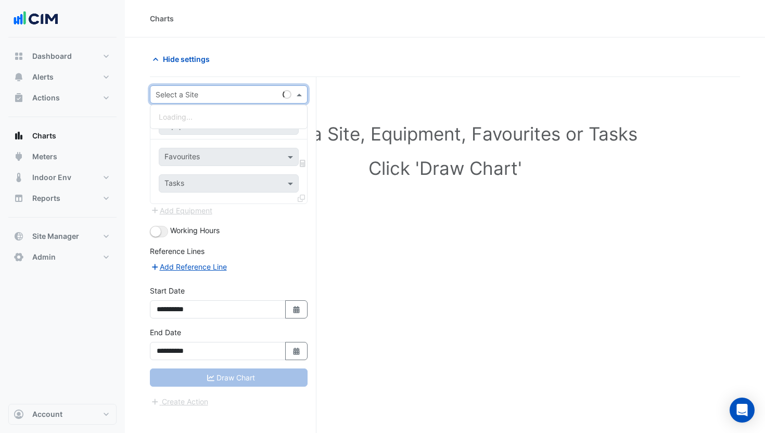
drag, startPoint x: 241, startPoint y: 93, endPoint x: 235, endPoint y: 95, distance: 6.1
click at [235, 95] on input "text" at bounding box center [218, 95] width 125 height 11
type input "****"
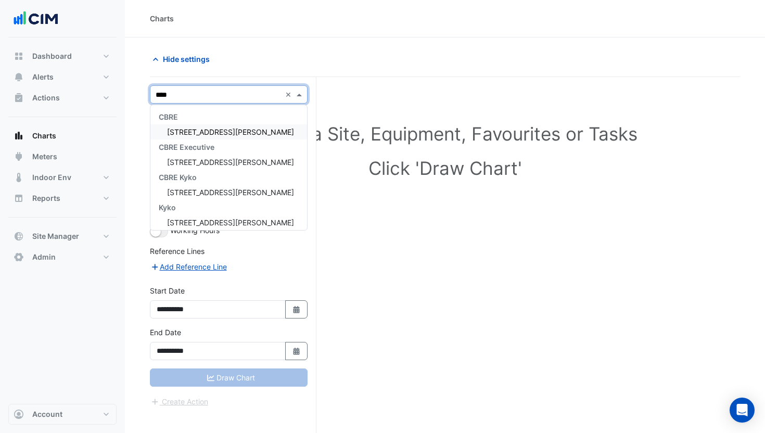
click at [222, 124] on div "[STREET_ADDRESS][PERSON_NAME]" at bounding box center [228, 131] width 157 height 15
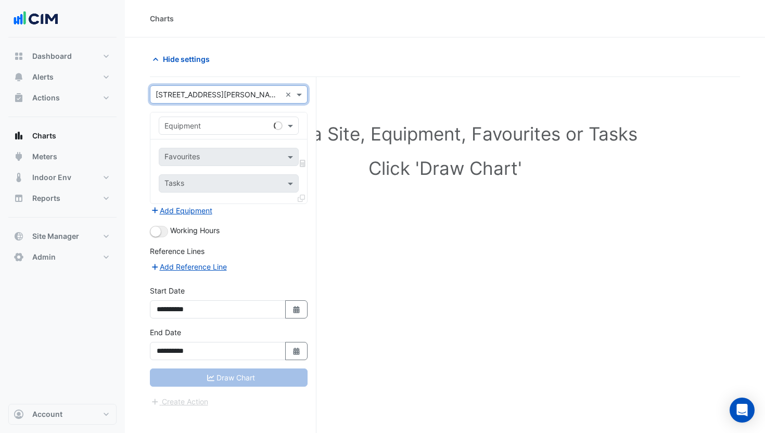
click at [222, 128] on input "text" at bounding box center [219, 126] width 108 height 11
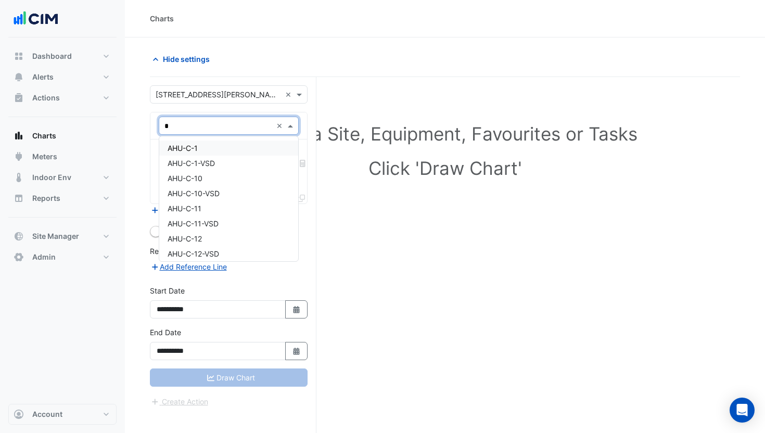
type input "**"
click at [216, 145] on div "CH-01" at bounding box center [228, 148] width 139 height 15
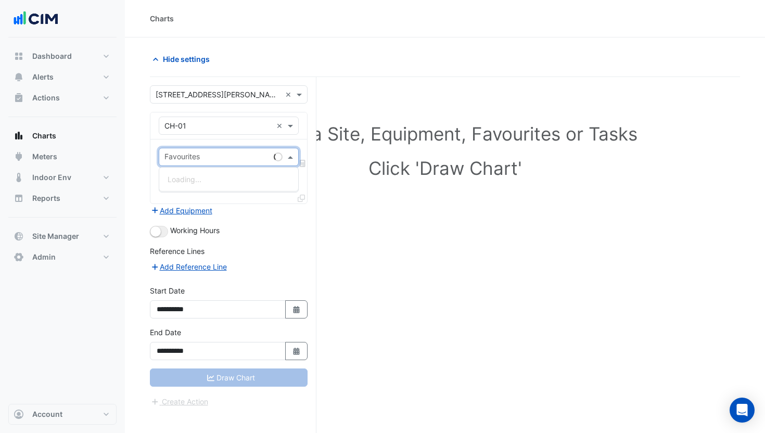
click at [209, 155] on input "text" at bounding box center [217, 158] width 105 height 11
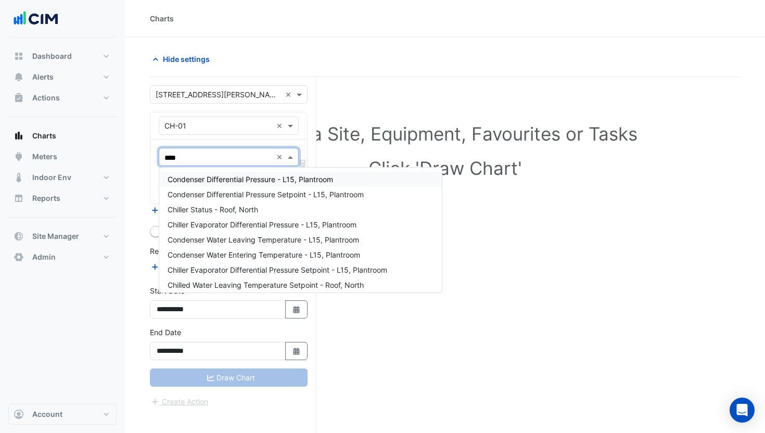
type input "*****"
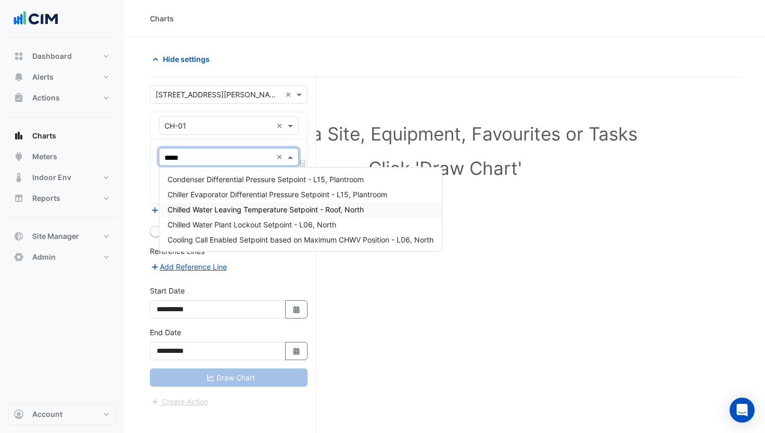
click at [243, 206] on span "Chilled Water Leaving Temperature Setpoint - Roof, North" at bounding box center [266, 209] width 196 height 9
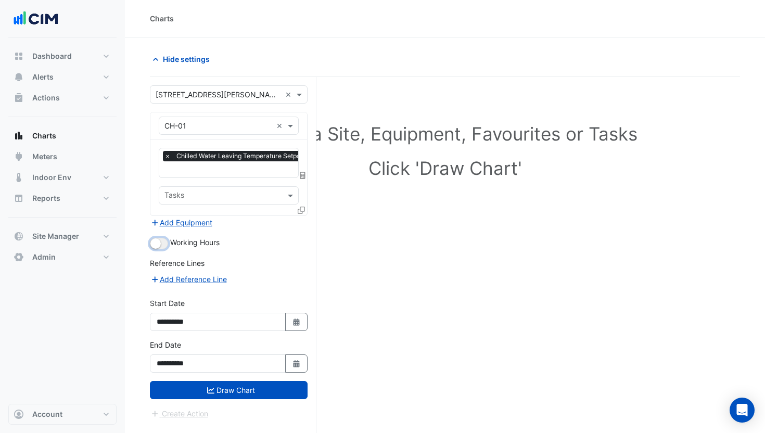
click at [162, 242] on button "button" at bounding box center [159, 243] width 18 height 11
click at [268, 385] on button "Draw Chart" at bounding box center [229, 390] width 158 height 18
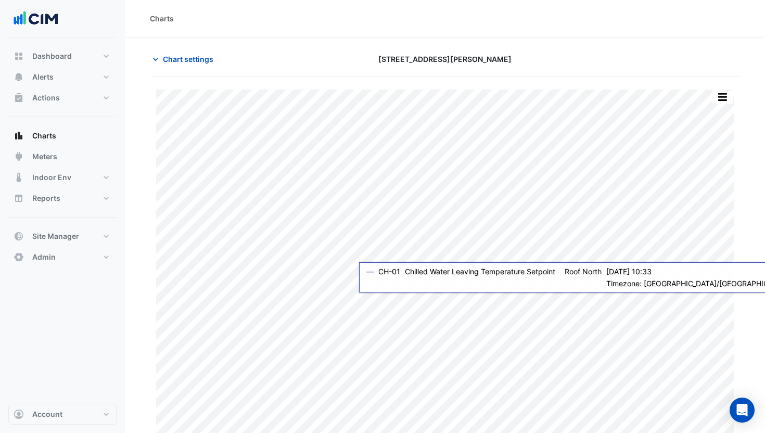
scroll to position [12, 0]
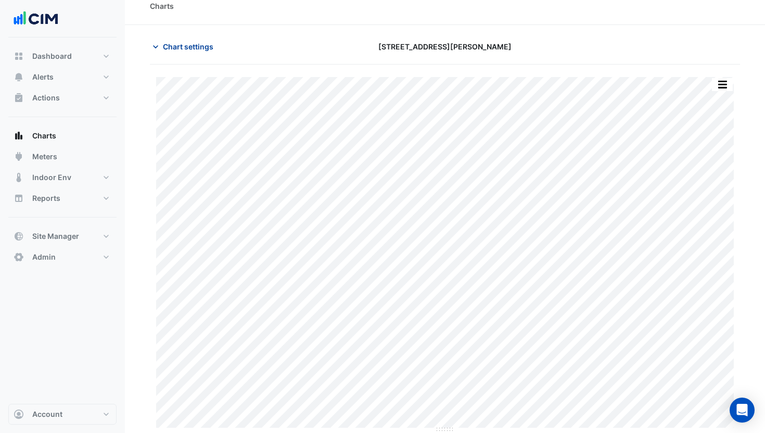
click at [192, 51] on span "Chart settings" at bounding box center [188, 46] width 51 height 11
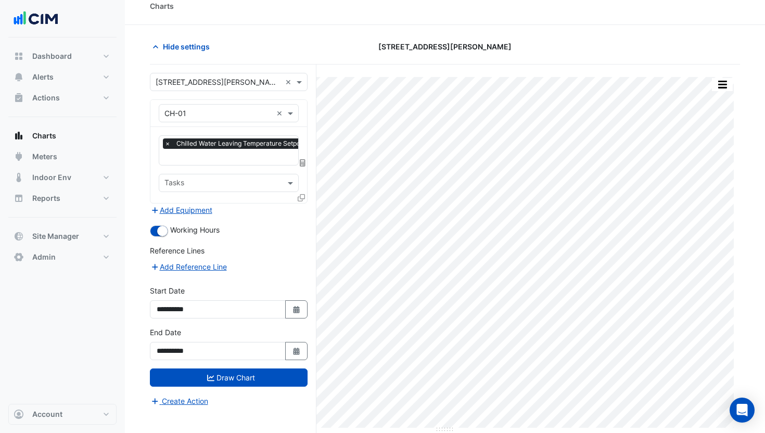
click at [299, 198] on icon at bounding box center [301, 197] width 7 height 7
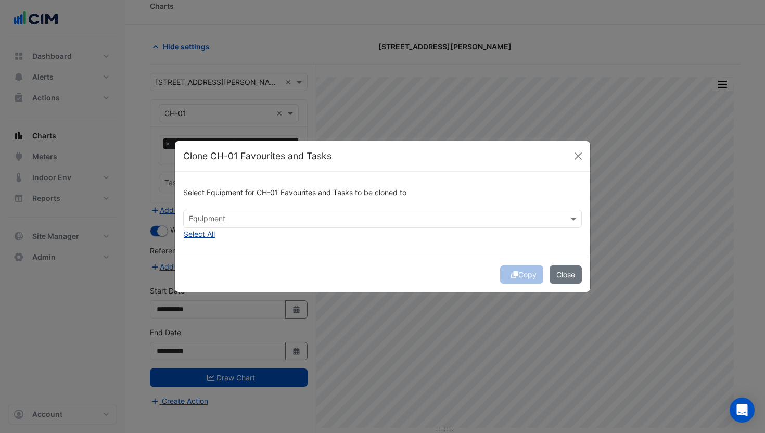
click at [213, 235] on button "Select All" at bounding box center [199, 234] width 32 height 12
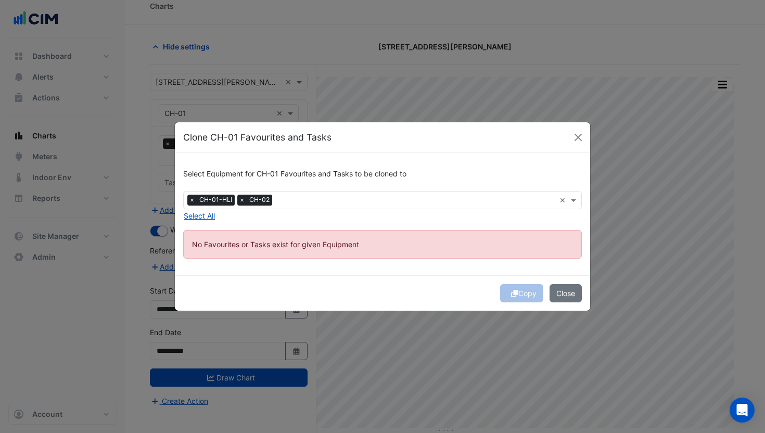
click at [521, 286] on div "Copy Close" at bounding box center [383, 292] width 416 height 35
click at [520, 295] on div "Copy Close" at bounding box center [383, 292] width 416 height 35
drag, startPoint x: 521, startPoint y: 293, endPoint x: 543, endPoint y: 293, distance: 22.4
click at [521, 293] on div "Copy Close" at bounding box center [383, 292] width 416 height 35
click at [568, 292] on button "Close" at bounding box center [566, 293] width 32 height 18
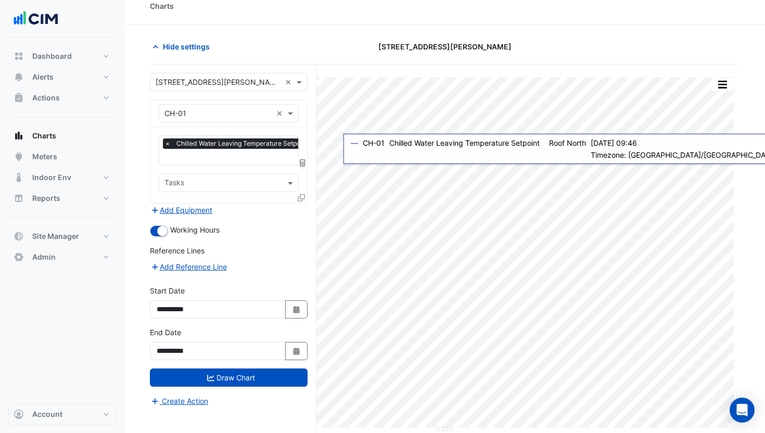
click at [182, 81] on input "text" at bounding box center [218, 82] width 125 height 11
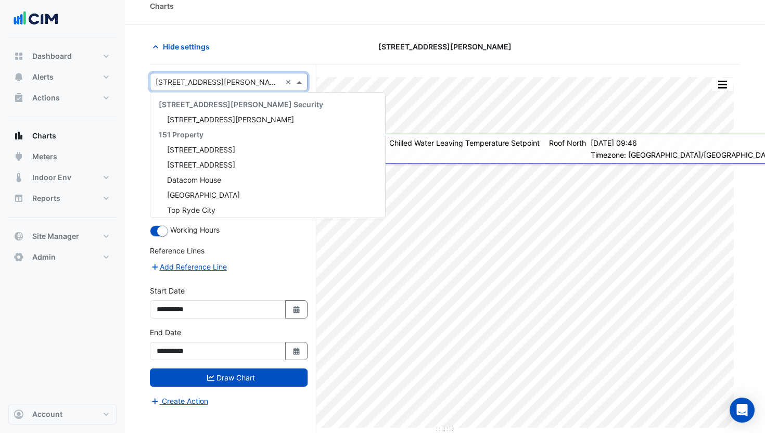
scroll to position [1862, 0]
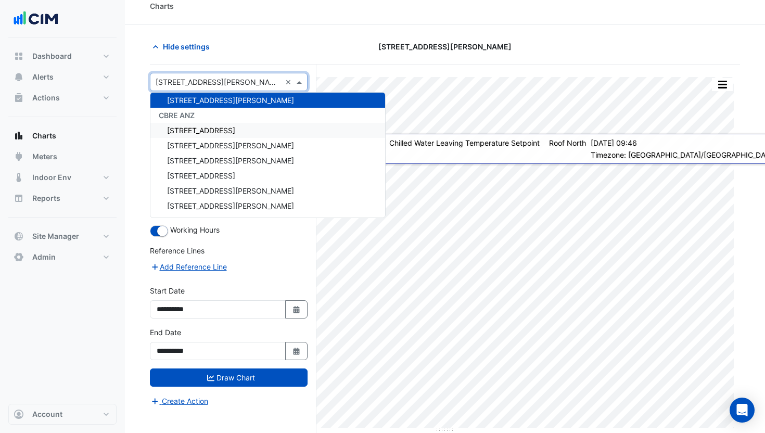
click at [214, 128] on span "[STREET_ADDRESS]" at bounding box center [201, 130] width 68 height 9
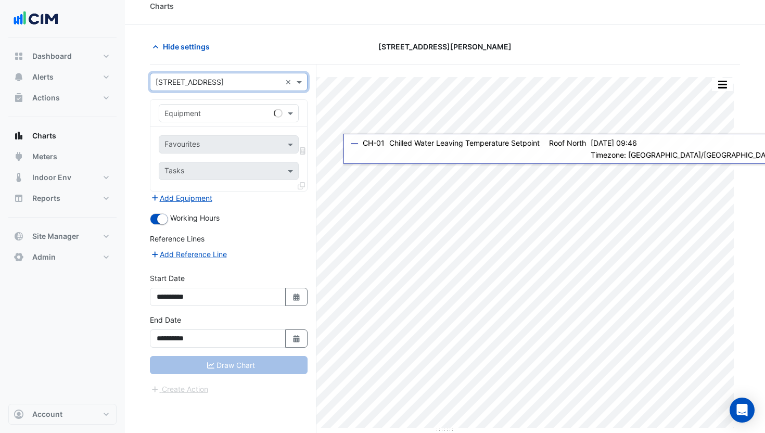
click at [202, 117] on input "text" at bounding box center [219, 113] width 108 height 11
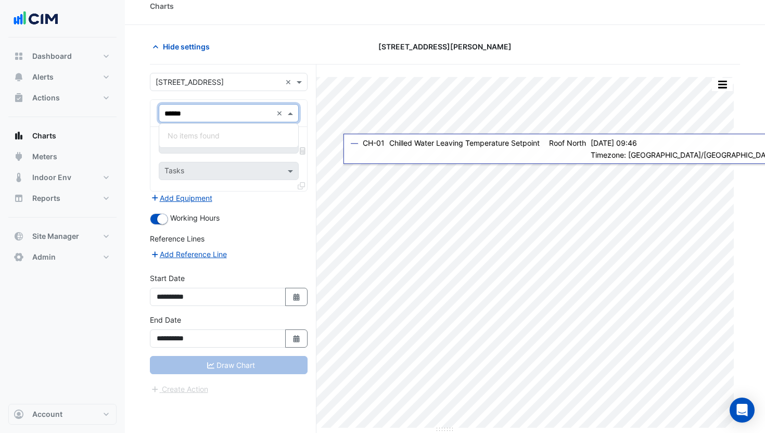
type input "*******"
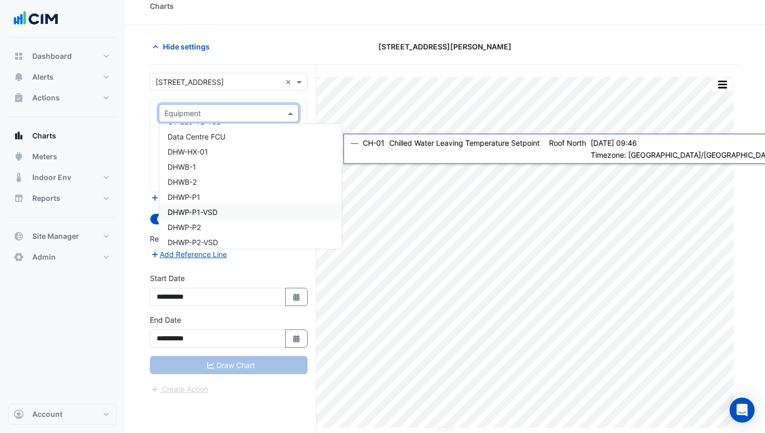
scroll to position [1043, 0]
click at [275, 65] on div "**********" at bounding box center [233, 263] width 167 height 396
